Goal: Information Seeking & Learning: Learn about a topic

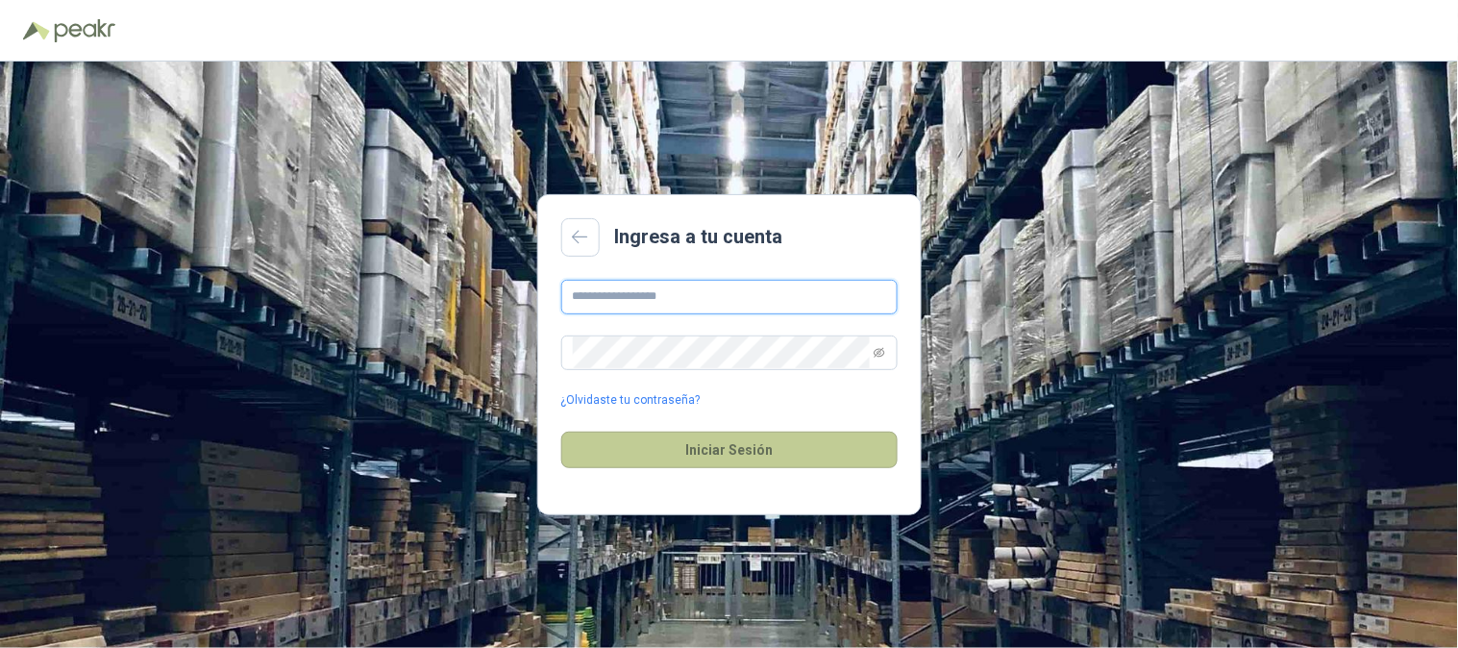
type input "**********"
click at [723, 448] on button "Iniciar Sesión" at bounding box center [729, 449] width 336 height 37
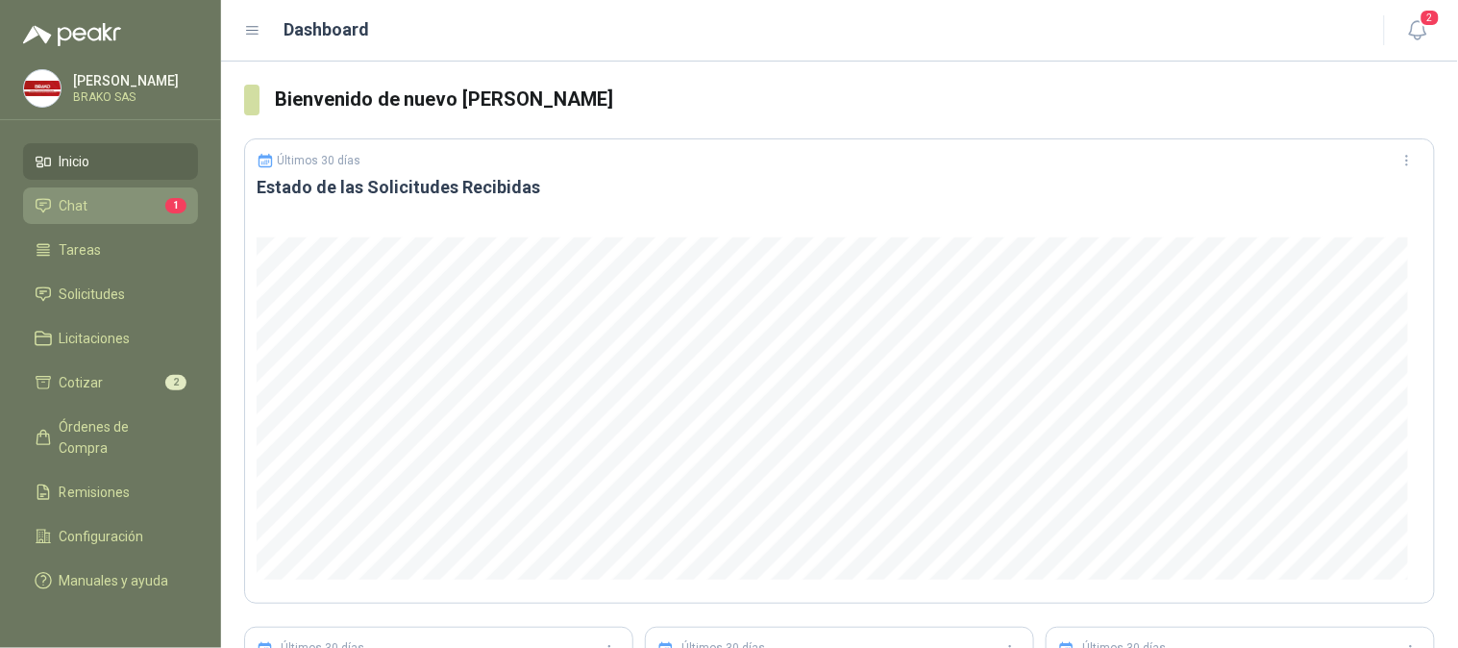
click at [103, 206] on li "Chat 1" at bounding box center [111, 205] width 152 height 21
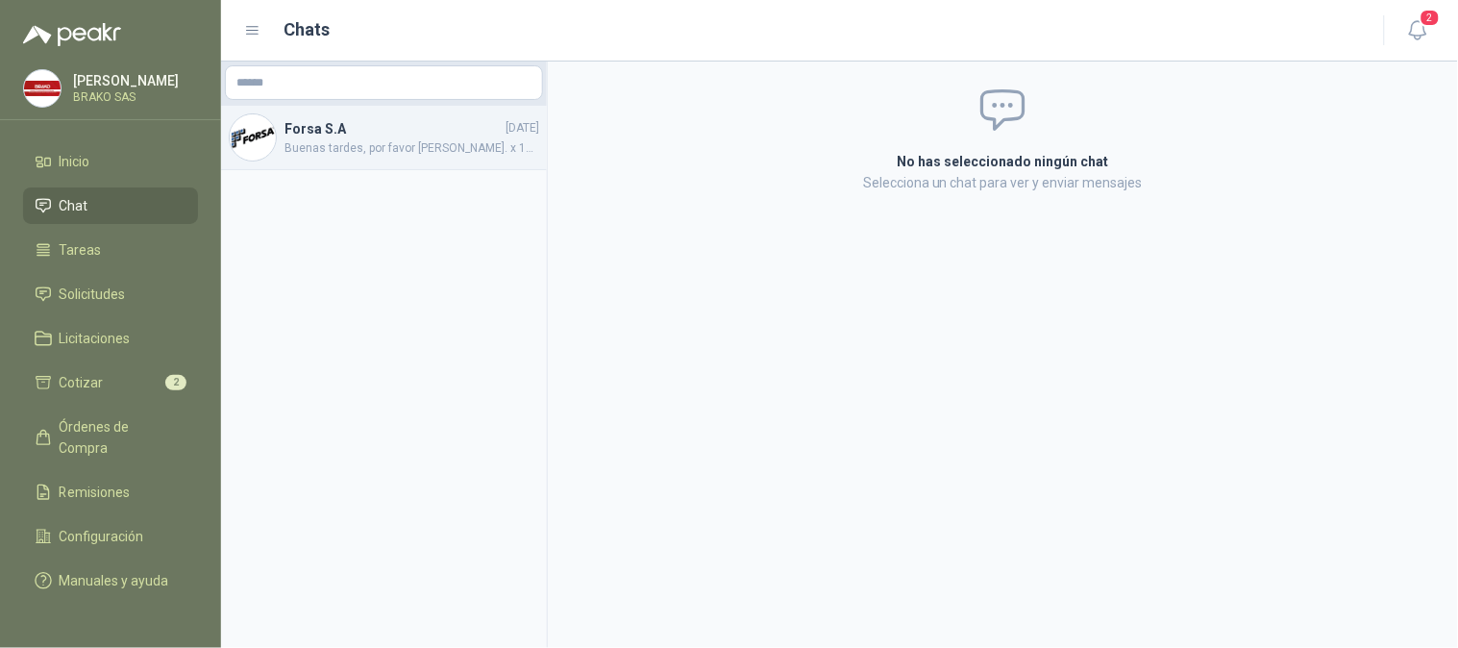
click at [360, 146] on span "Buenas tardes, por favor [PERSON_NAME]. x 10 unidades muchas gracias" at bounding box center [411, 148] width 255 height 18
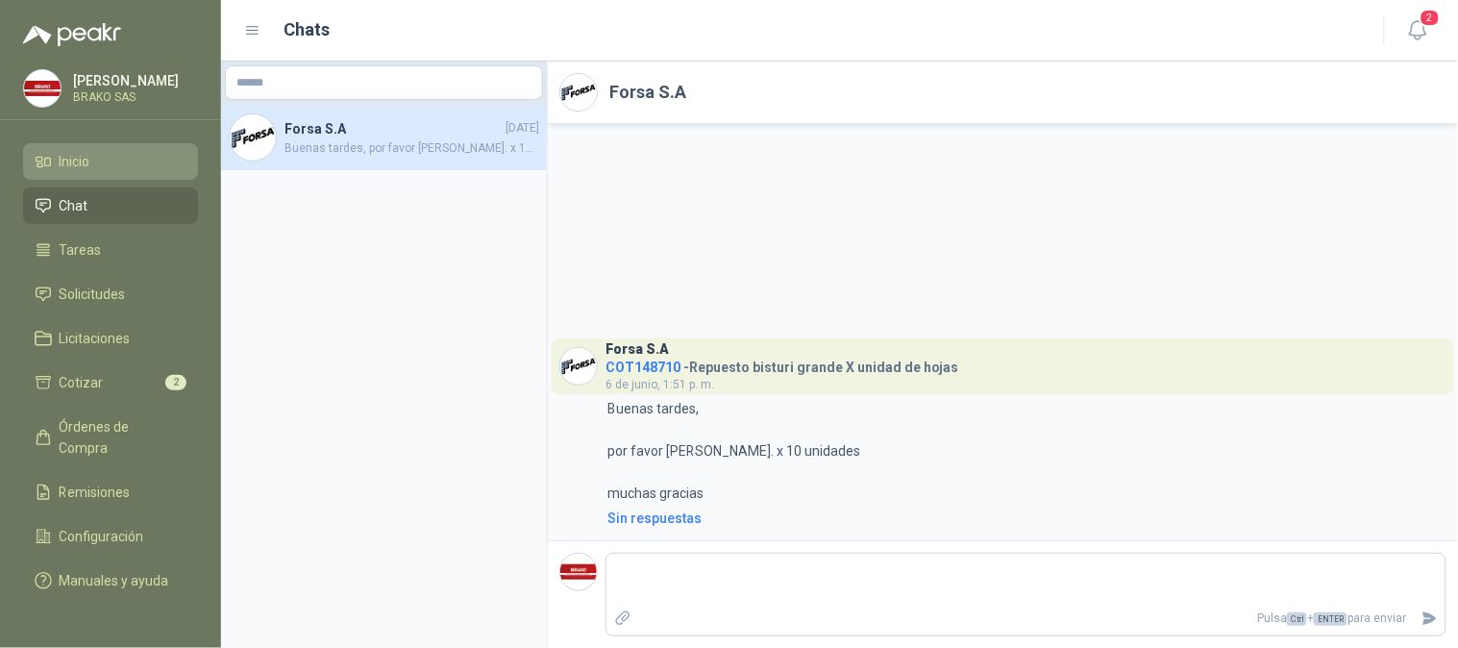
click at [115, 163] on li "Inicio" at bounding box center [111, 161] width 152 height 21
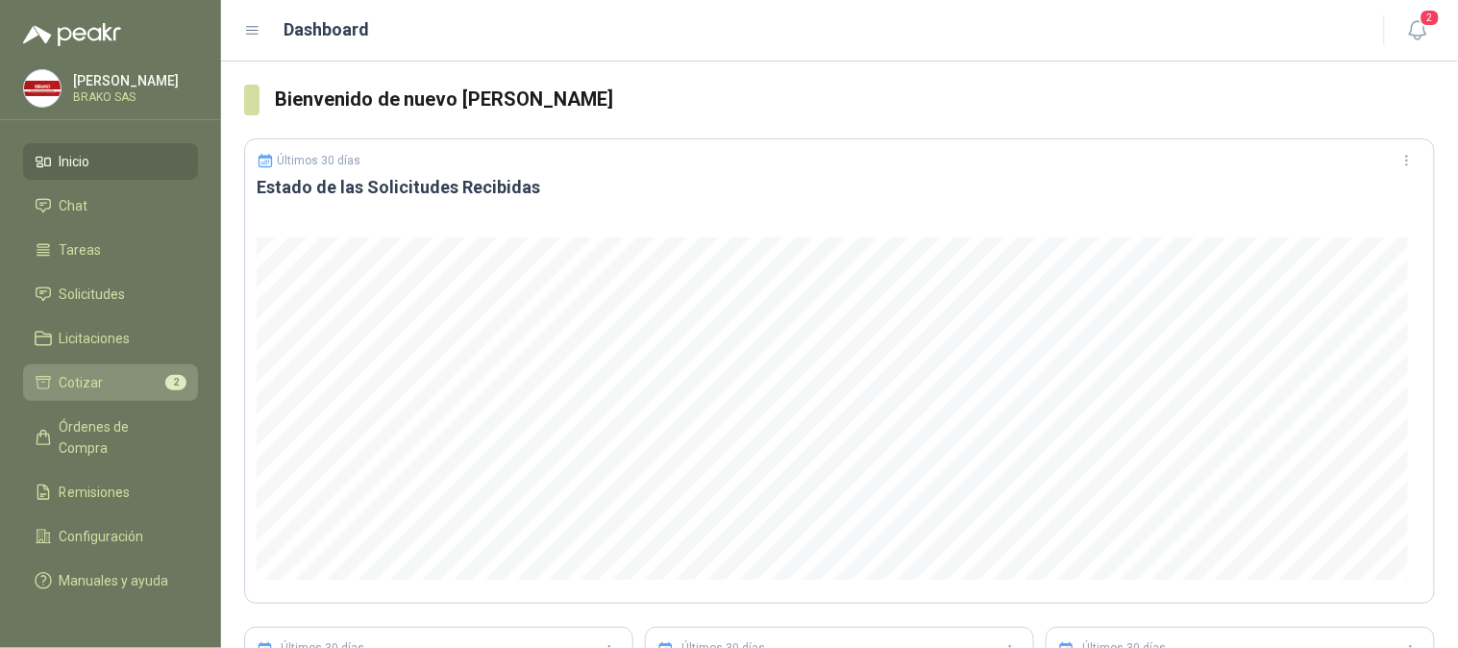
click at [106, 378] on li "Cotizar 2" at bounding box center [111, 382] width 152 height 21
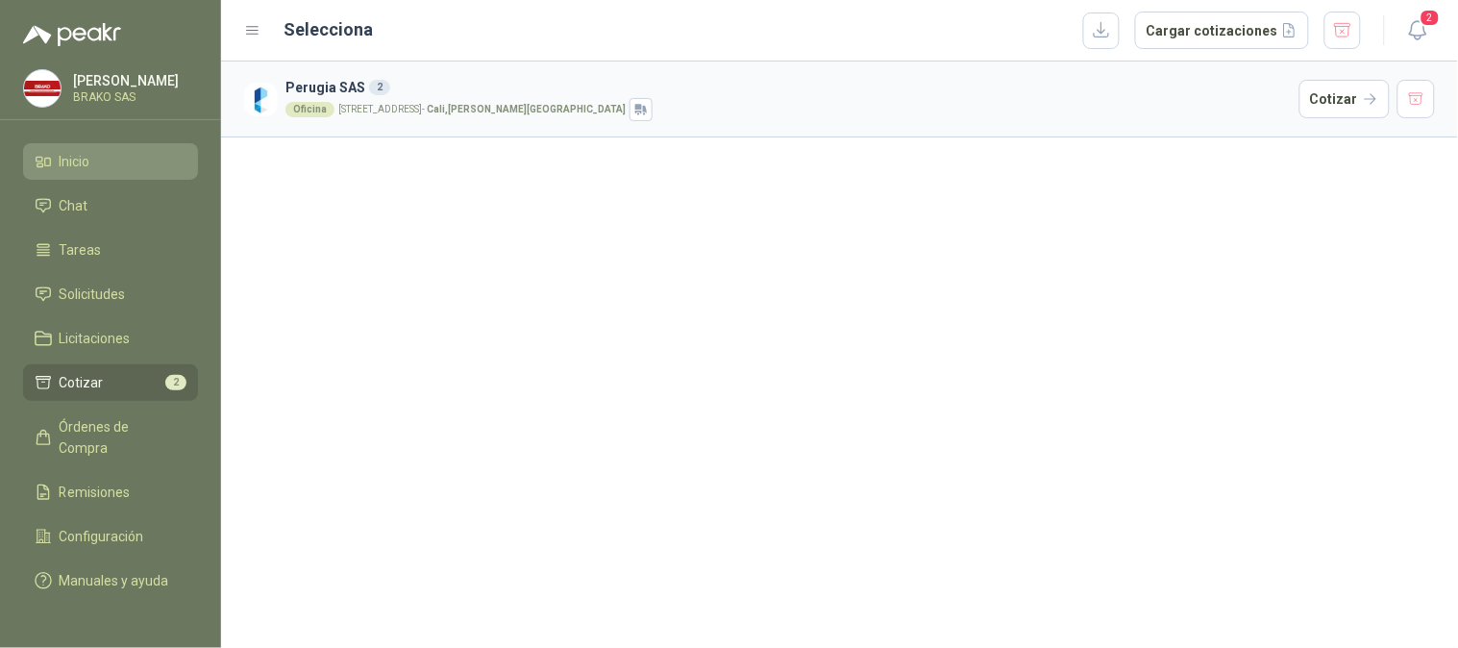
click at [115, 157] on li "Inicio" at bounding box center [111, 161] width 152 height 21
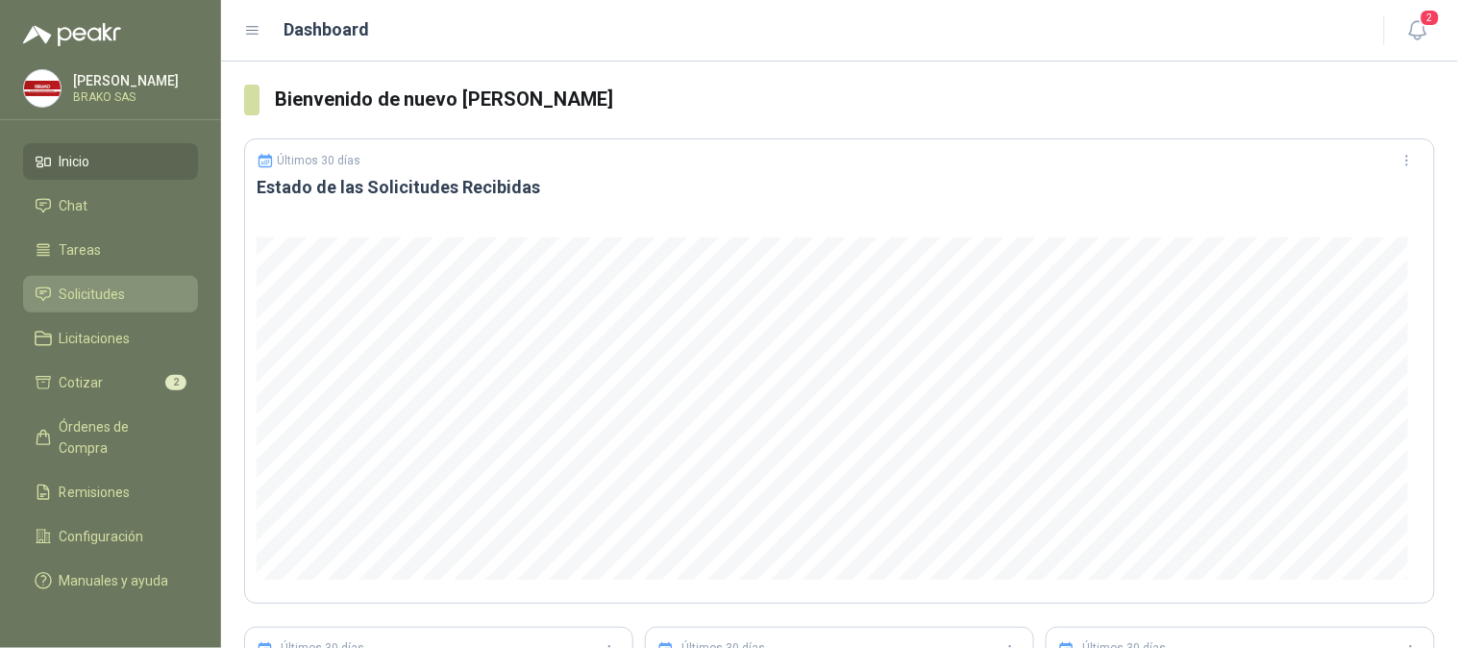
click at [96, 283] on span "Solicitudes" at bounding box center [93, 293] width 66 height 21
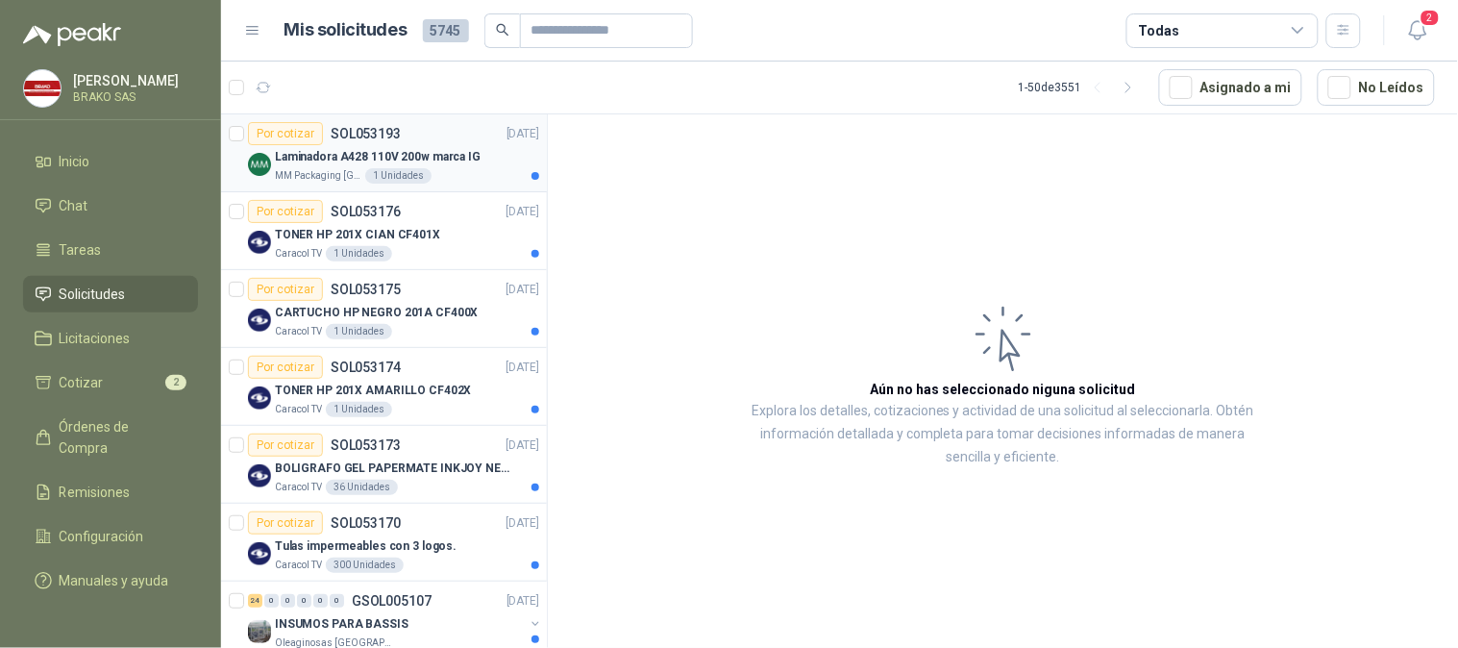
click at [342, 168] on p "MM Packaging [GEOGRAPHIC_DATA]" at bounding box center [318, 175] width 86 height 15
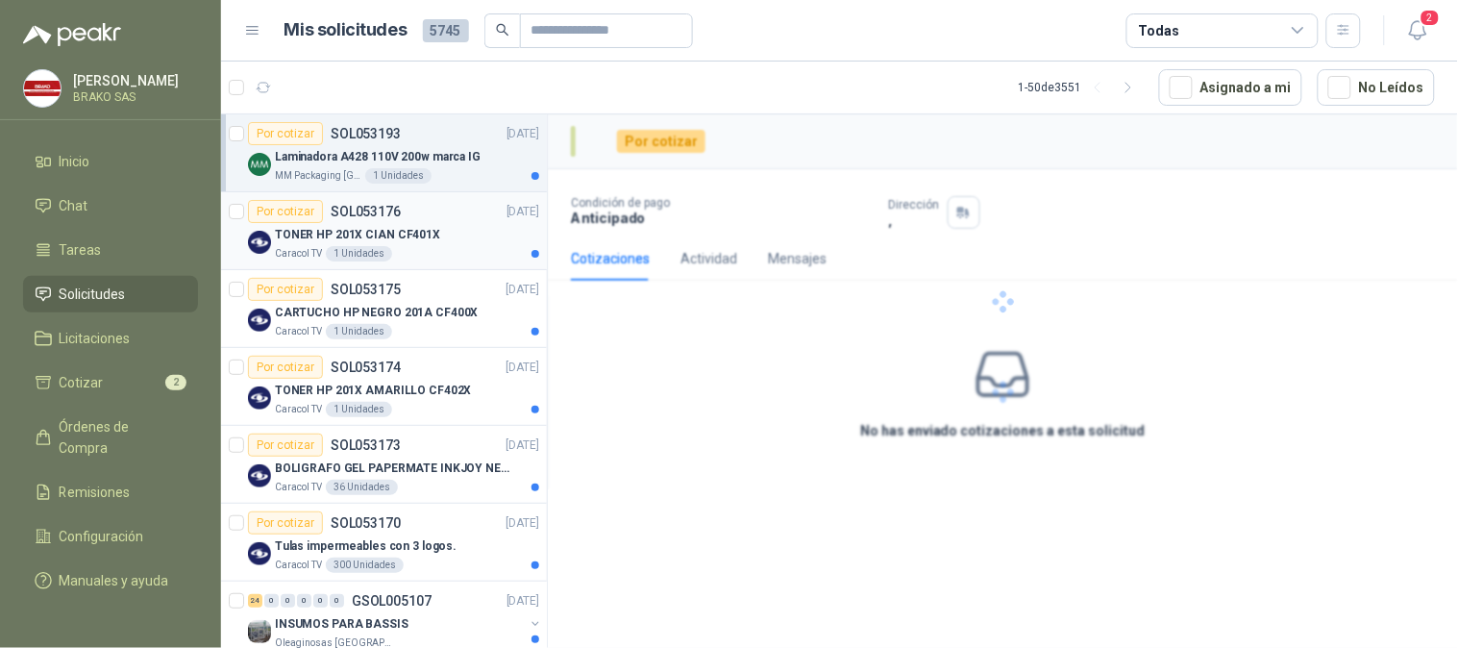
click at [323, 232] on p "TONER HP 201X CIAN CF401X" at bounding box center [357, 235] width 165 height 18
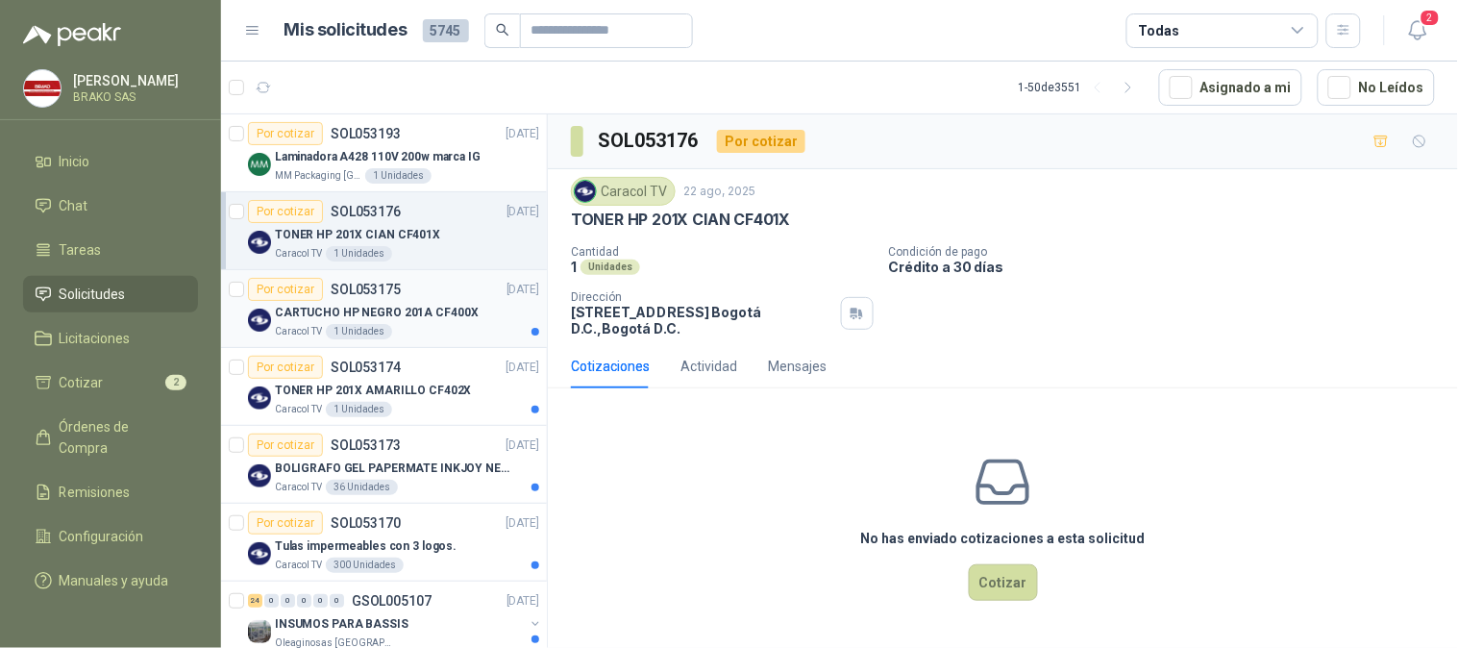
click at [311, 319] on p "CARTUCHO HP NEGRO 201A CF400X" at bounding box center [377, 313] width 204 height 18
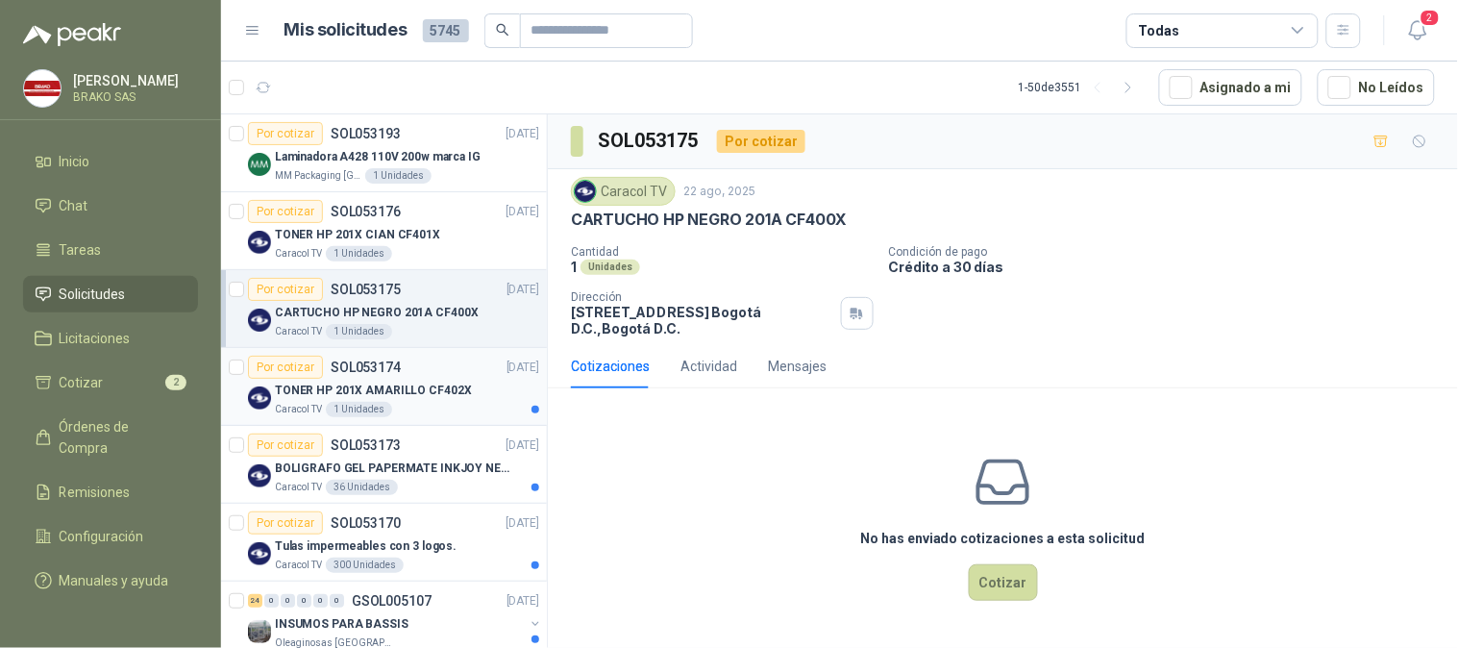
click at [306, 387] on p "TONER HP 201X AMARILLO CF402X" at bounding box center [373, 390] width 197 height 18
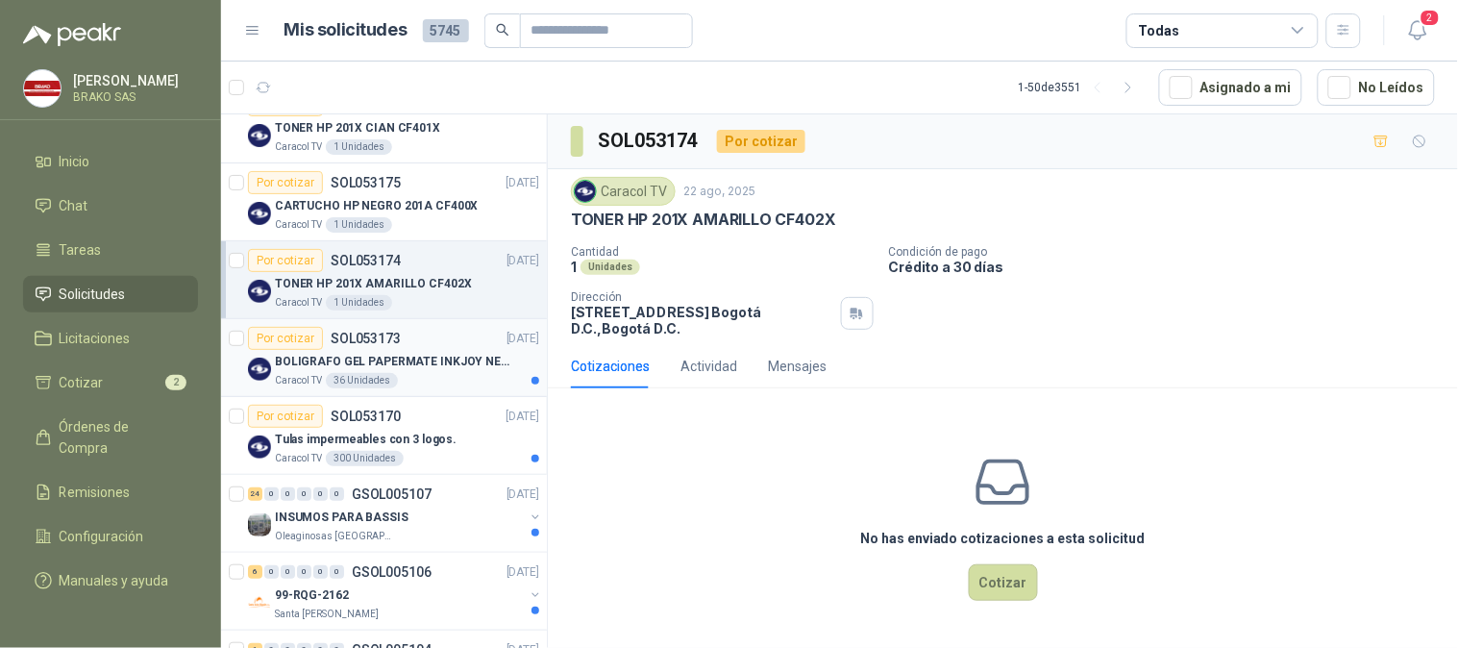
click at [305, 356] on p "BOLIGRAFO GEL PAPERMATE INKJOY NEGRO" at bounding box center [394, 362] width 239 height 18
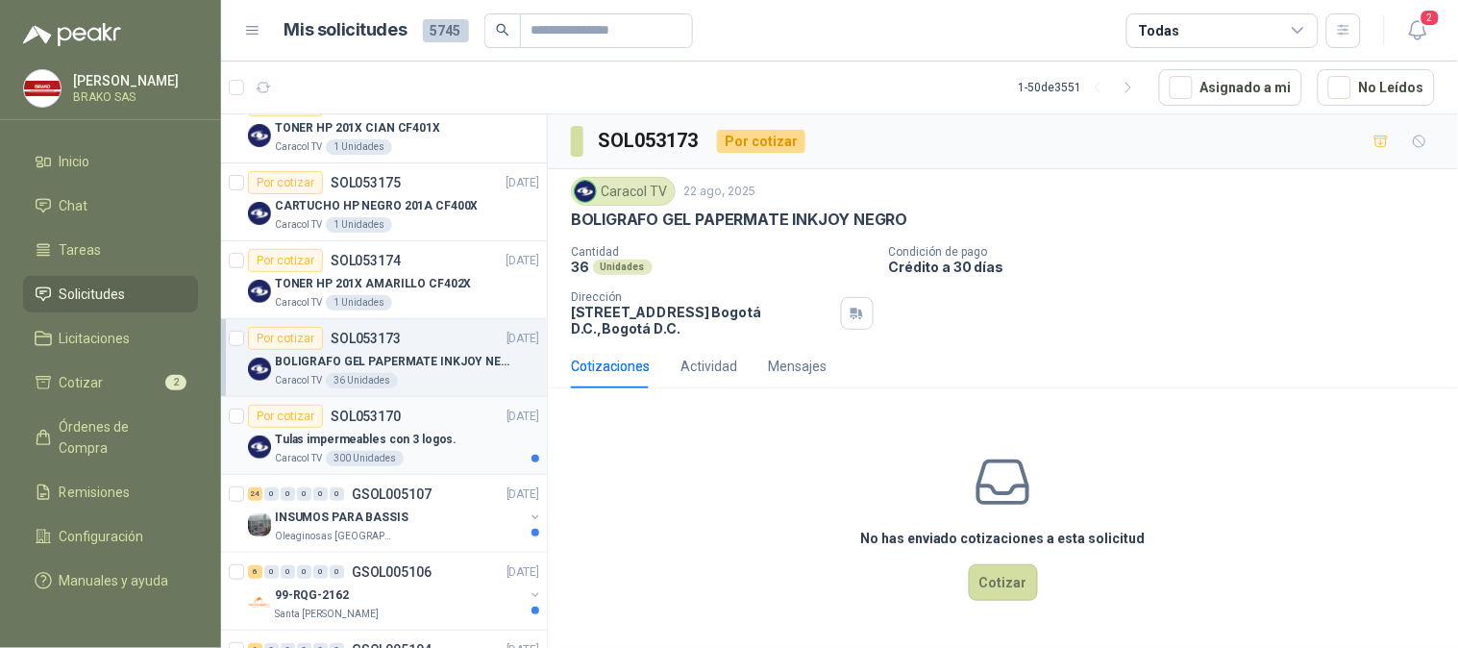
click at [301, 426] on div "Por cotizar" at bounding box center [285, 416] width 75 height 23
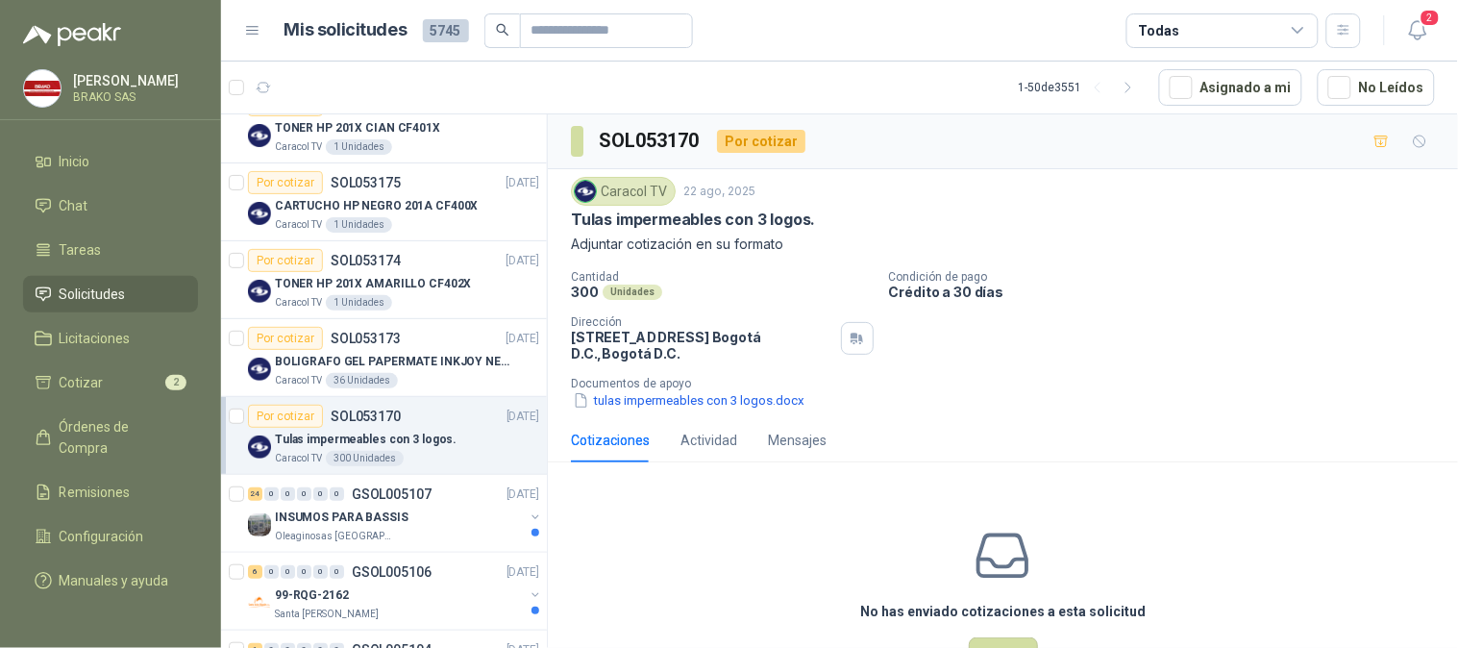
scroll to position [213, 0]
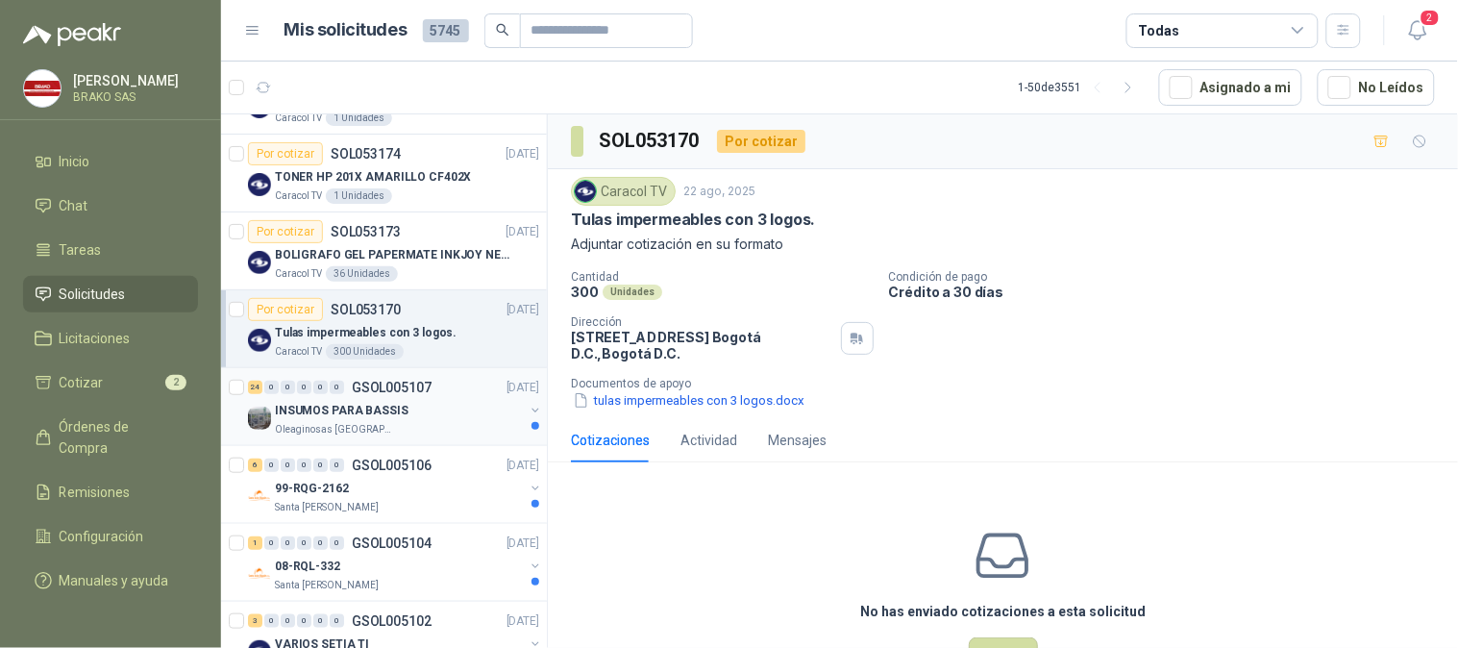
click at [307, 409] on p "INSUMOS PARA BASSIS" at bounding box center [342, 411] width 134 height 18
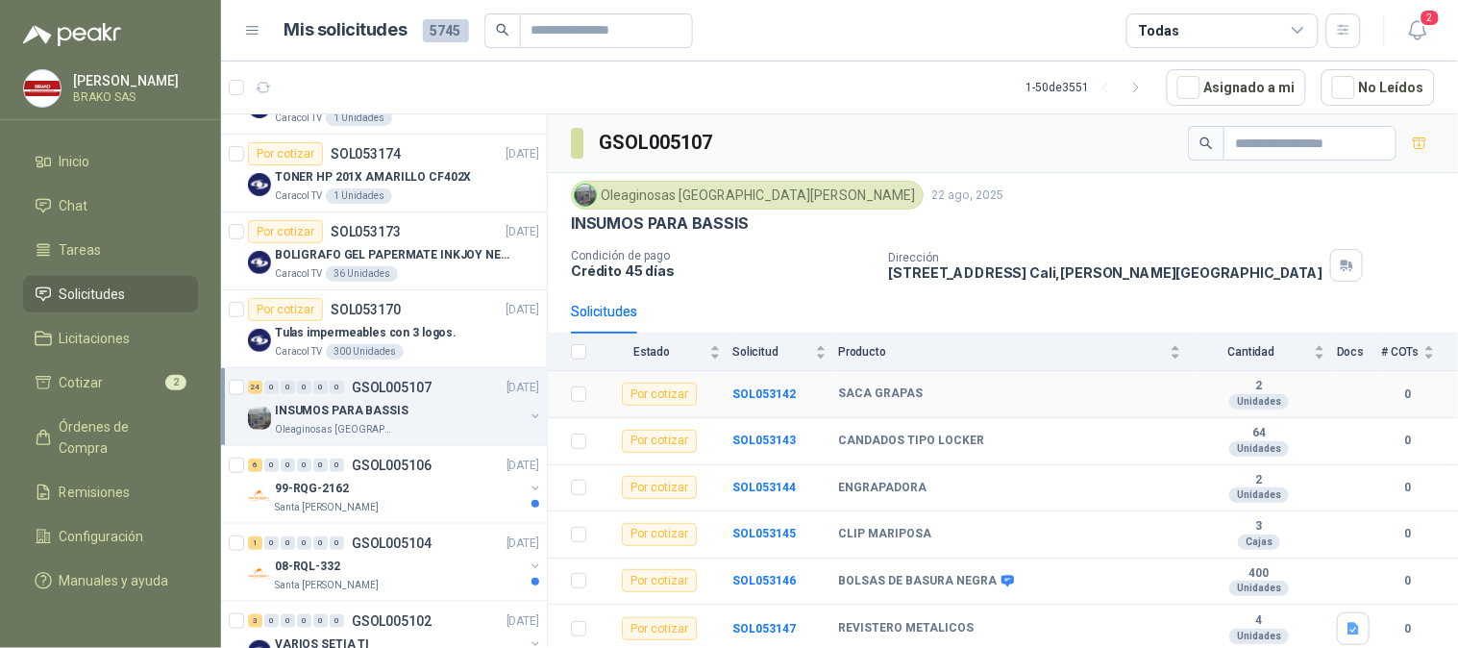
scroll to position [107, 0]
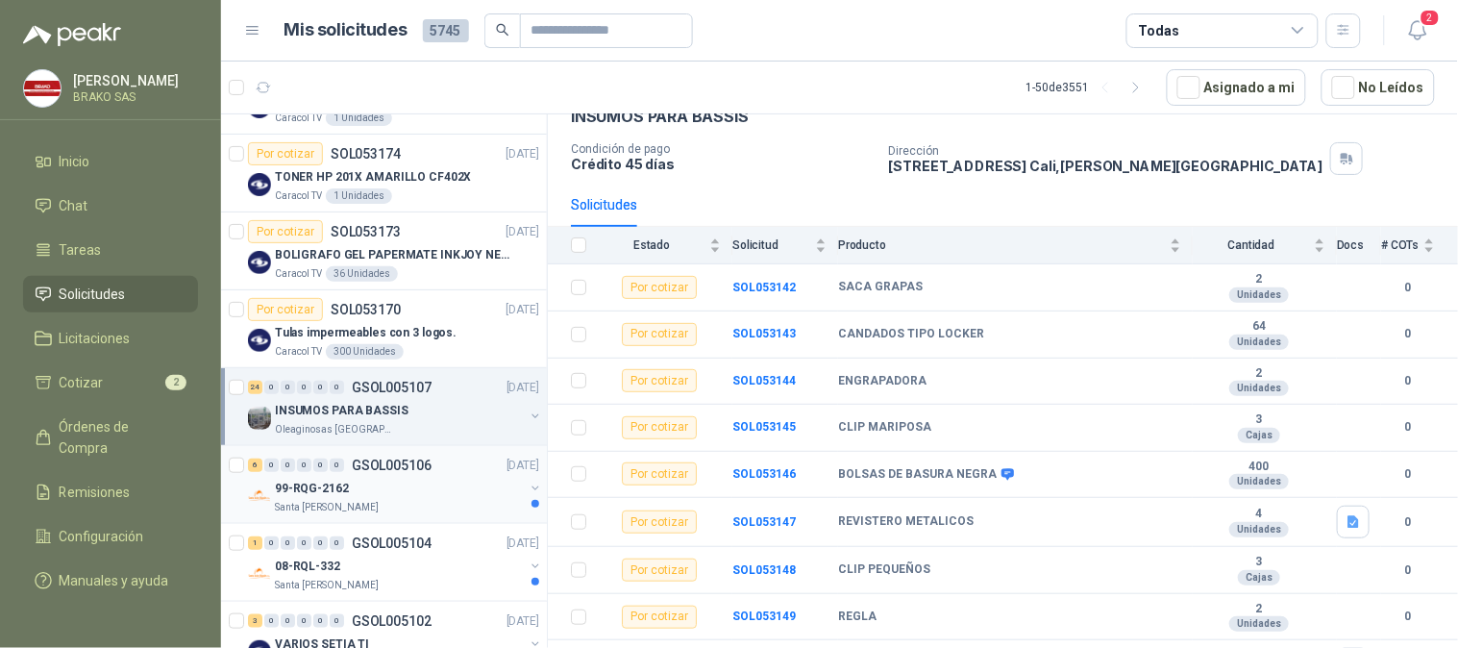
click at [307, 477] on div "99-RQG-2162" at bounding box center [399, 488] width 249 height 23
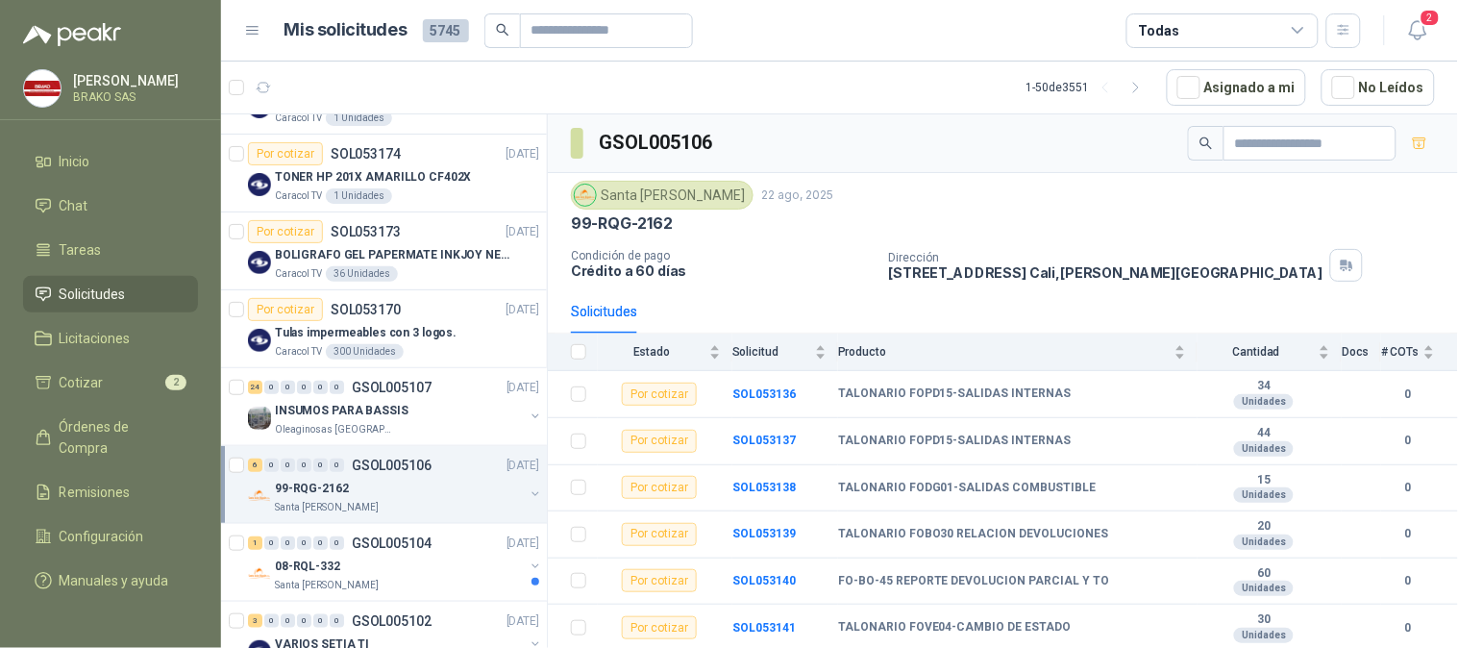
click at [302, 496] on p "99-RQG-2162" at bounding box center [312, 488] width 74 height 18
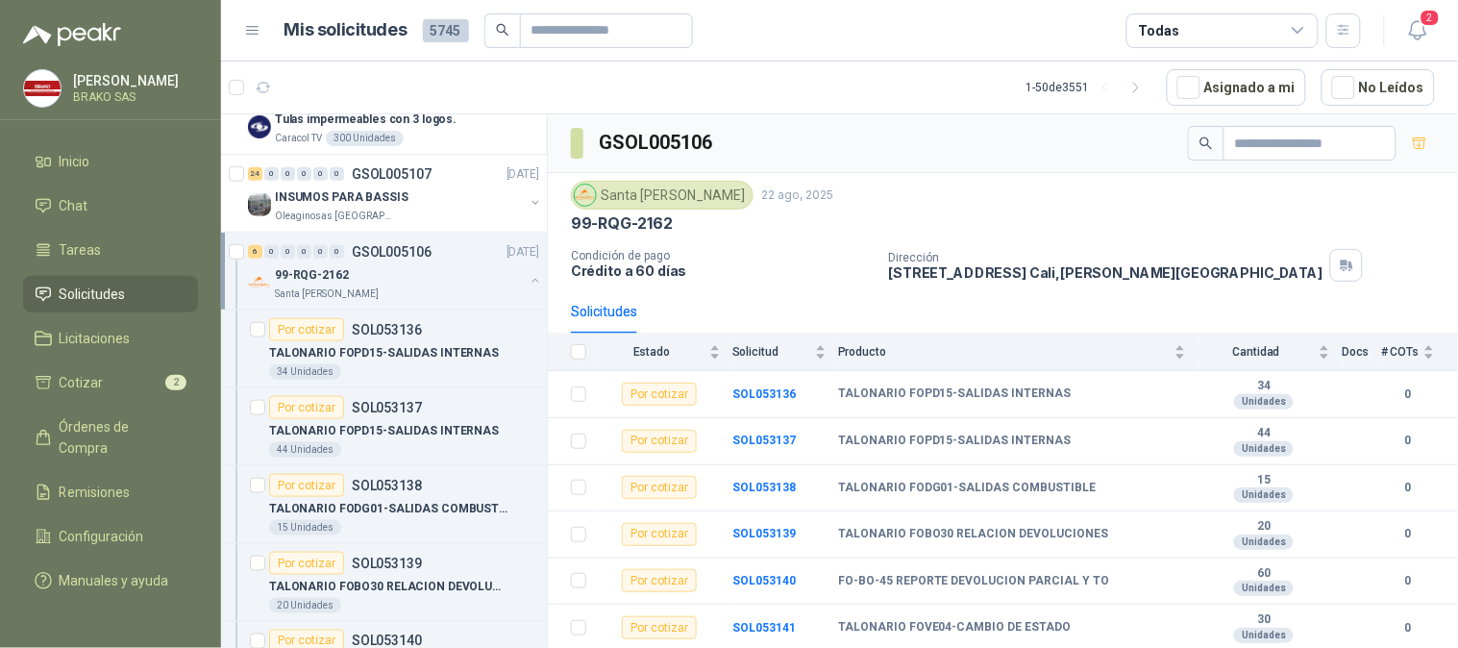
scroll to position [747, 0]
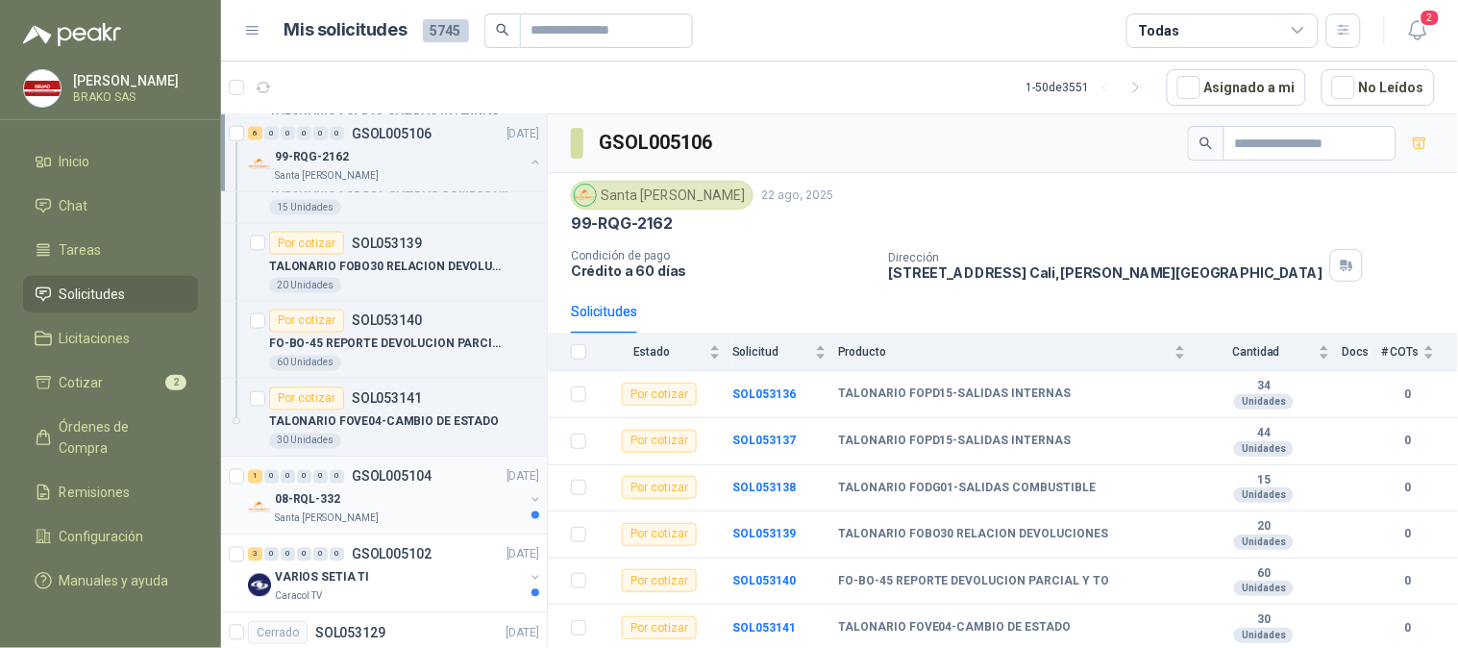
click at [306, 498] on p "08-RQL-332" at bounding box center [307, 500] width 65 height 18
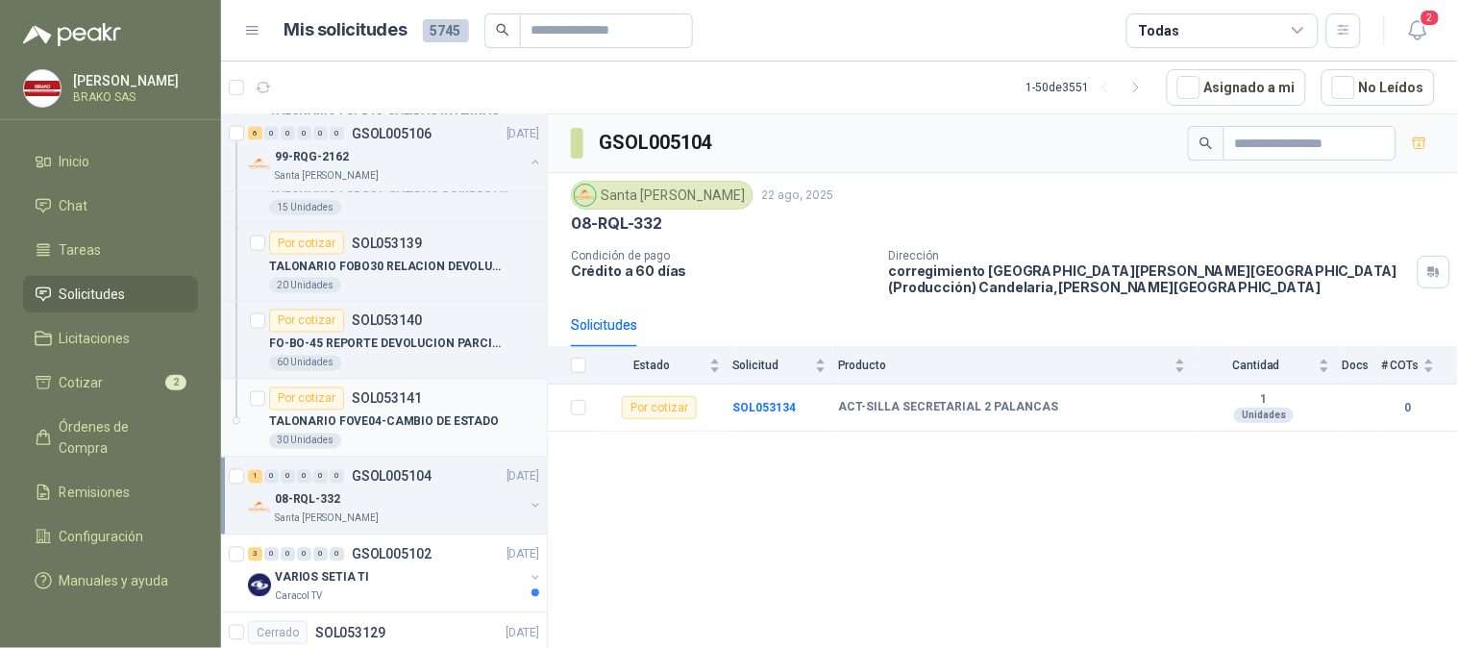
scroll to position [961, 0]
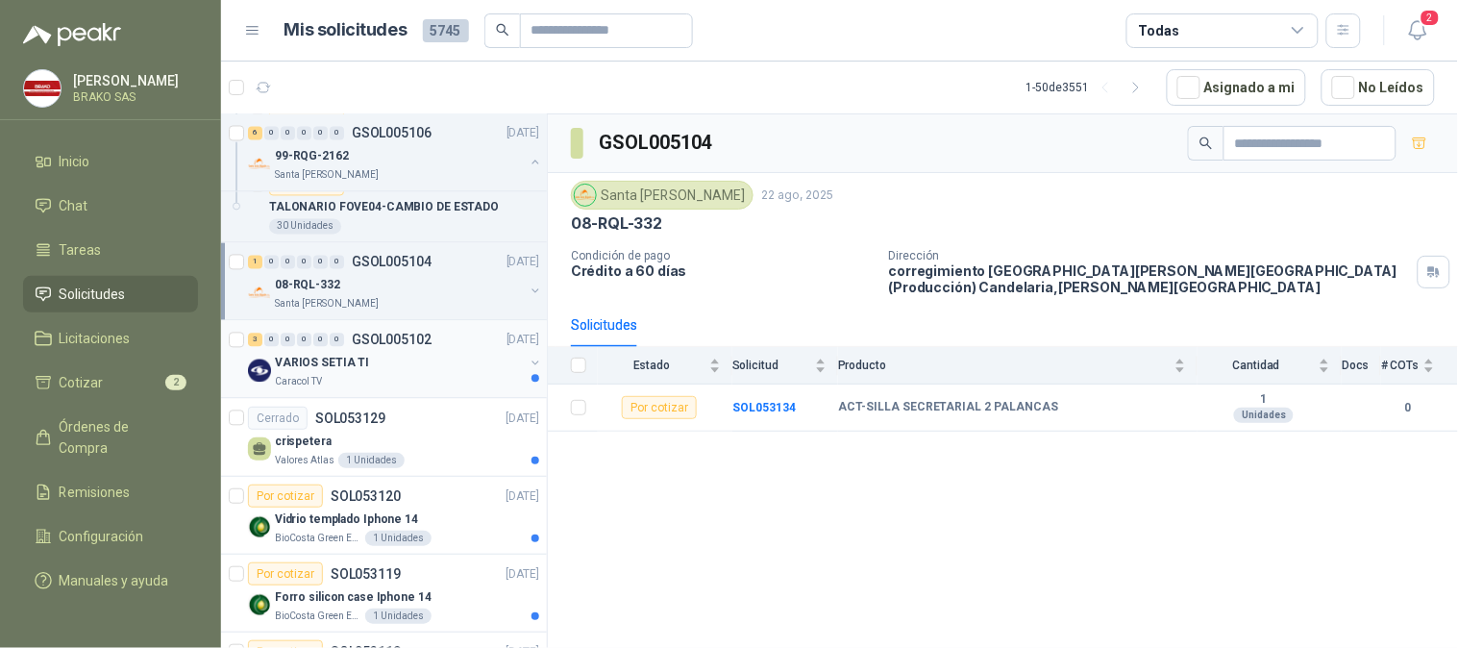
click at [304, 375] on div "VARIOS SETIA TI" at bounding box center [399, 363] width 249 height 23
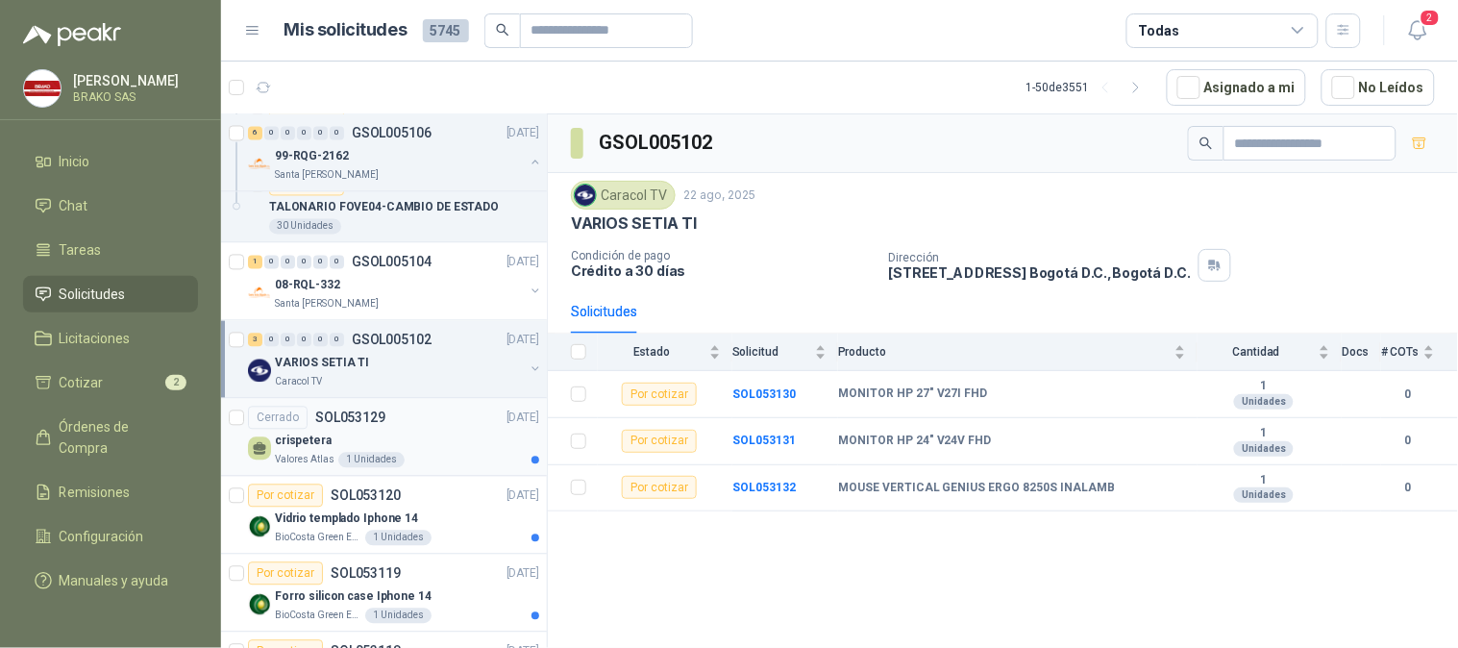
click at [298, 442] on p "crispetera" at bounding box center [303, 441] width 57 height 18
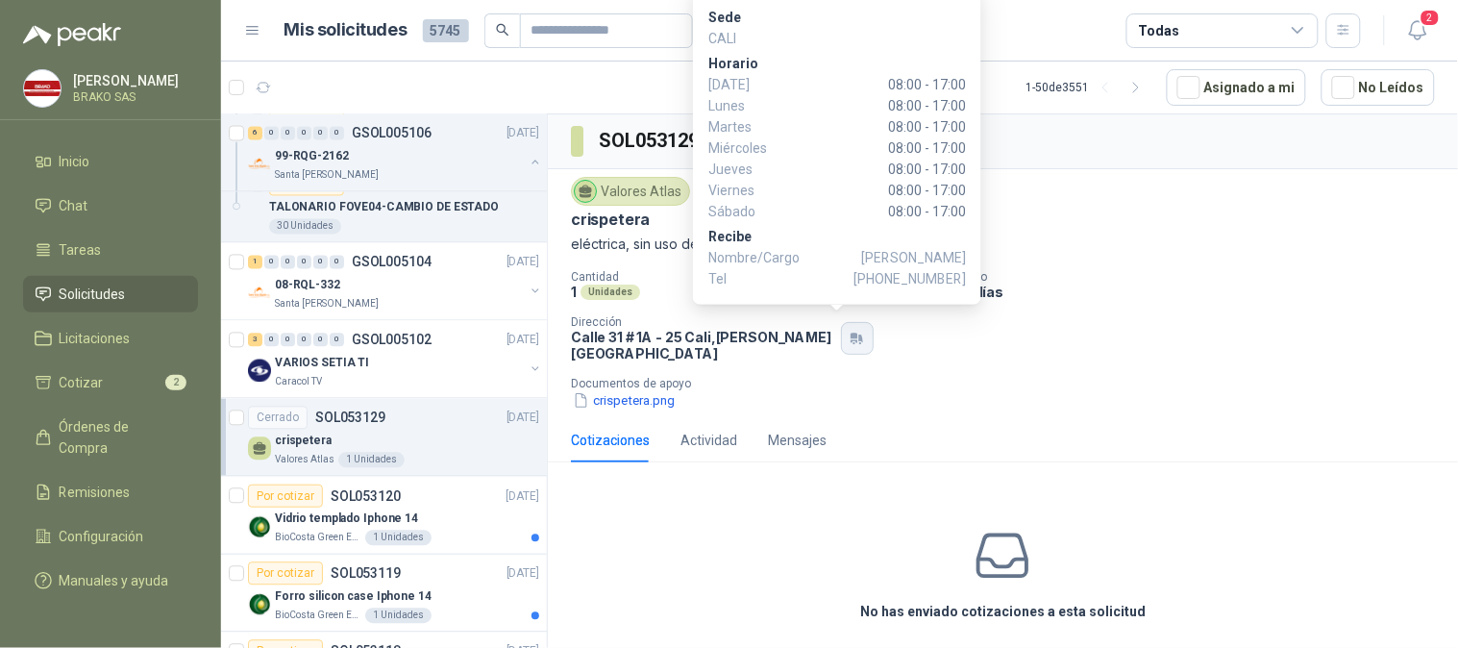
click at [848, 337] on icon "button" at bounding box center [856, 338] width 16 height 15
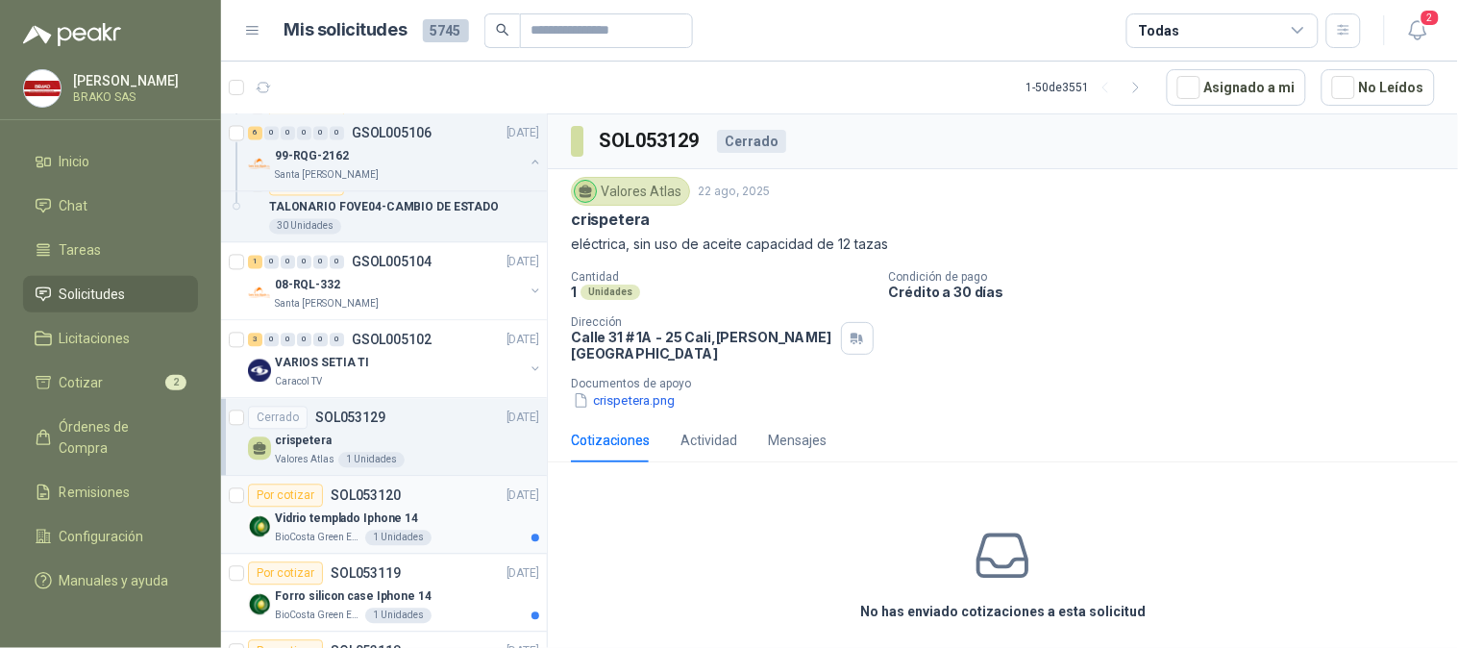
click at [294, 526] on p "Vidrio templado Iphone 14" at bounding box center [346, 519] width 143 height 18
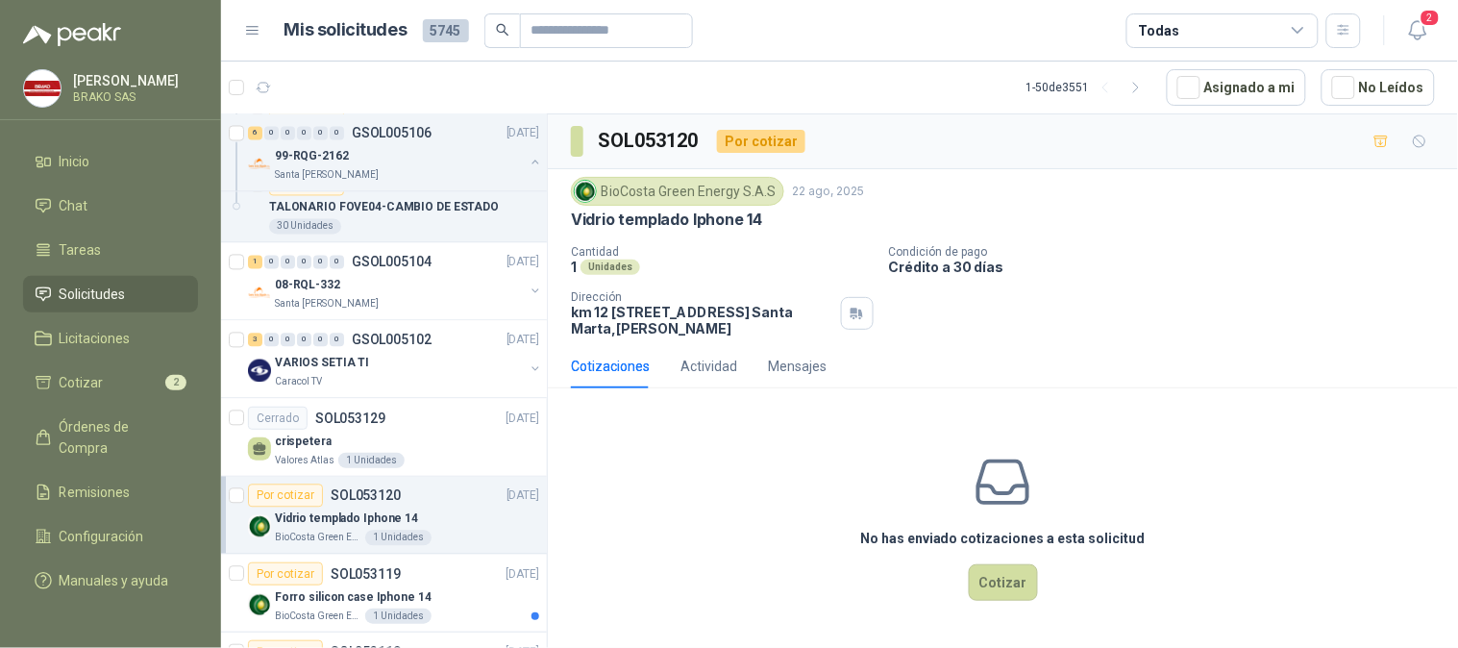
scroll to position [1174, 0]
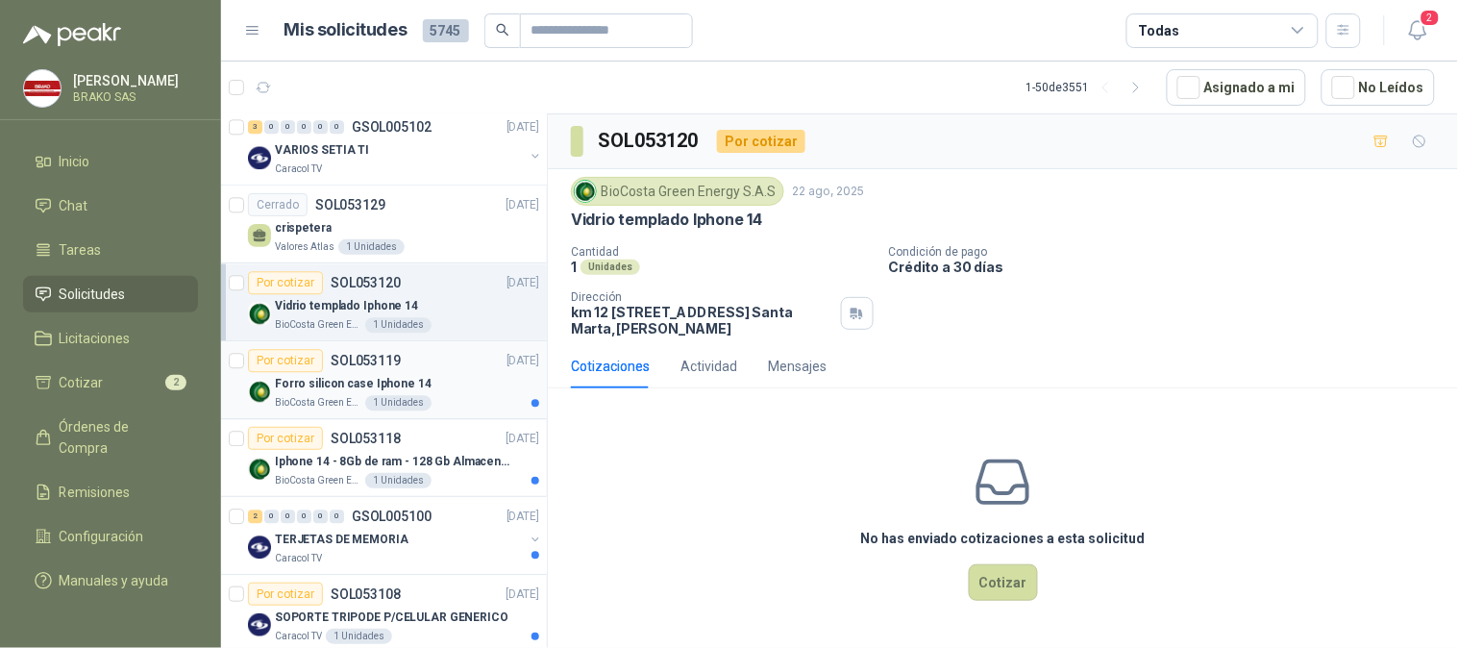
click at [308, 381] on p "Forro silicon case Iphone 14" at bounding box center [353, 384] width 157 height 18
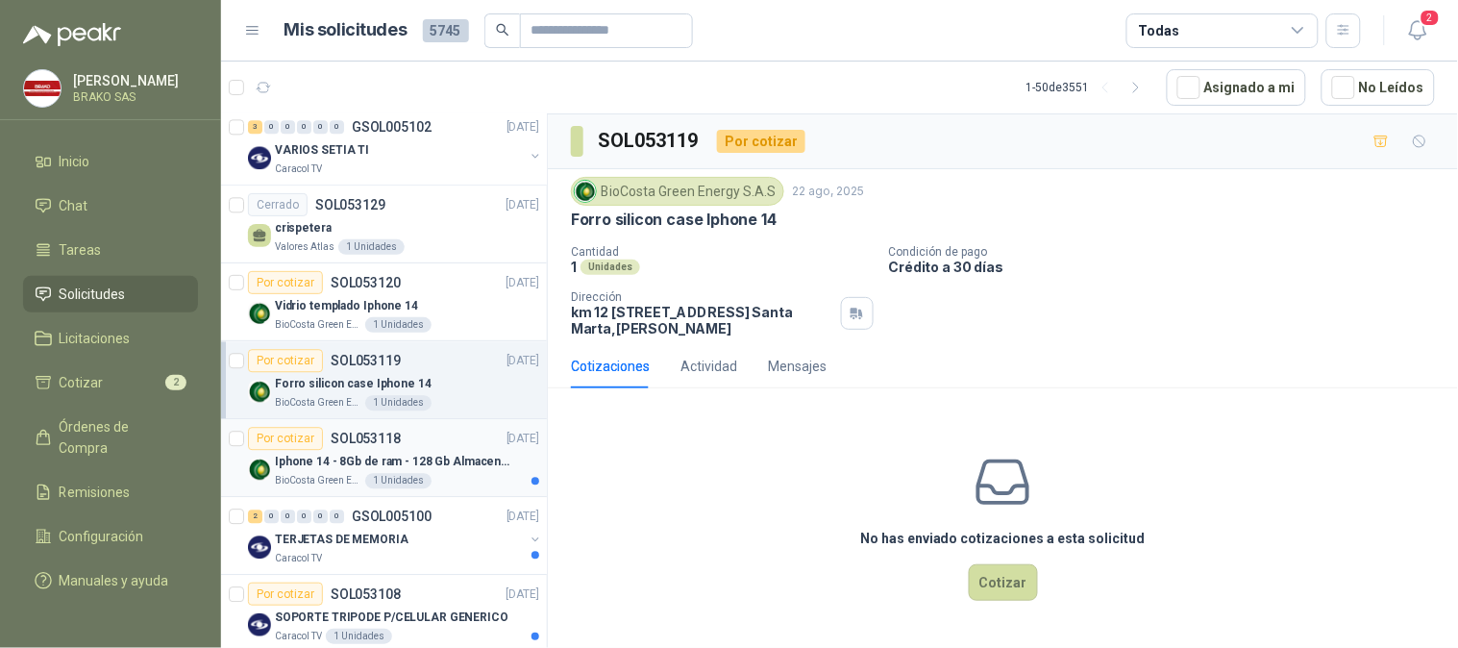
click at [303, 456] on p "Iphone 14 - 8Gb de ram - 128 Gb Almacenamiento" at bounding box center [394, 462] width 239 height 18
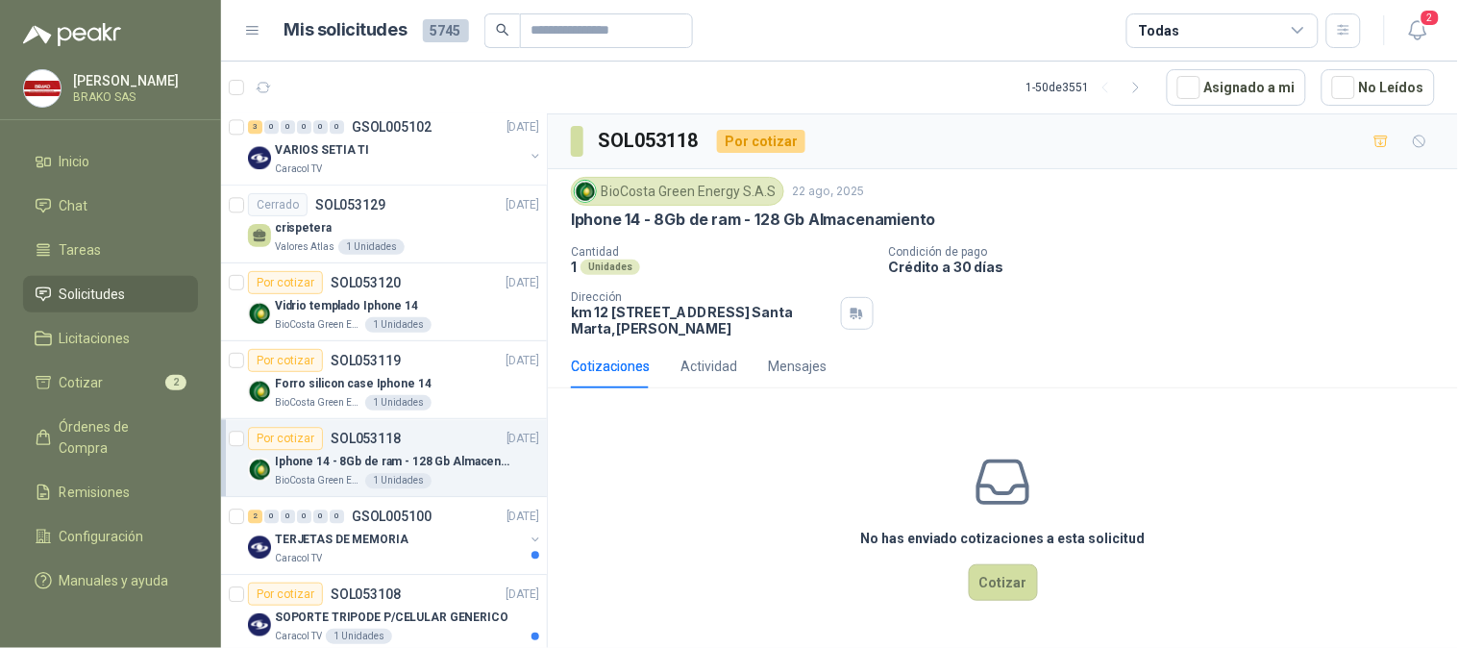
scroll to position [1281, 0]
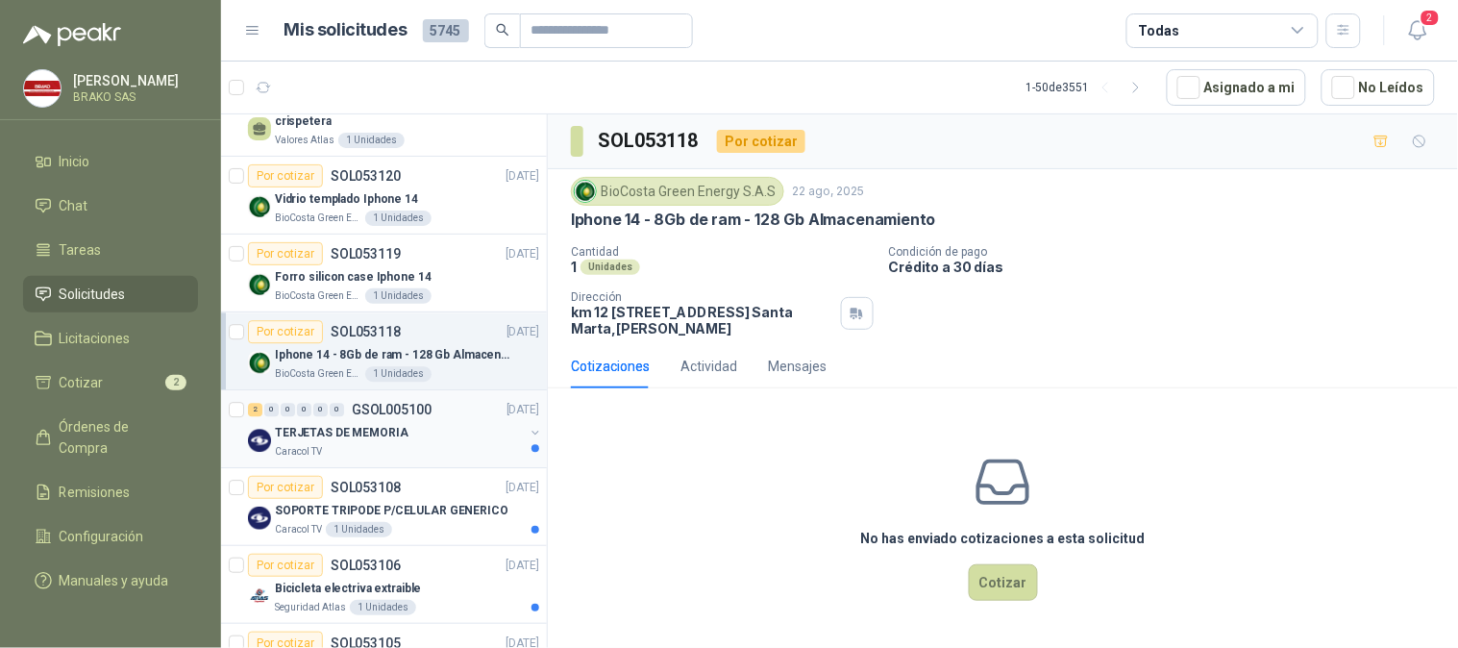
click at [311, 435] on p "TERJETAS DE MEMORIA" at bounding box center [342, 433] width 134 height 18
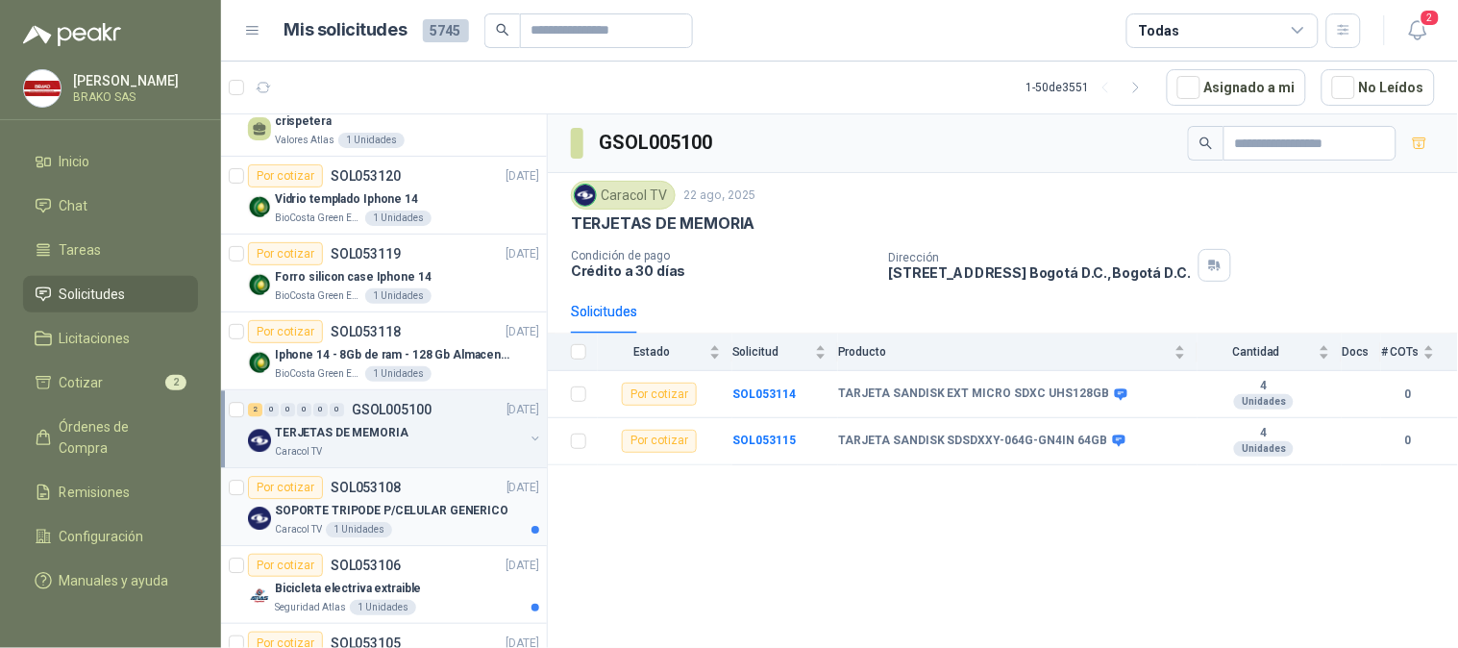
click at [321, 512] on p "SOPORTE TRIPODE P/CELULAR GENERICO" at bounding box center [391, 511] width 233 height 18
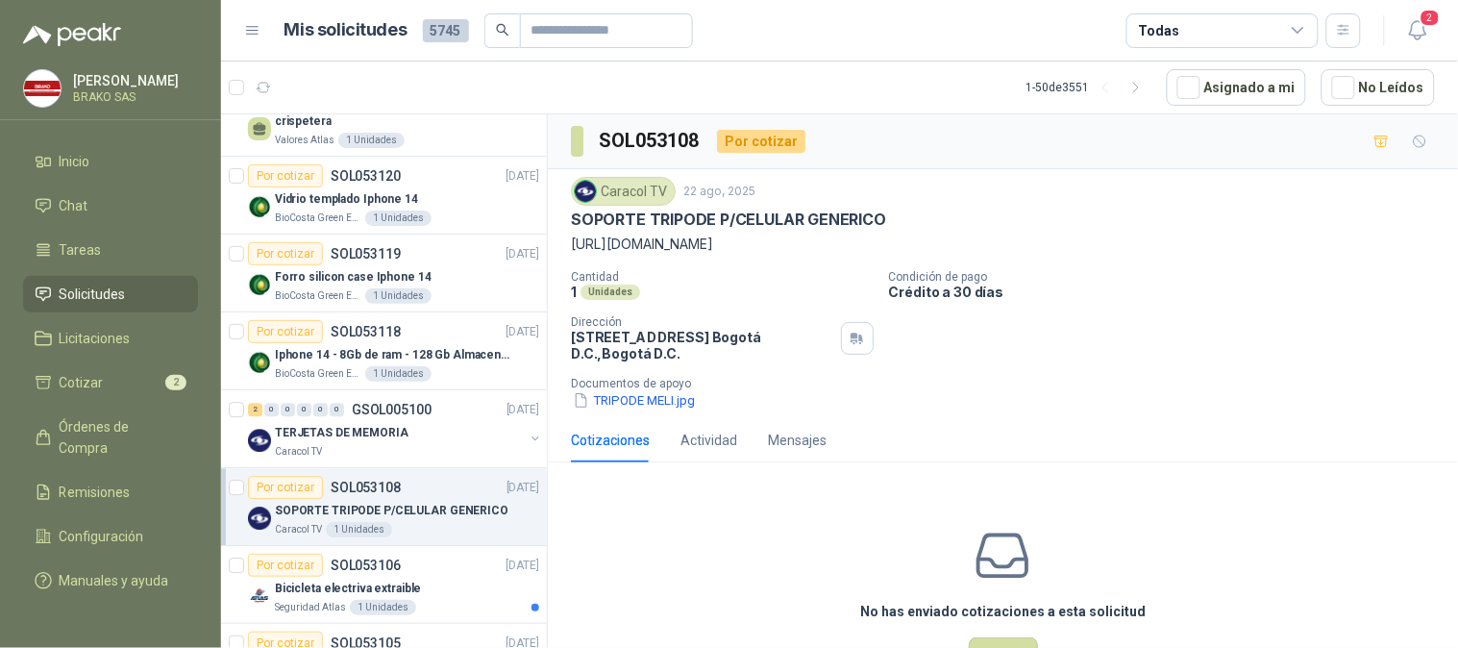
scroll to position [1388, 0]
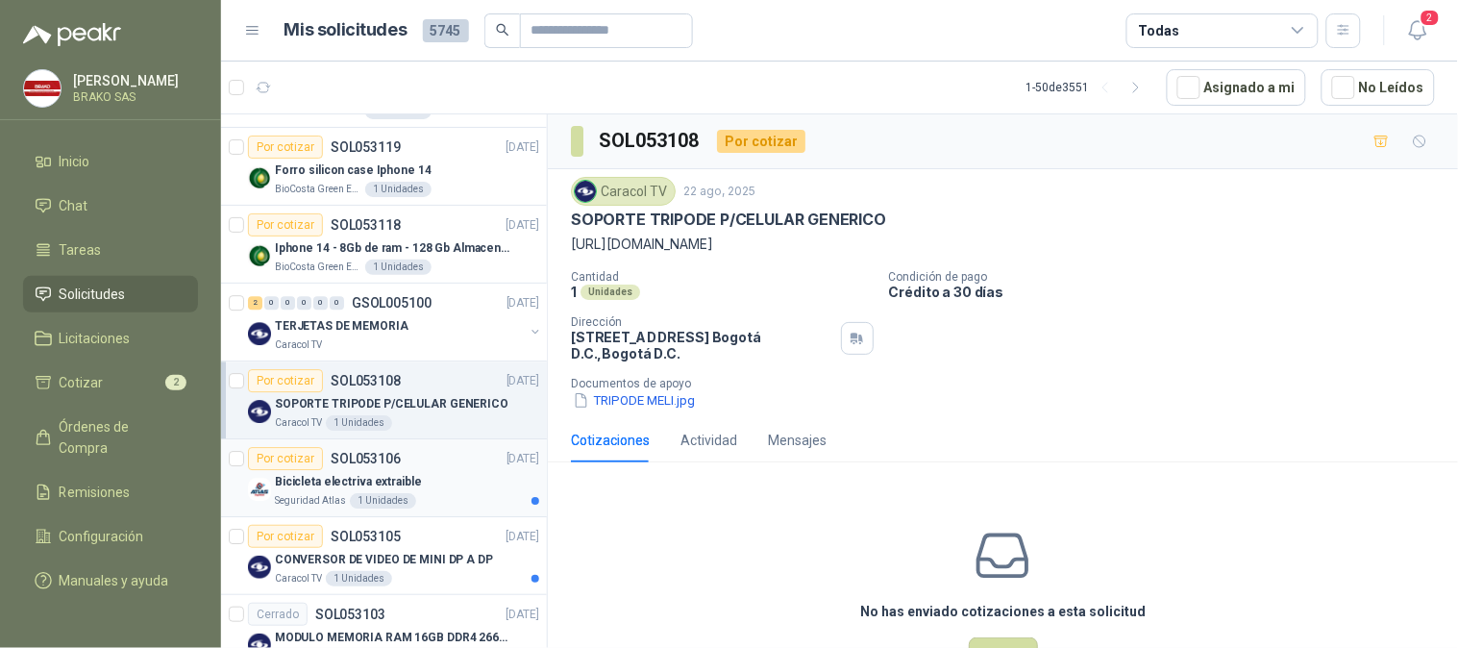
click at [295, 493] on p "Seguridad Atlas" at bounding box center [310, 500] width 71 height 15
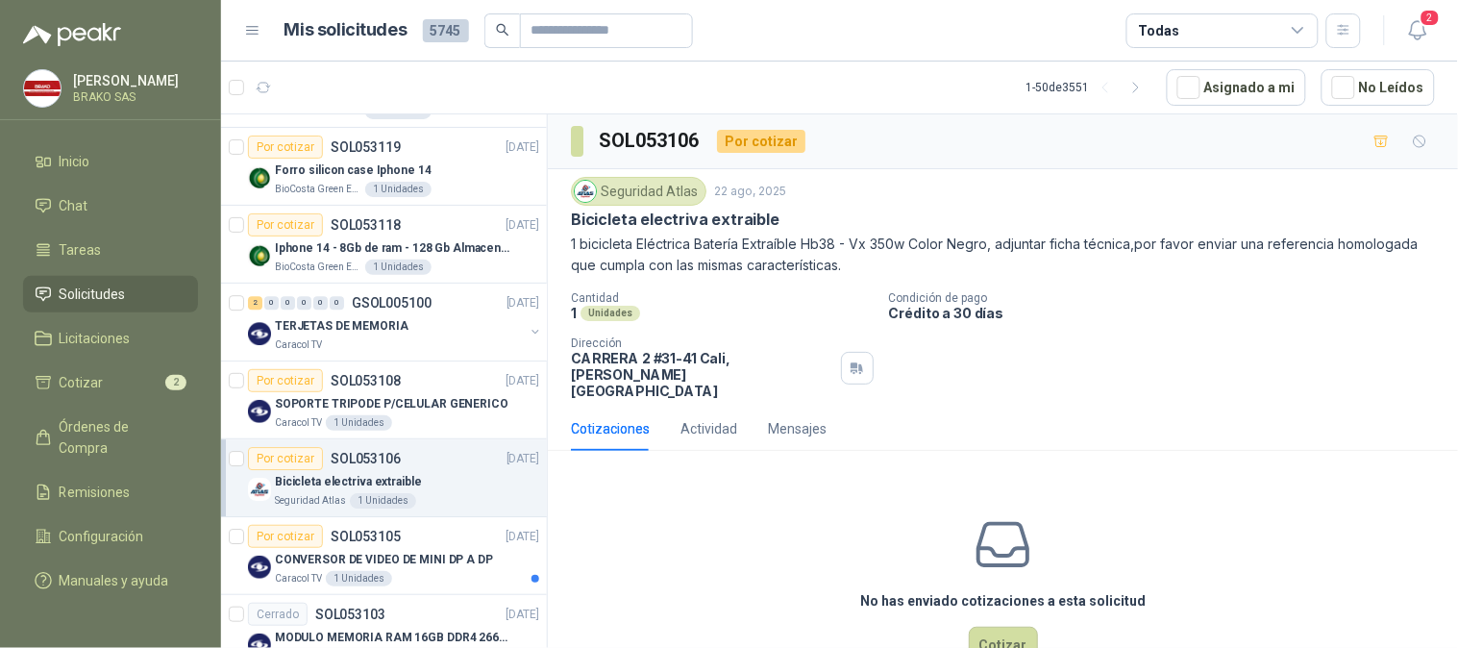
scroll to position [1494, 0]
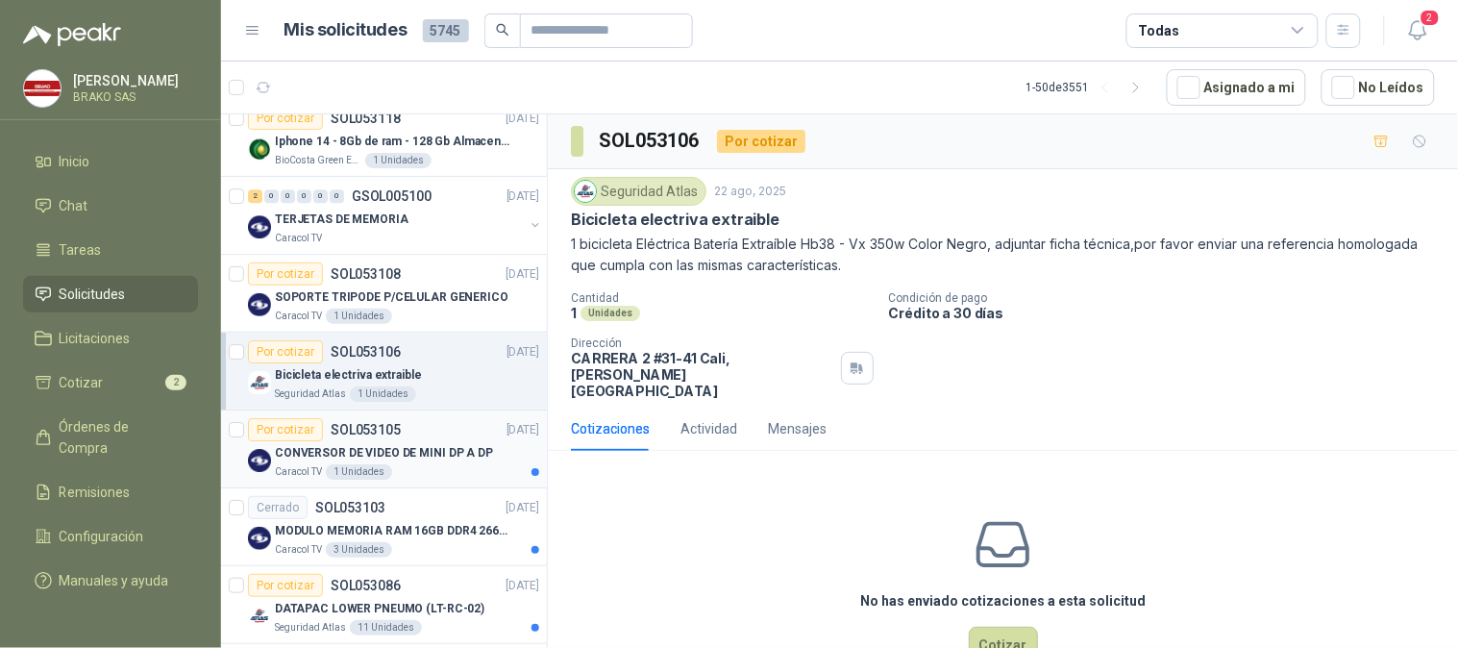
click at [294, 439] on div "Por cotizar" at bounding box center [285, 429] width 75 height 23
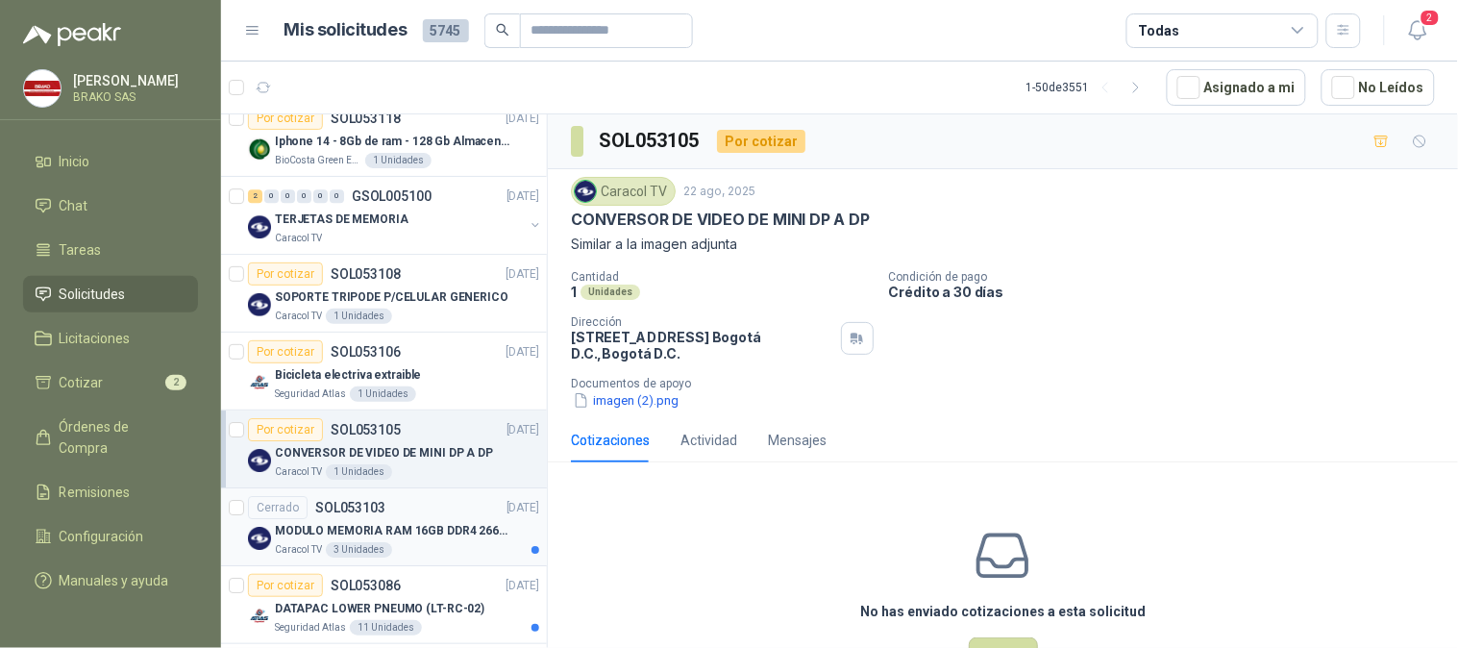
click at [295, 522] on p "MODULO MEMORIA RAM 16GB DDR4 2666 MHZ - PORTATIL" at bounding box center [394, 531] width 239 height 18
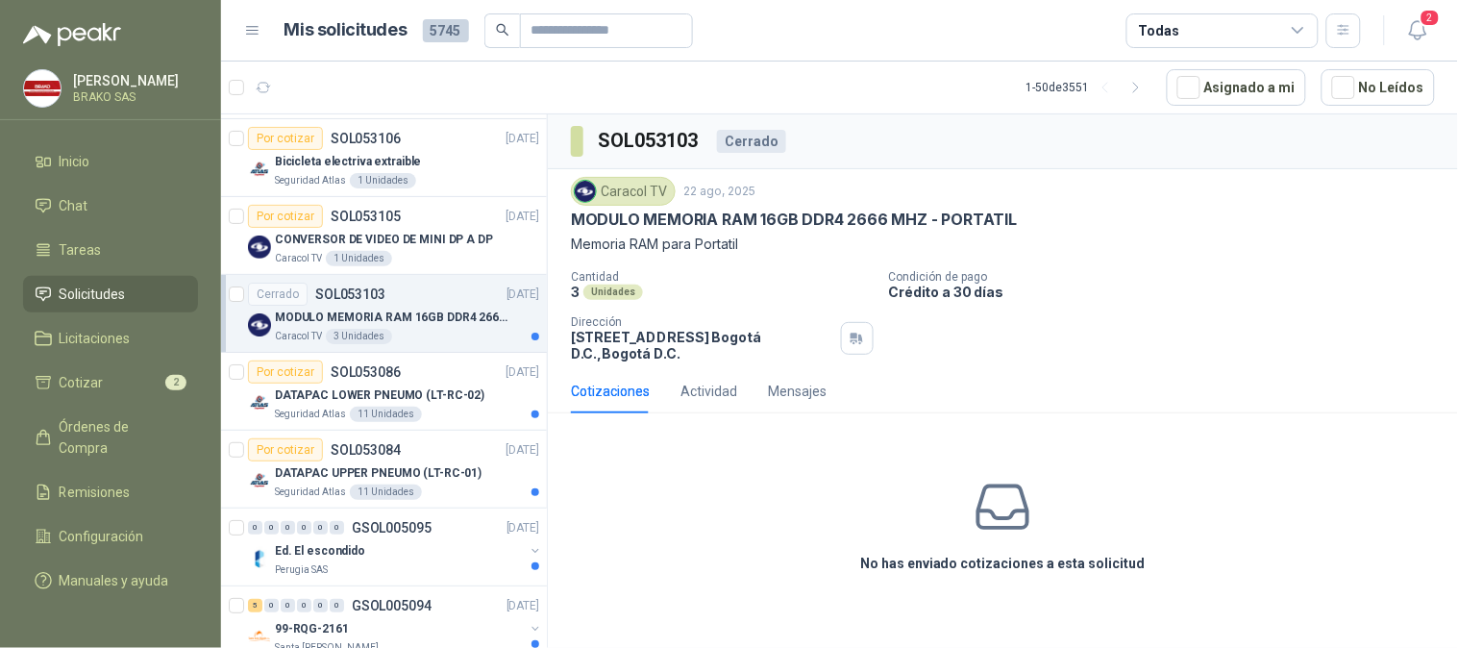
scroll to position [1814, 0]
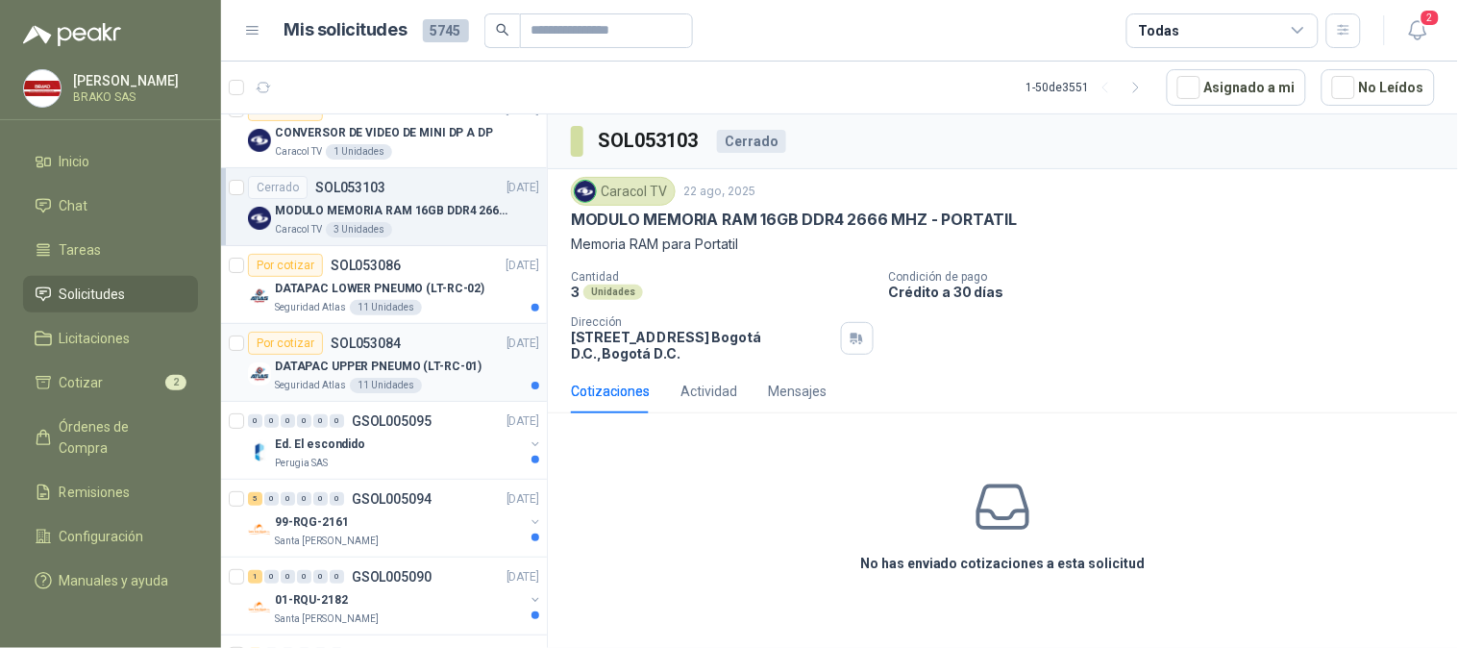
click at [311, 378] on p "Seguridad Atlas" at bounding box center [310, 385] width 71 height 15
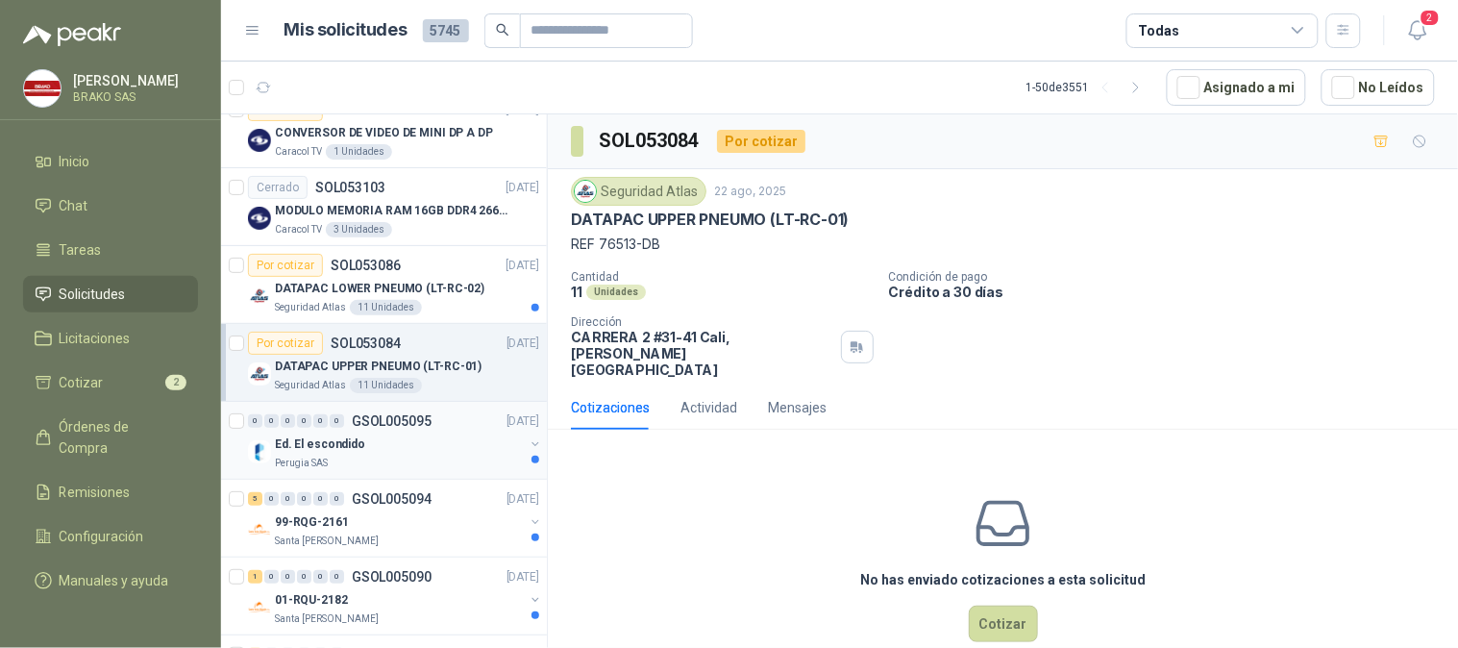
click at [298, 445] on p "Ed. El escondido" at bounding box center [320, 444] width 90 height 18
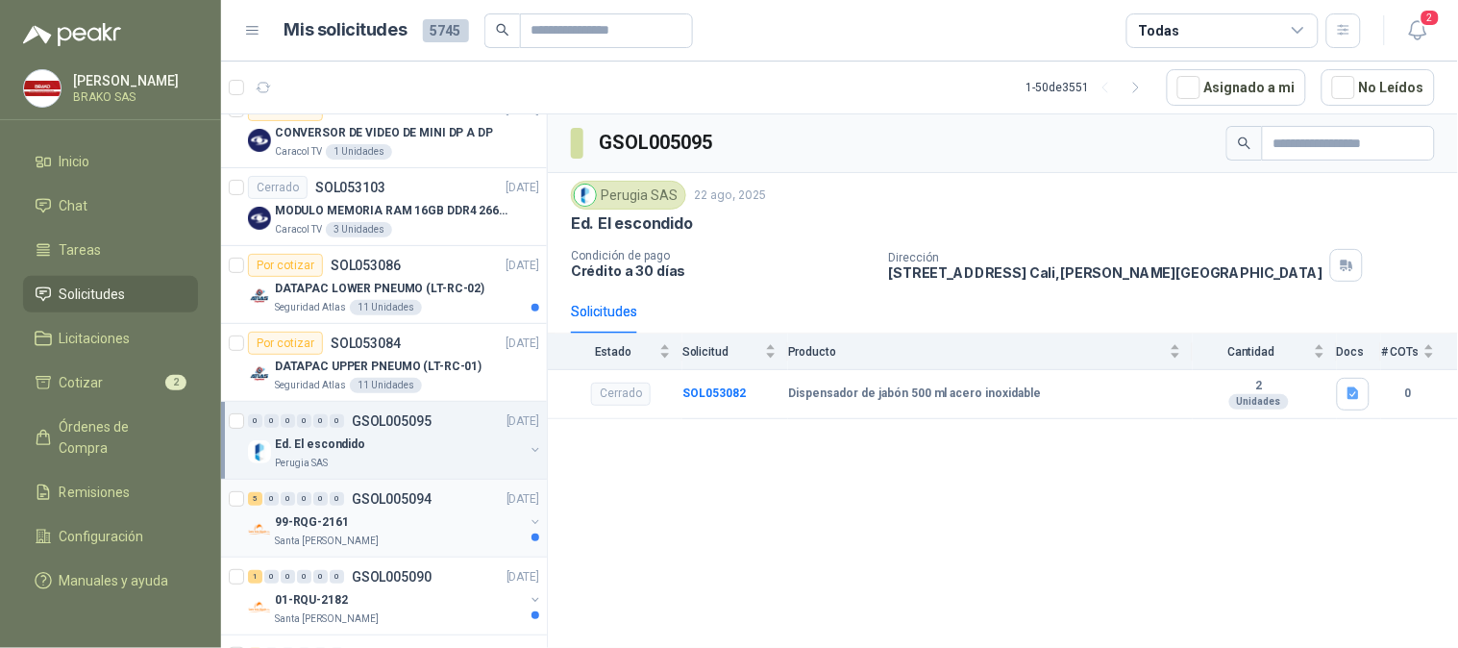
click at [300, 532] on div "99-RQG-2161" at bounding box center [399, 521] width 249 height 23
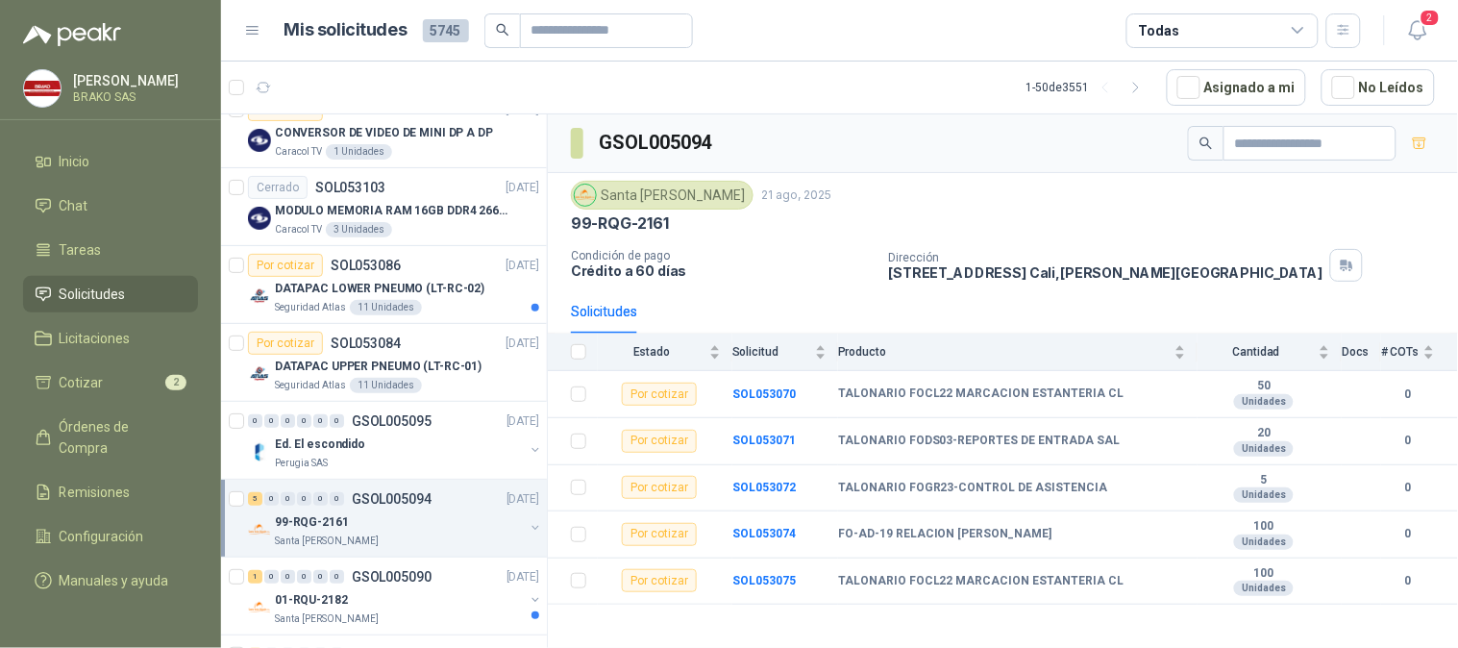
scroll to position [1922, 0]
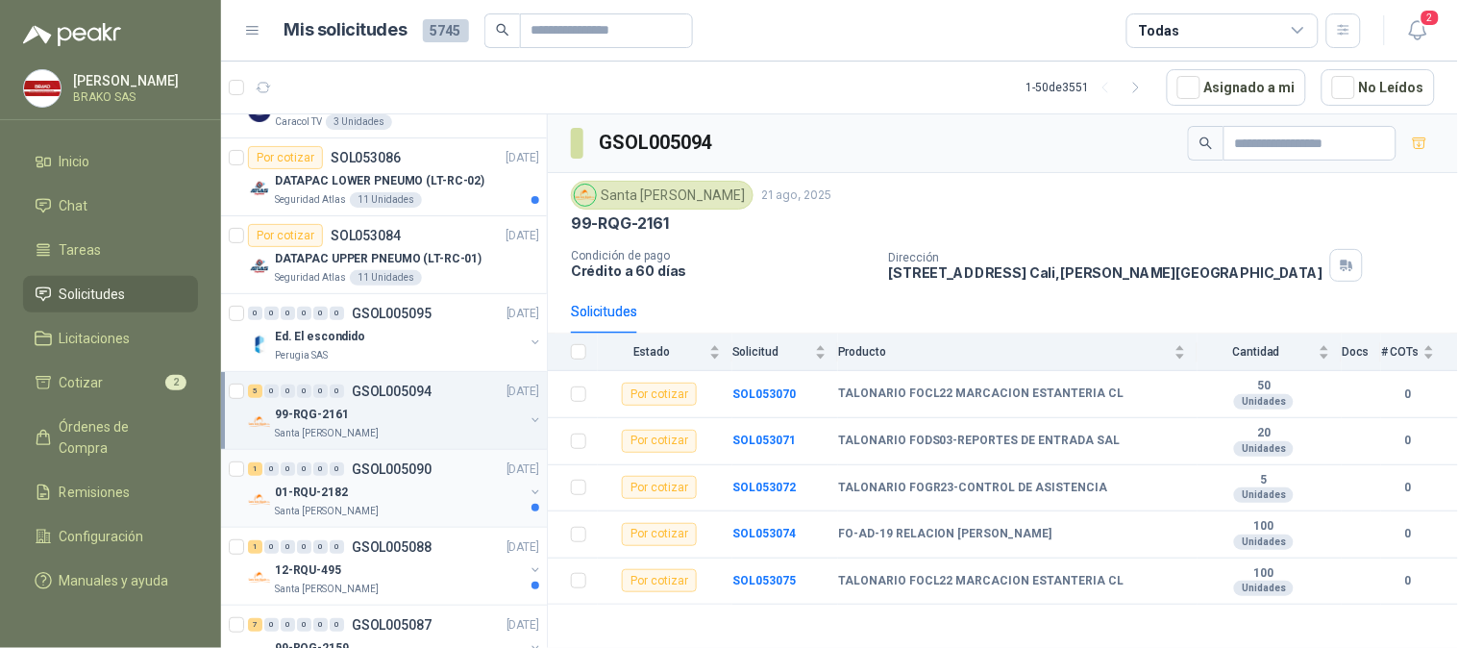
click at [309, 502] on p "01-RQU-2182" at bounding box center [311, 492] width 73 height 18
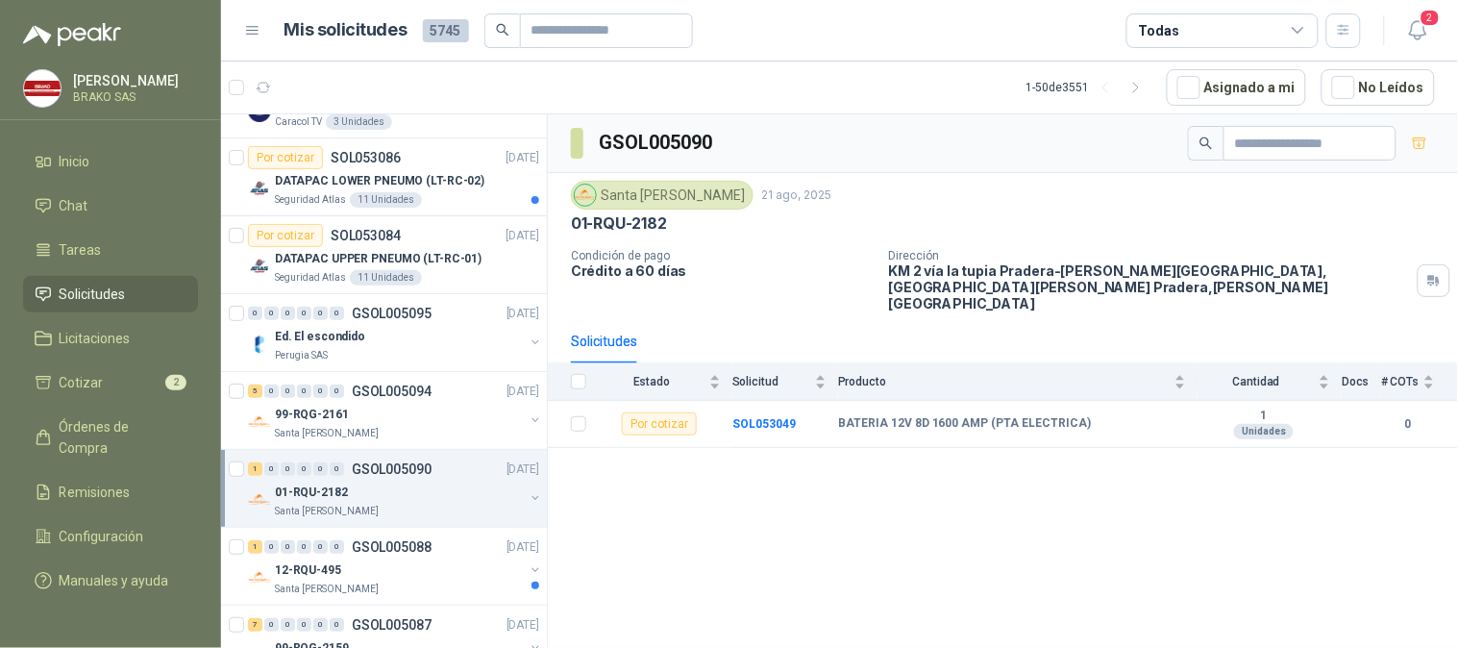
scroll to position [1814, 0]
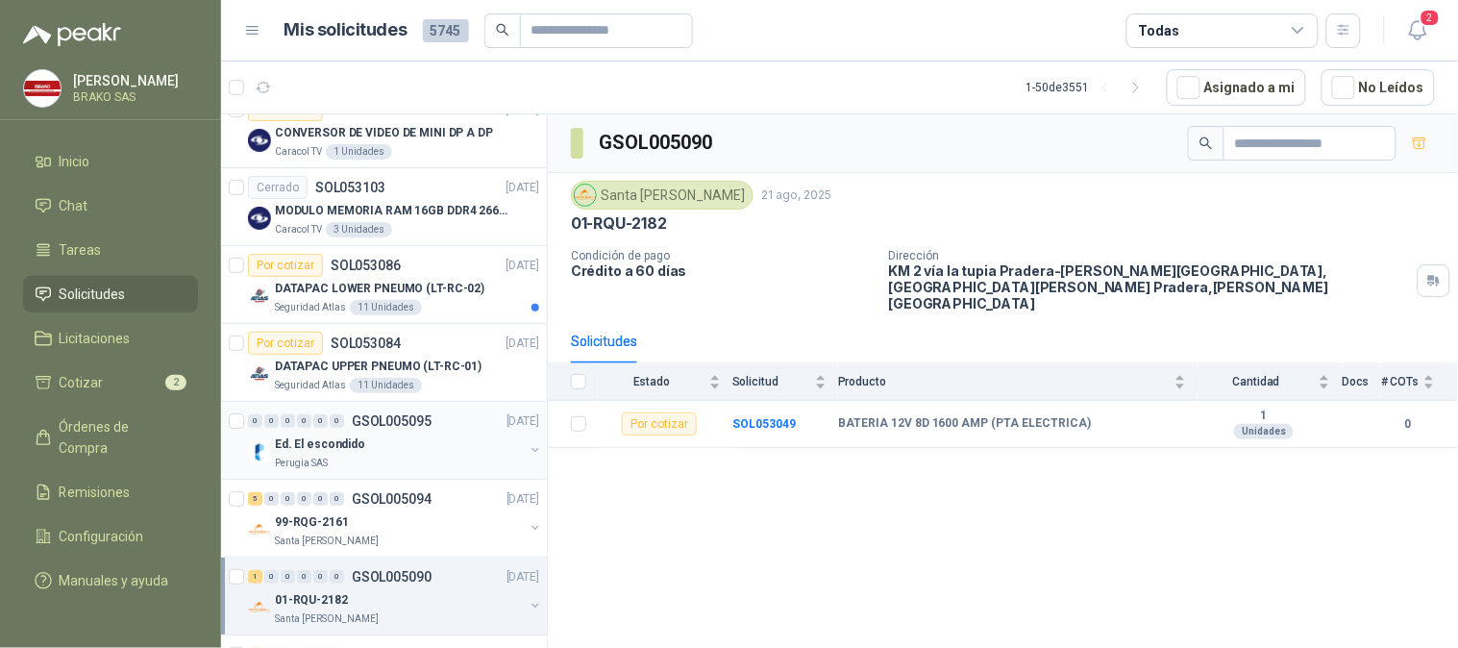
click at [304, 442] on p "Ed. El escondido" at bounding box center [320, 444] width 90 height 18
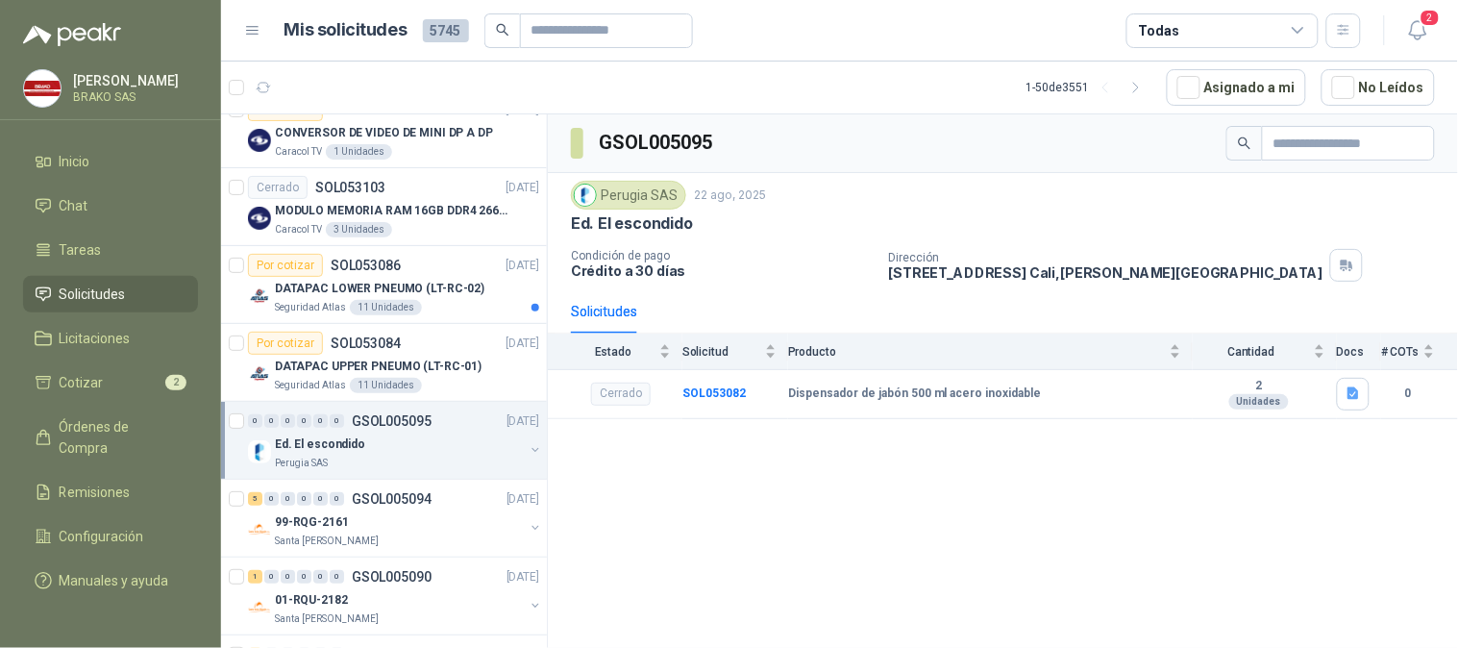
scroll to position [1922, 0]
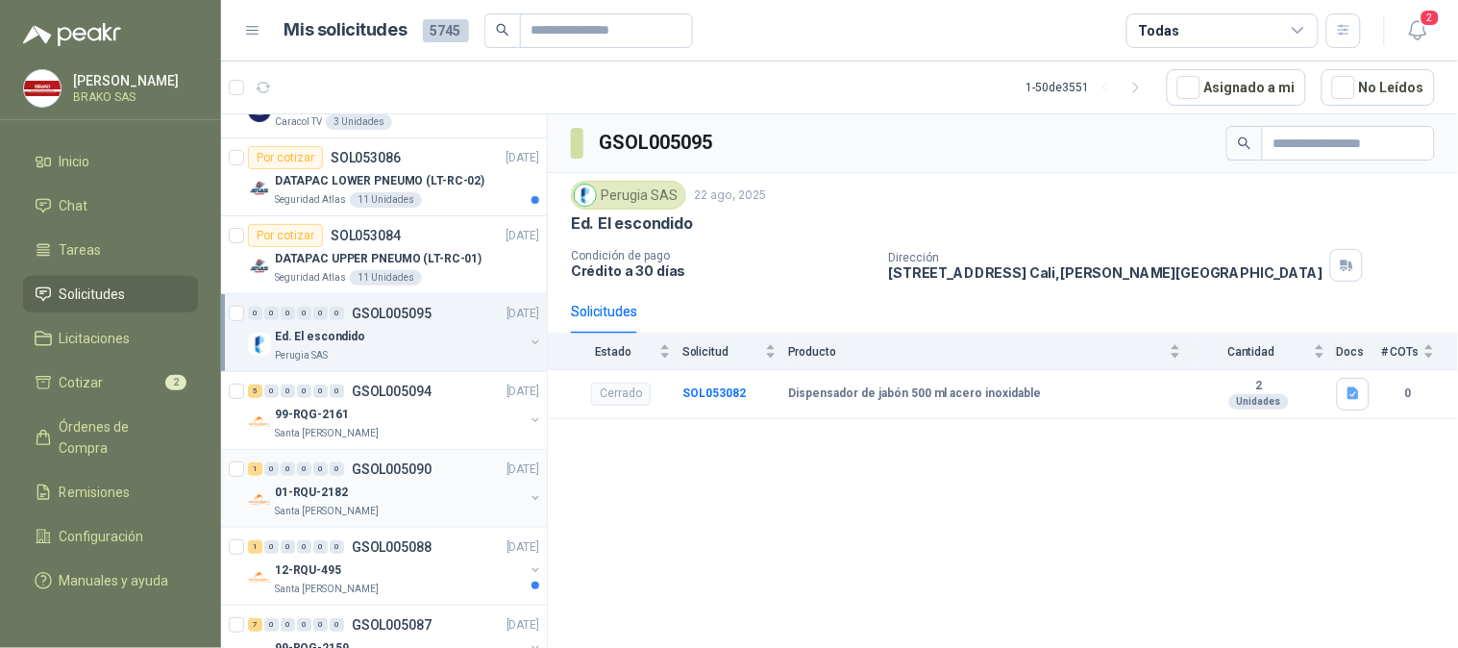
click at [313, 500] on p "01-RQU-2182" at bounding box center [311, 492] width 73 height 18
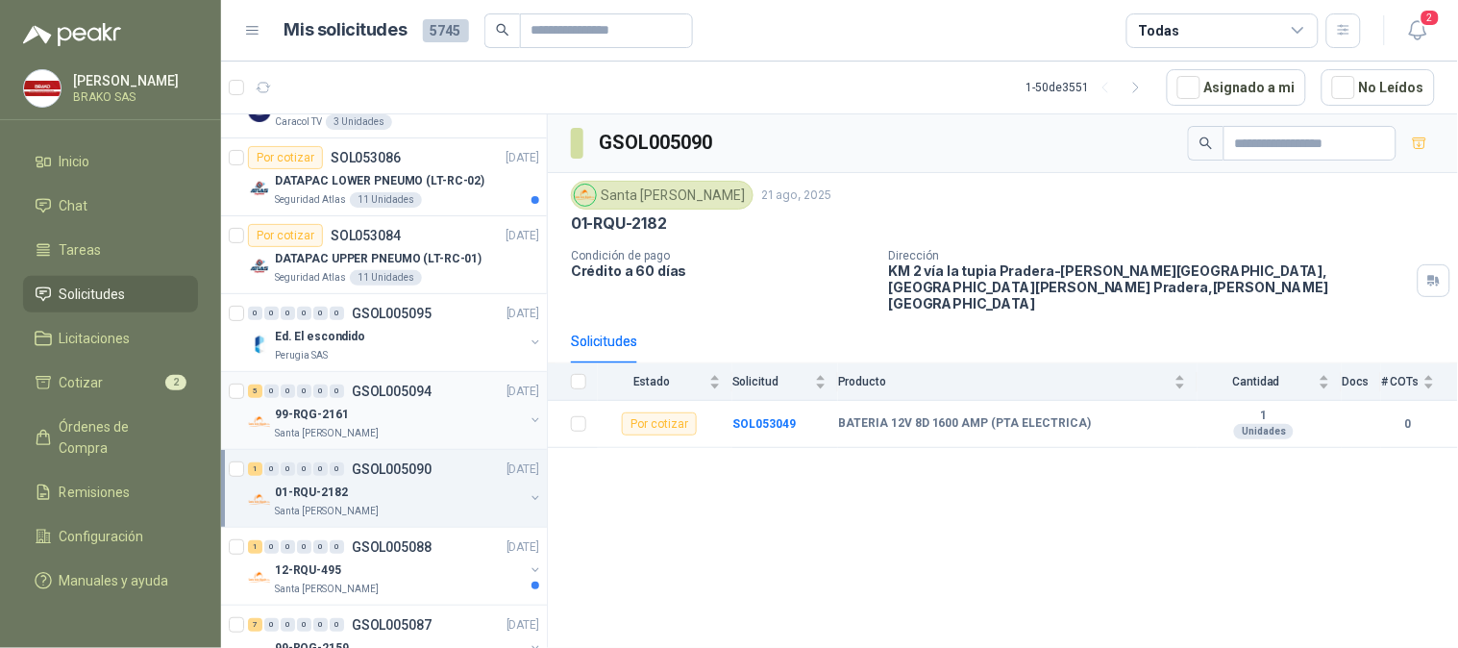
click at [329, 419] on p "99-RQG-2161" at bounding box center [312, 414] width 74 height 18
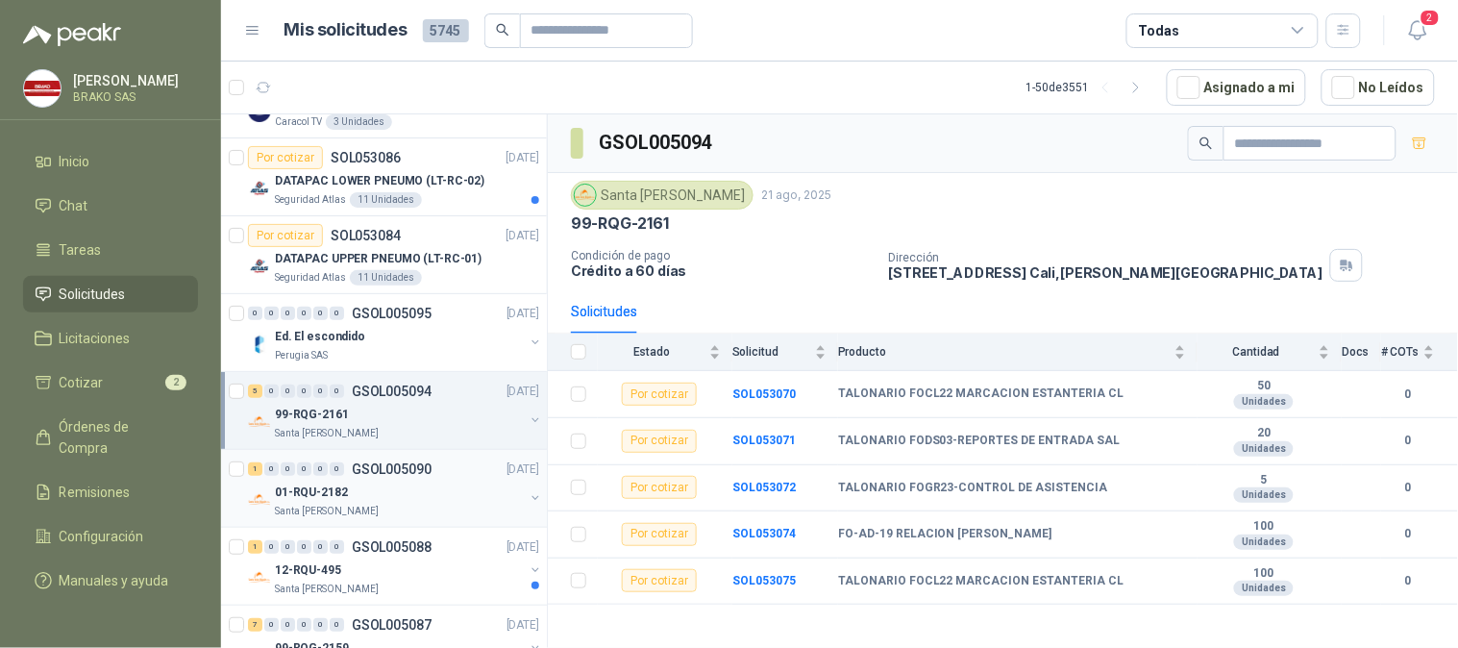
scroll to position [2028, 0]
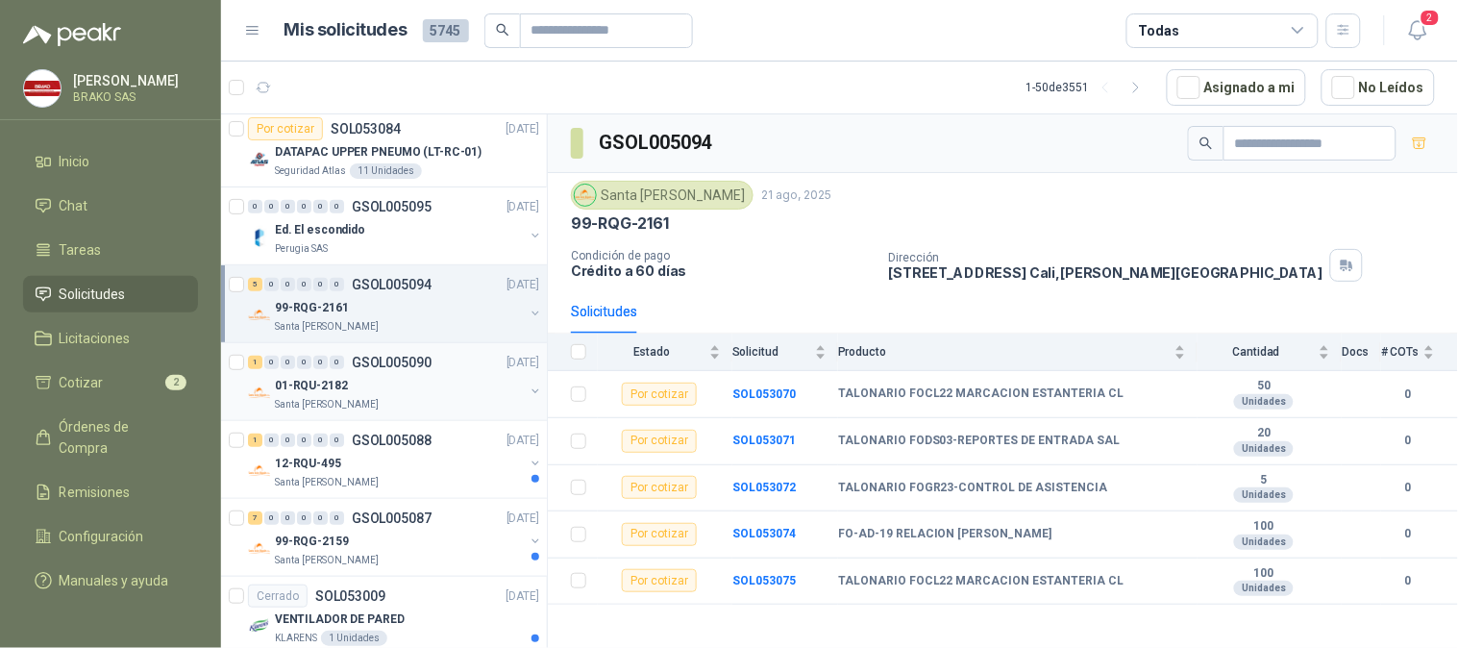
click at [327, 398] on p "Santa [PERSON_NAME]" at bounding box center [327, 404] width 104 height 15
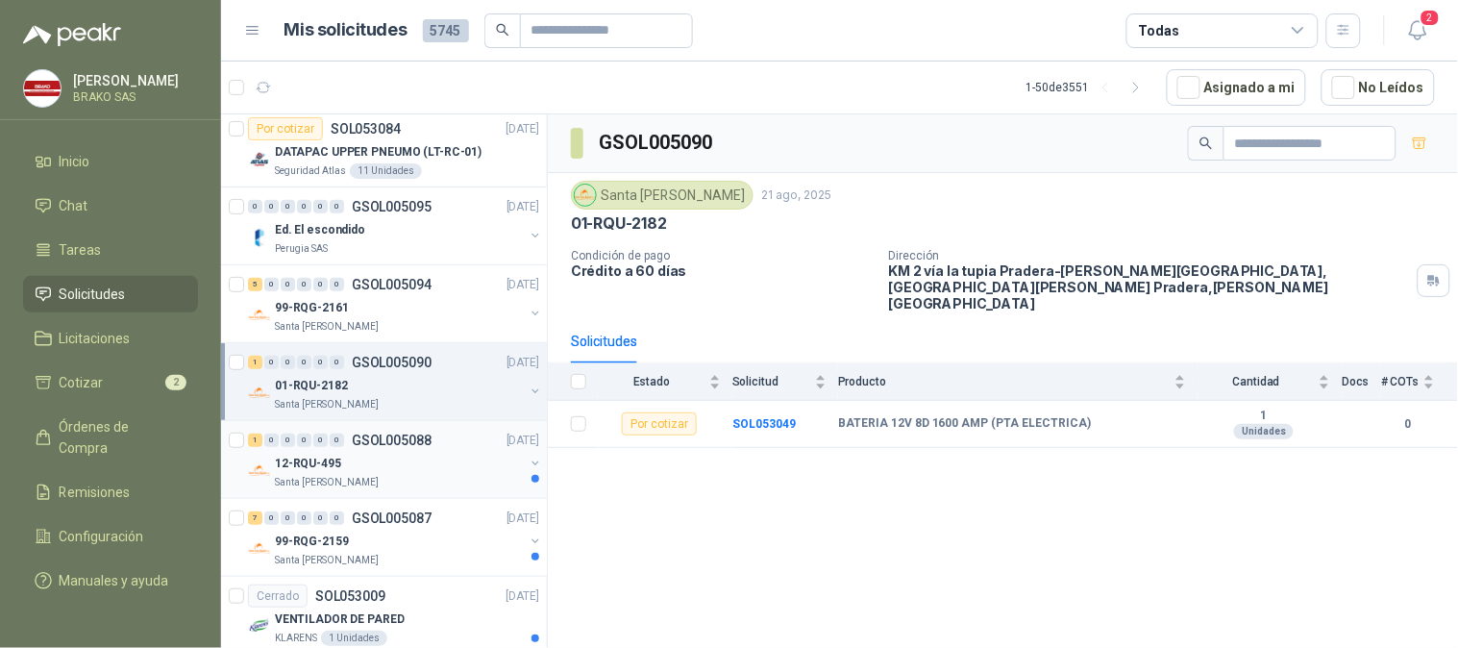
click at [317, 473] on p "12-RQU-495" at bounding box center [308, 464] width 66 height 18
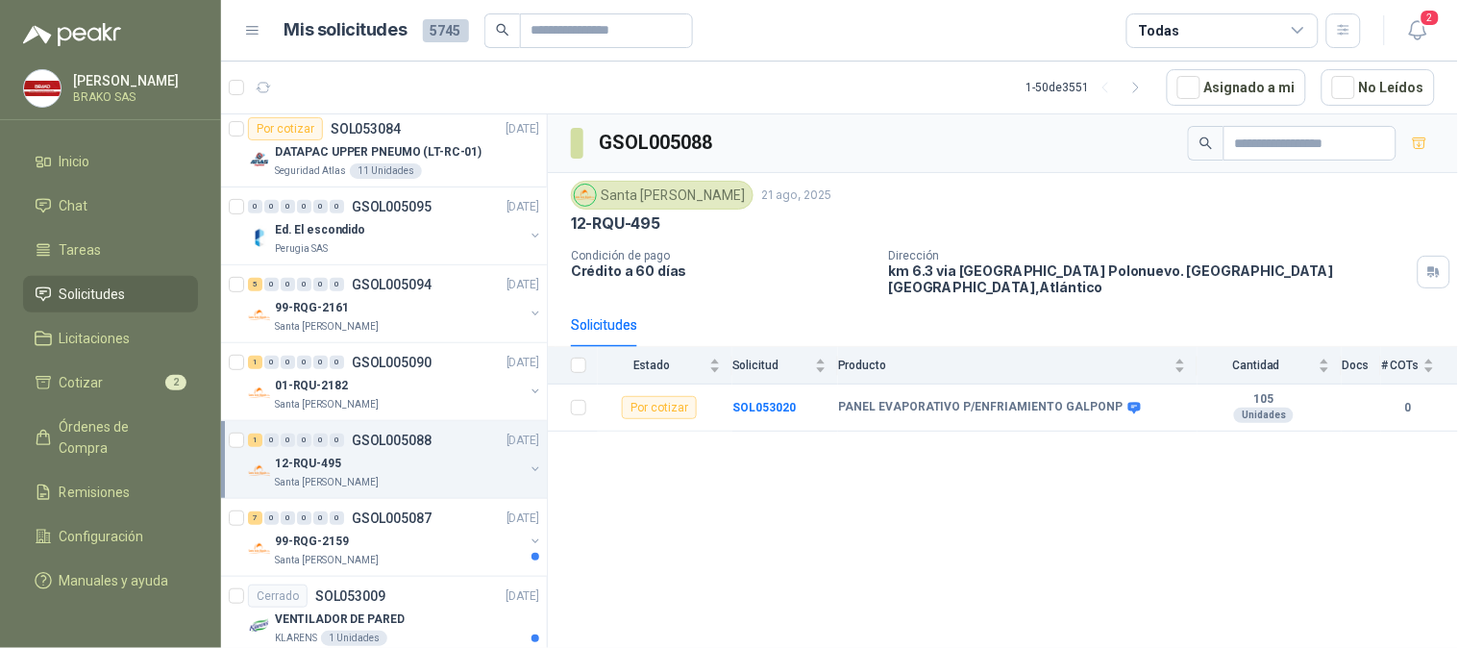
scroll to position [1922, 0]
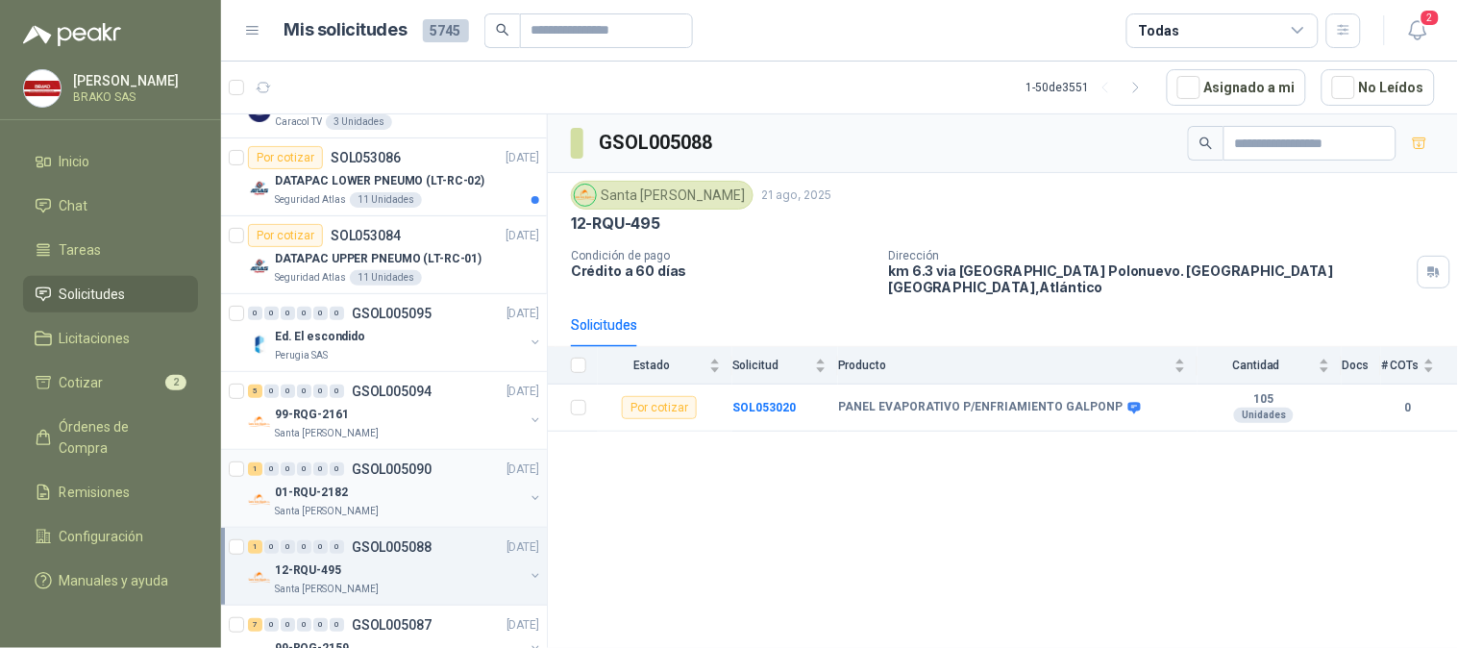
click at [315, 491] on p "01-RQU-2182" at bounding box center [311, 492] width 73 height 18
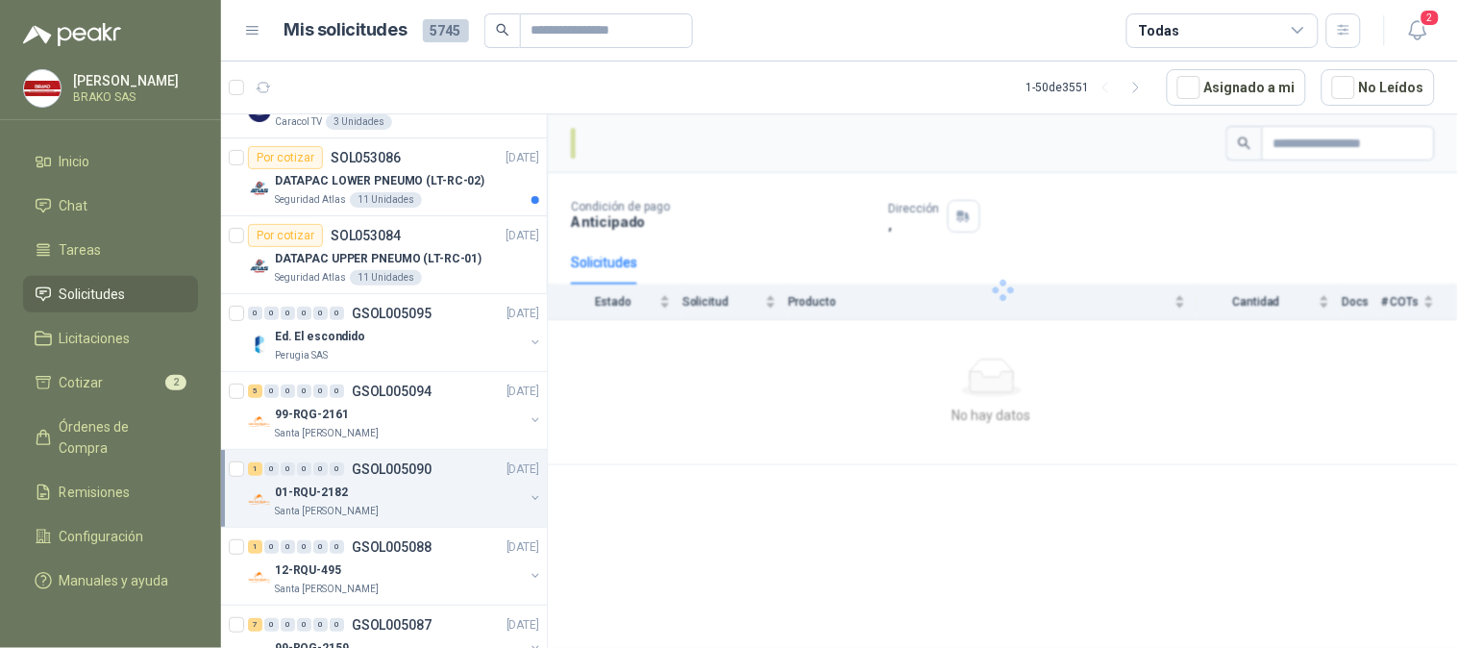
scroll to position [2135, 0]
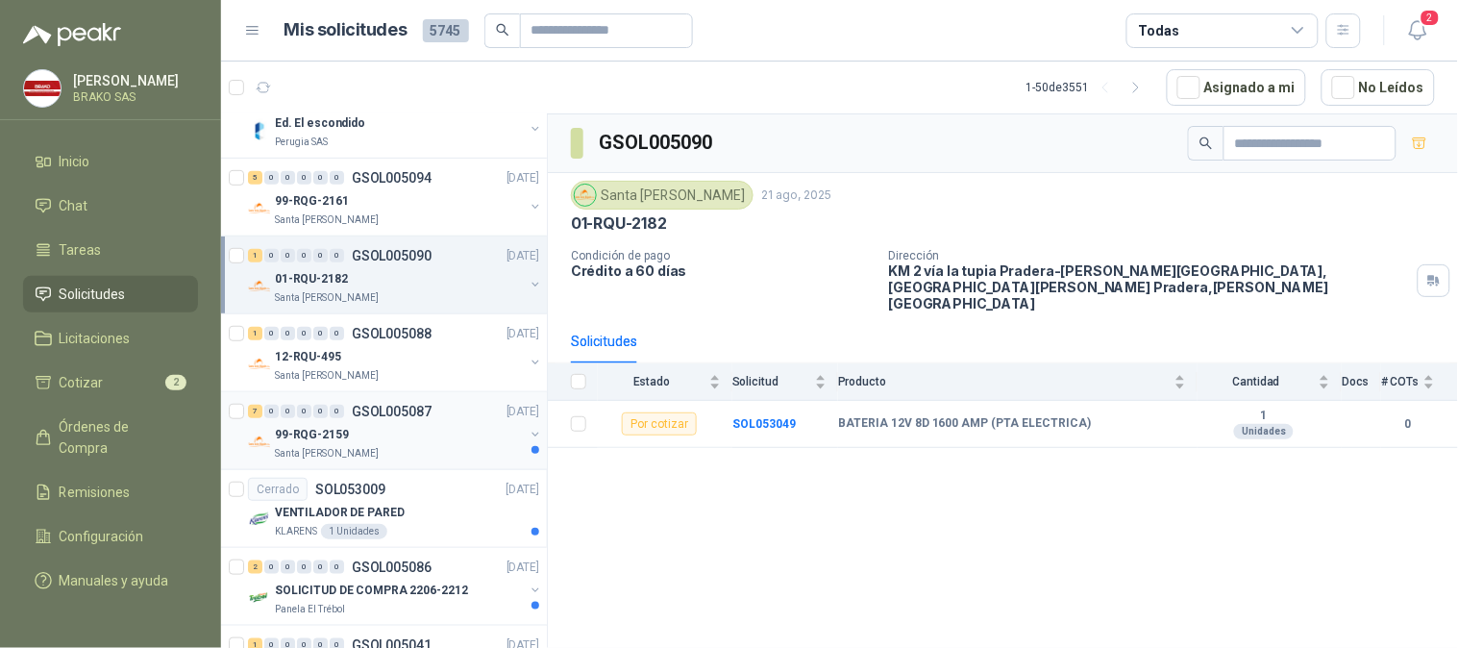
click at [323, 452] on p "Santa [PERSON_NAME]" at bounding box center [327, 453] width 104 height 15
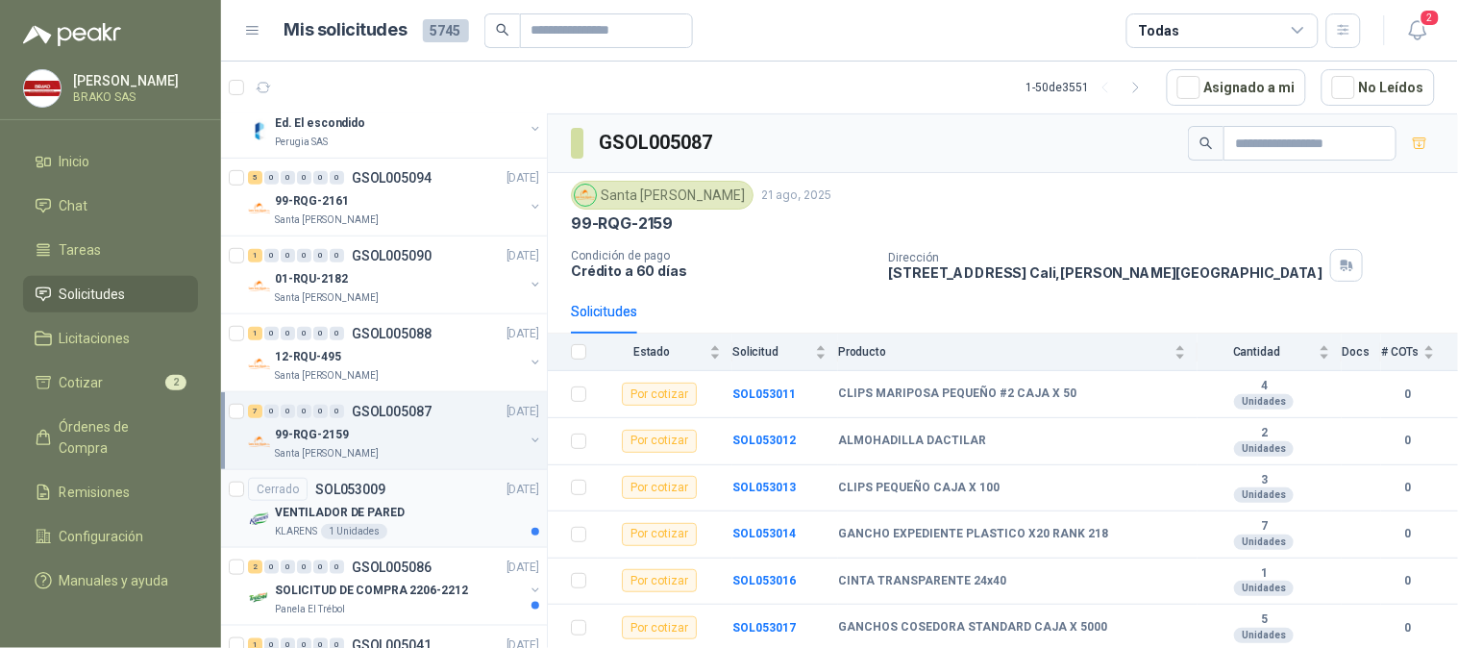
click at [329, 511] on p "VENTILADOR DE PARED" at bounding box center [340, 513] width 130 height 18
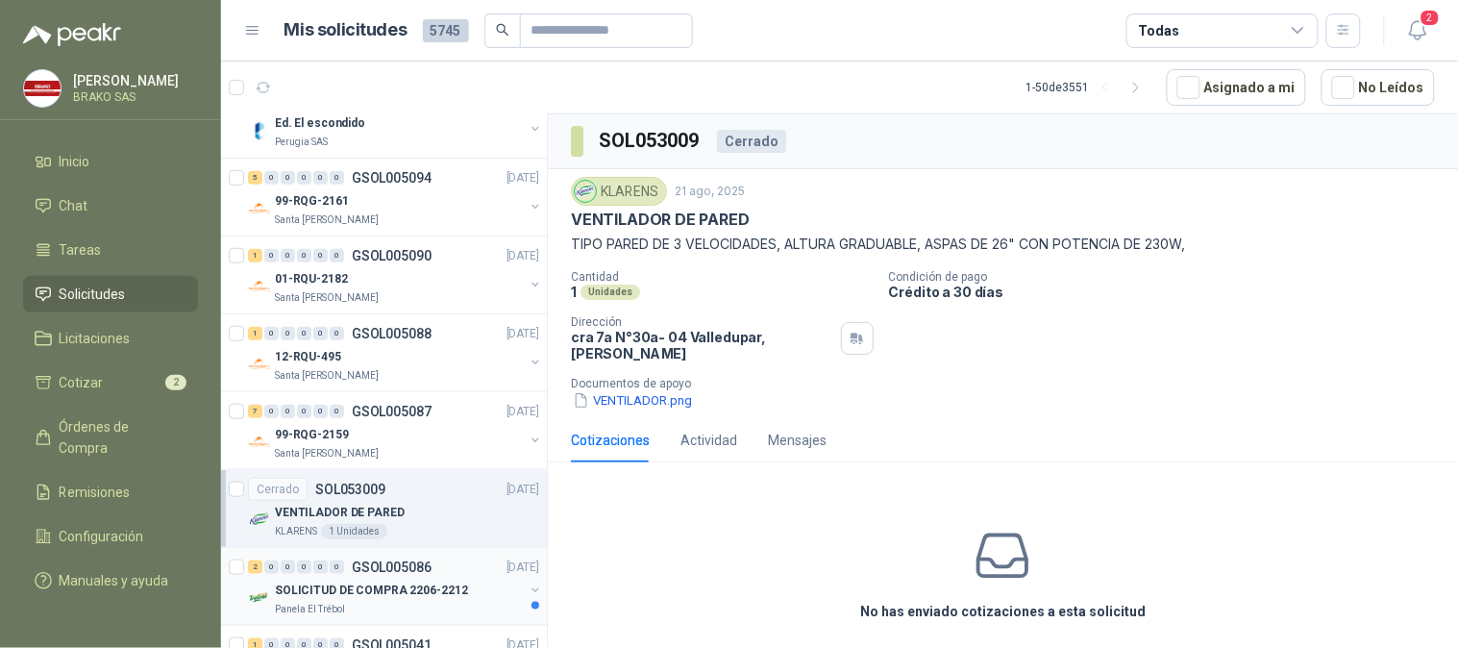
click at [331, 582] on p "SOLICITUD DE COMPRA 2206-2212" at bounding box center [371, 590] width 193 height 18
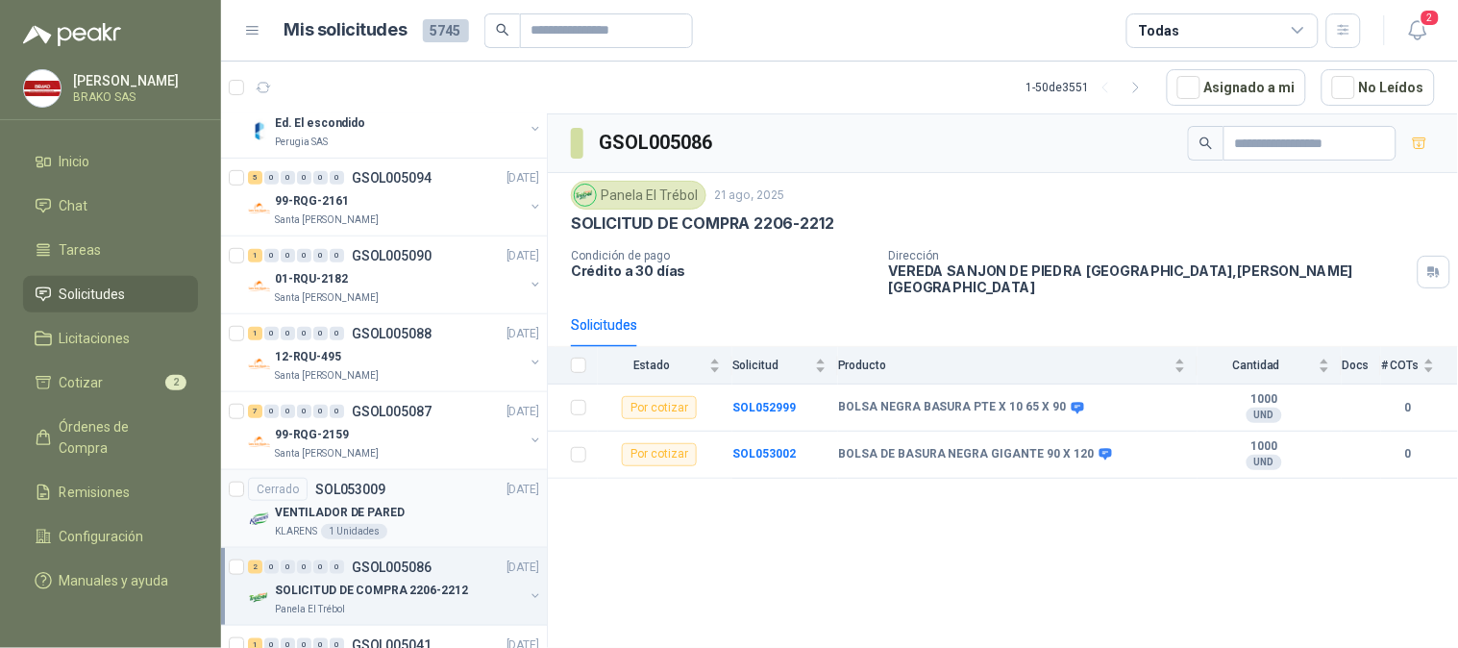
scroll to position [2242, 0]
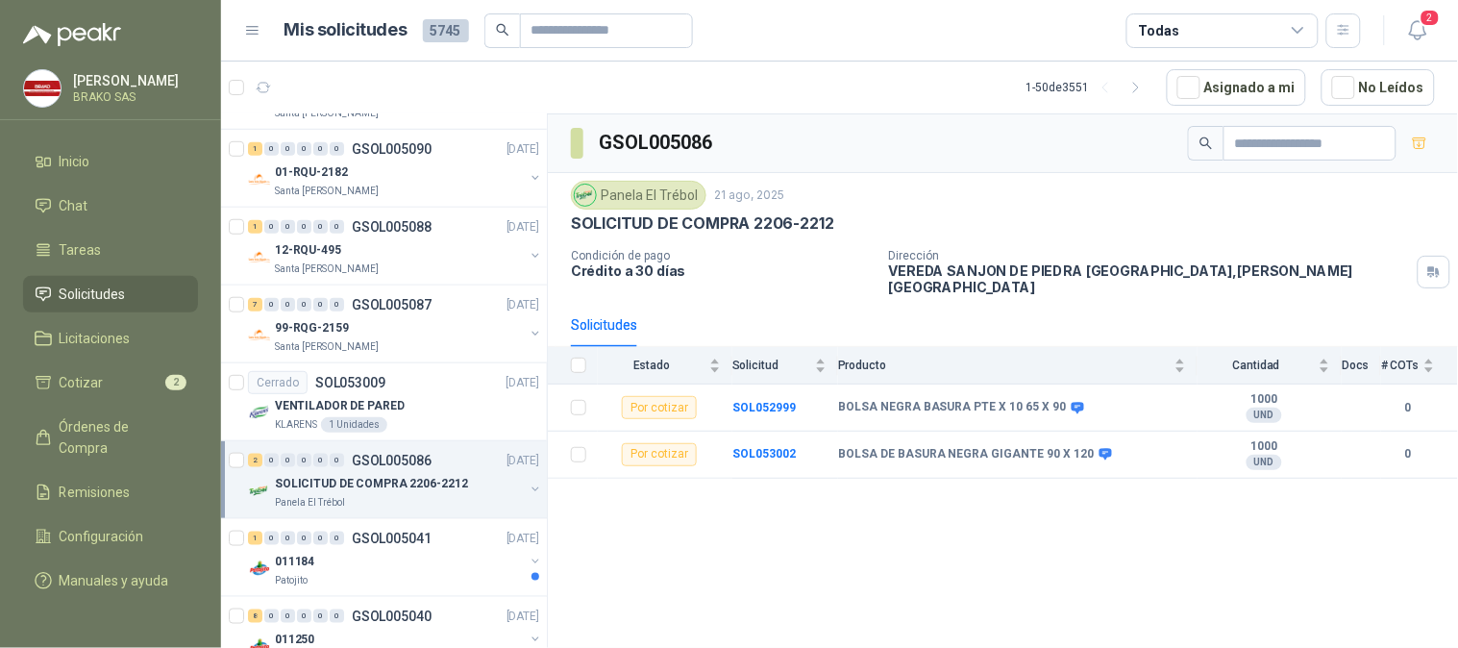
click at [322, 487] on p "SOLICITUD DE COMPRA 2206-2212" at bounding box center [371, 484] width 193 height 18
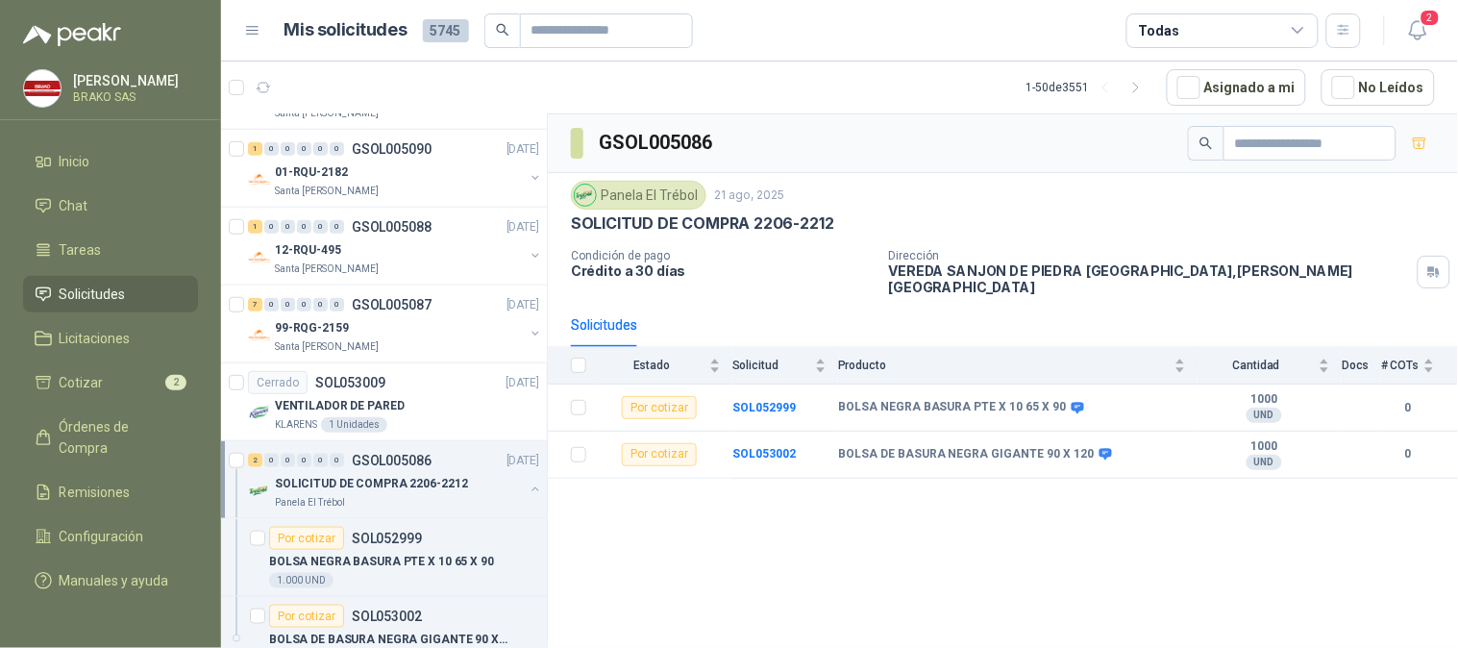
scroll to position [2455, 0]
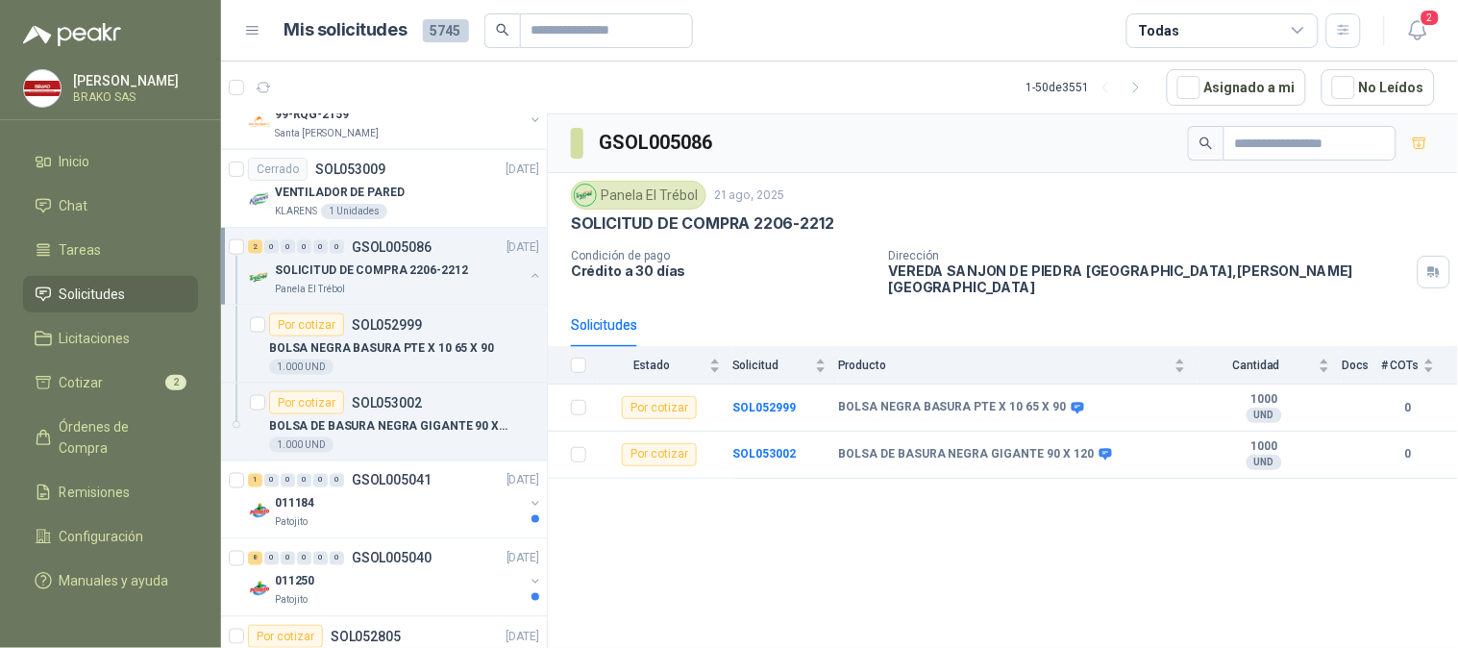
click at [352, 282] on div "SOLICITUD DE COMPRA 2206-2212" at bounding box center [399, 269] width 249 height 23
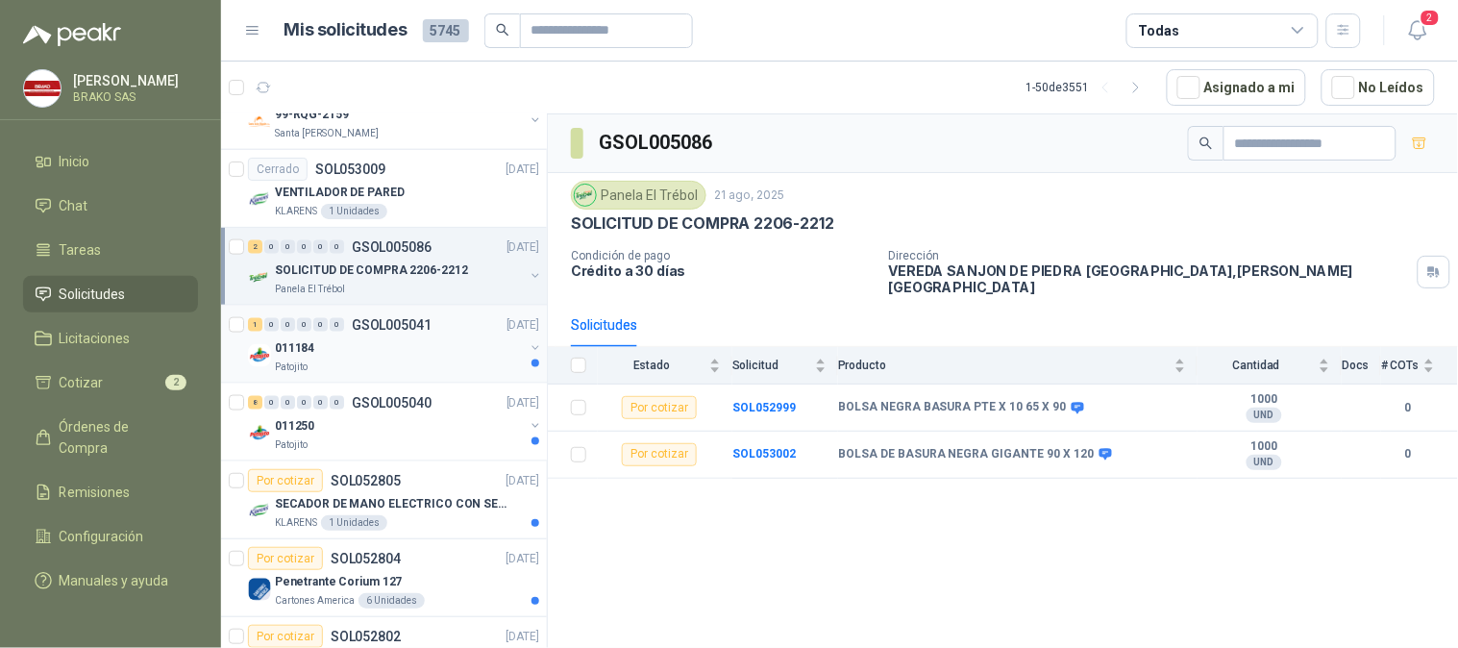
click at [307, 352] on p "011184" at bounding box center [294, 348] width 39 height 18
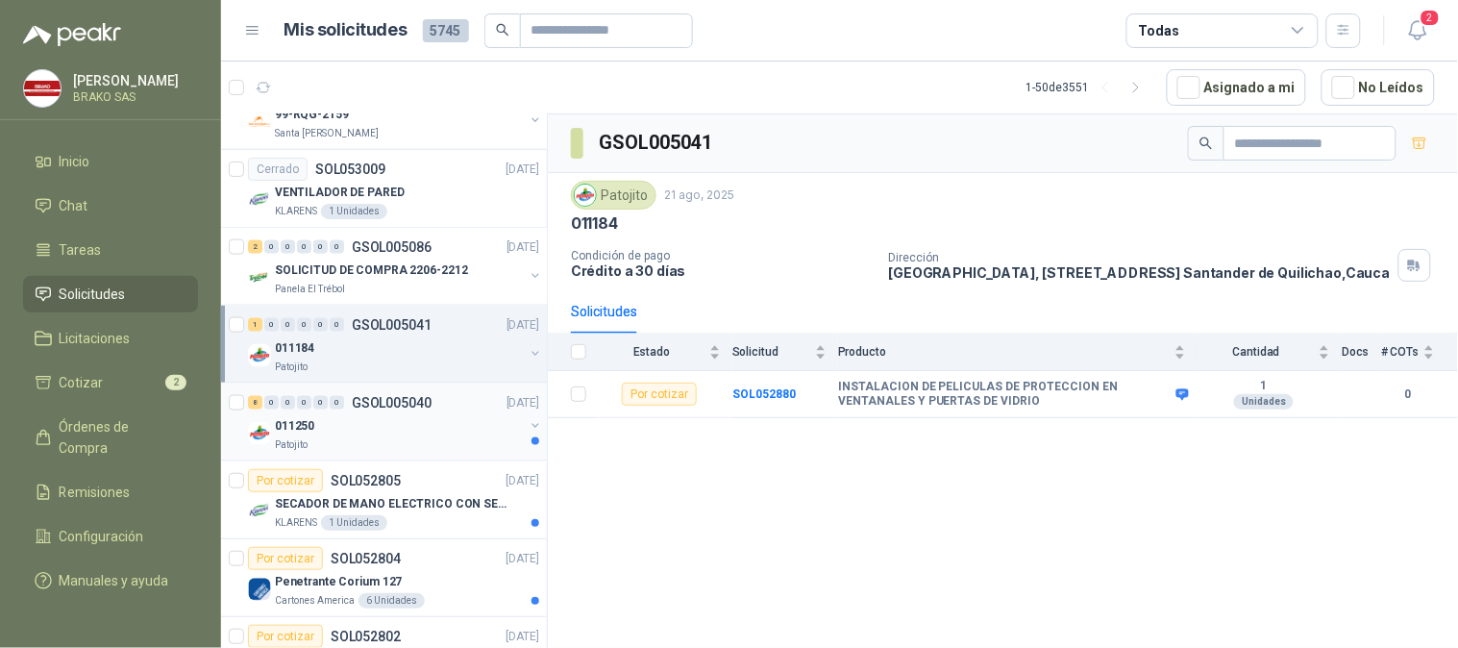
click at [313, 425] on div "011250" at bounding box center [399, 425] width 249 height 23
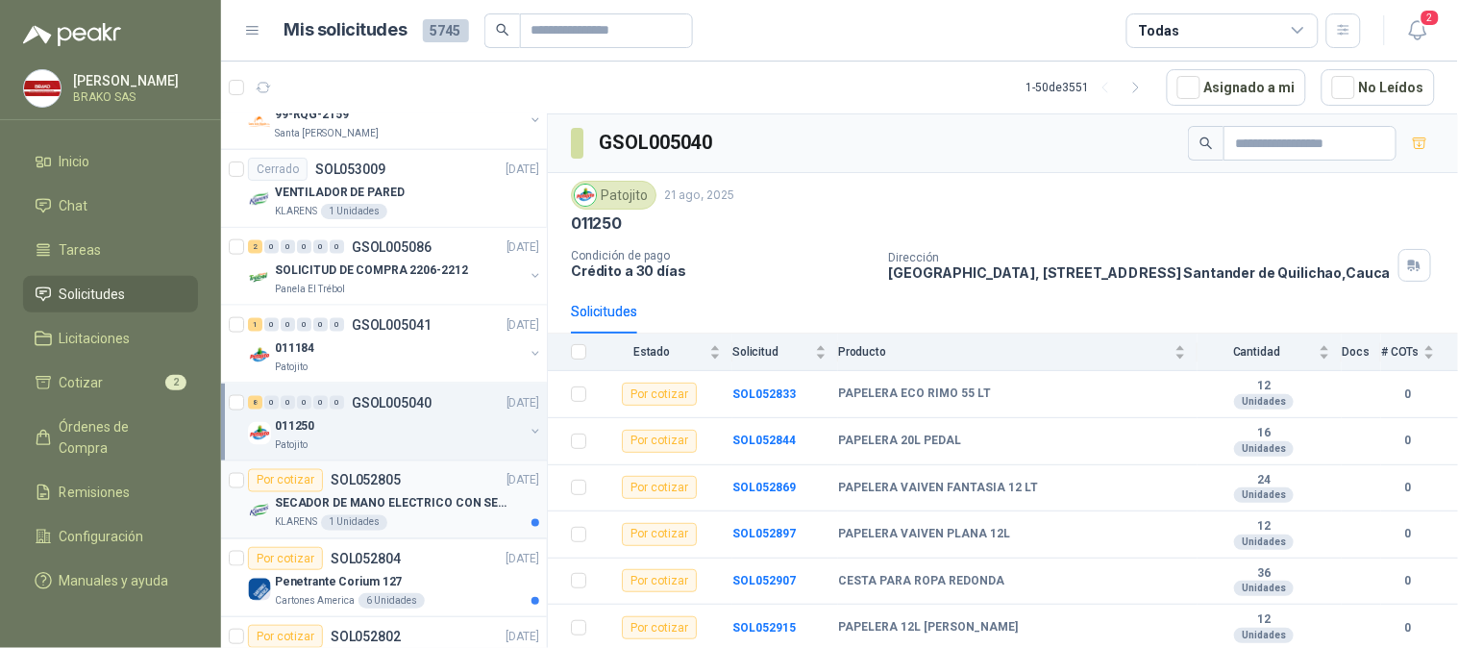
click at [305, 505] on p "SECADOR DE MANO ELECTRICO CON SENSOR" at bounding box center [394, 504] width 239 height 18
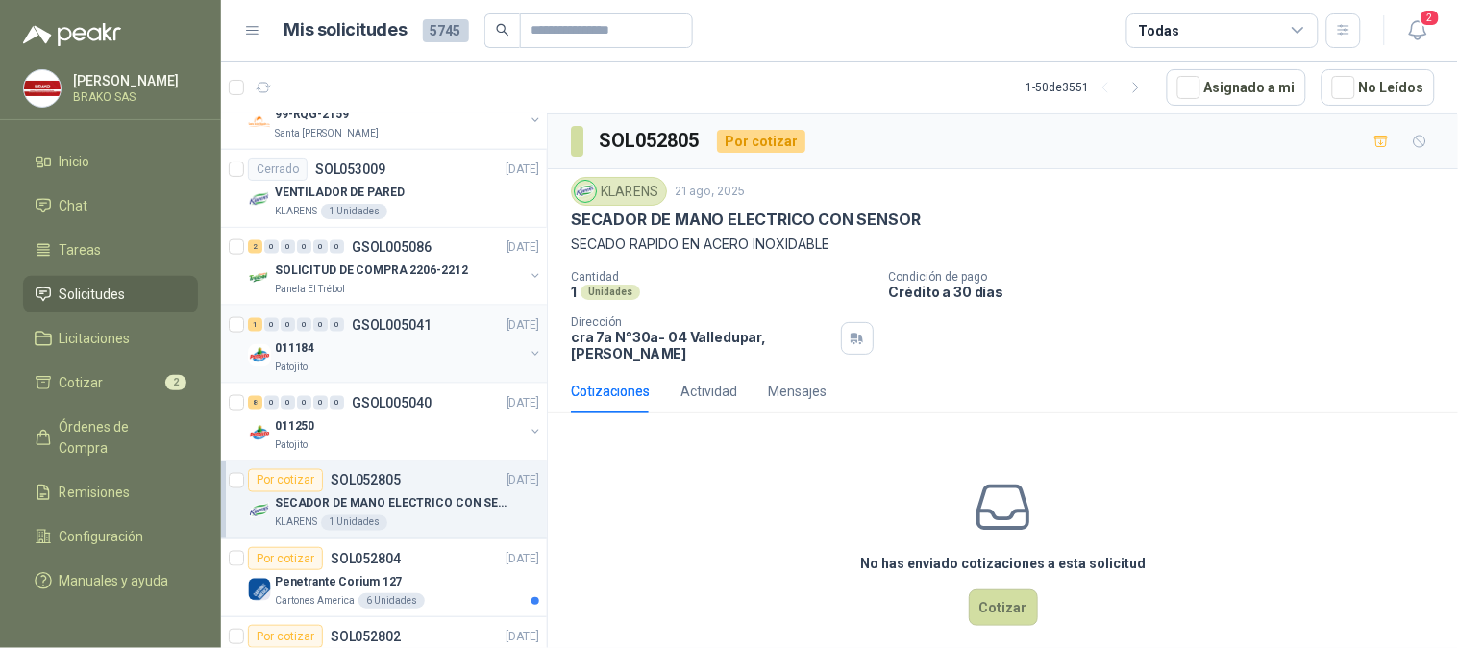
click at [313, 367] on div "Patojito" at bounding box center [399, 366] width 249 height 15
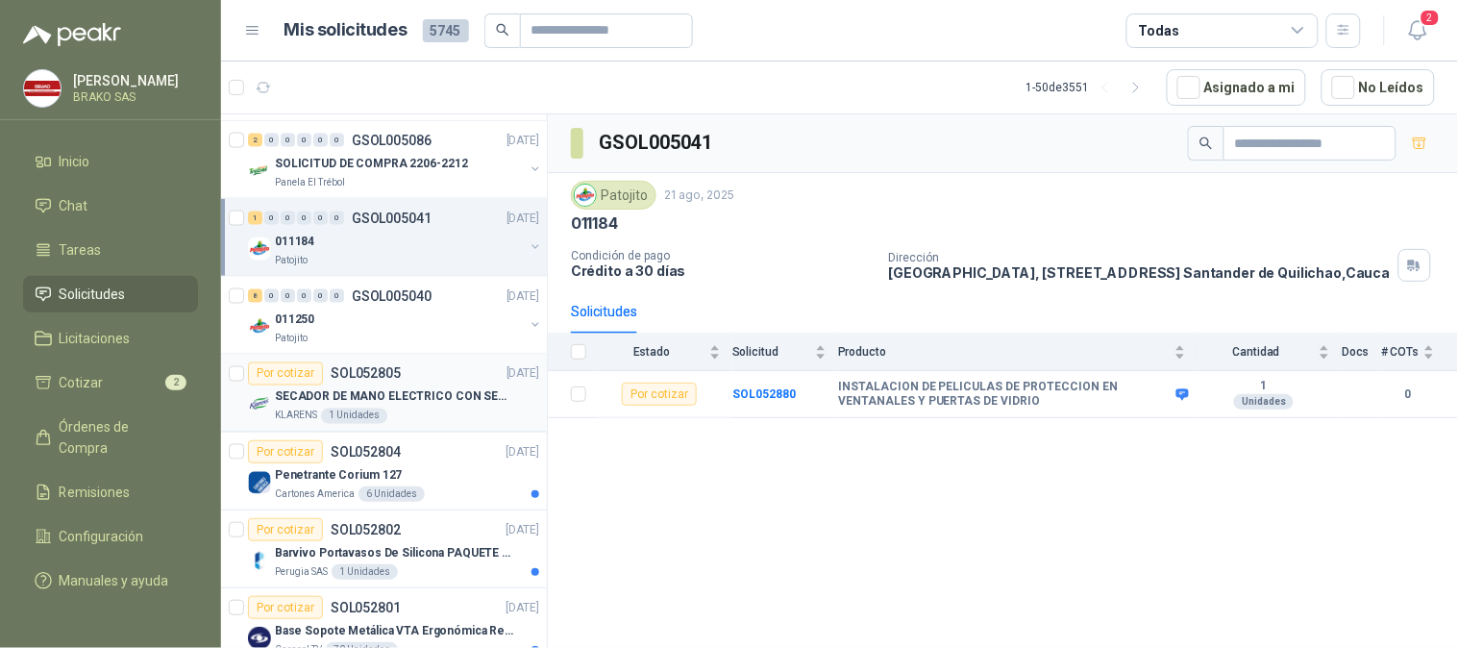
scroll to position [2668, 0]
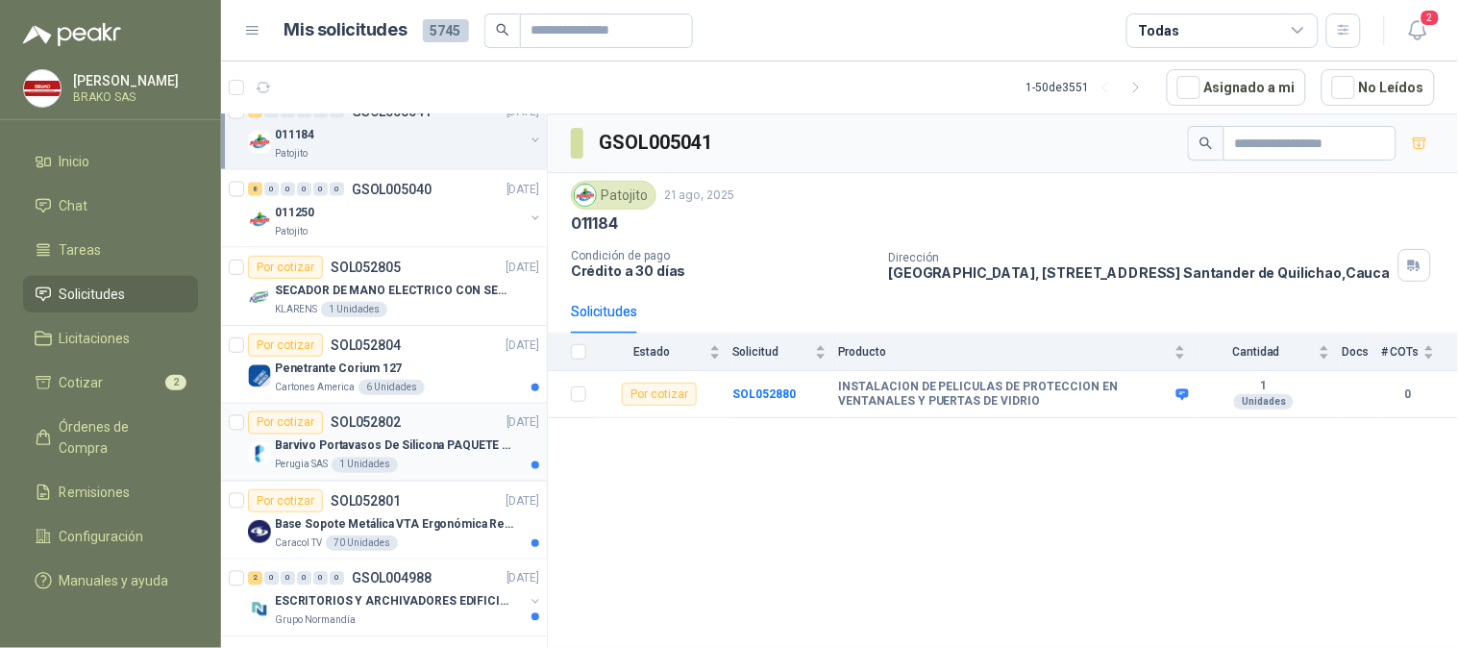
click at [305, 456] on div "Barvivo Portavasos De Silicona PAQUETE 6 Unidades Negro Con Soporte Antidesliza…" at bounding box center [407, 445] width 264 height 23
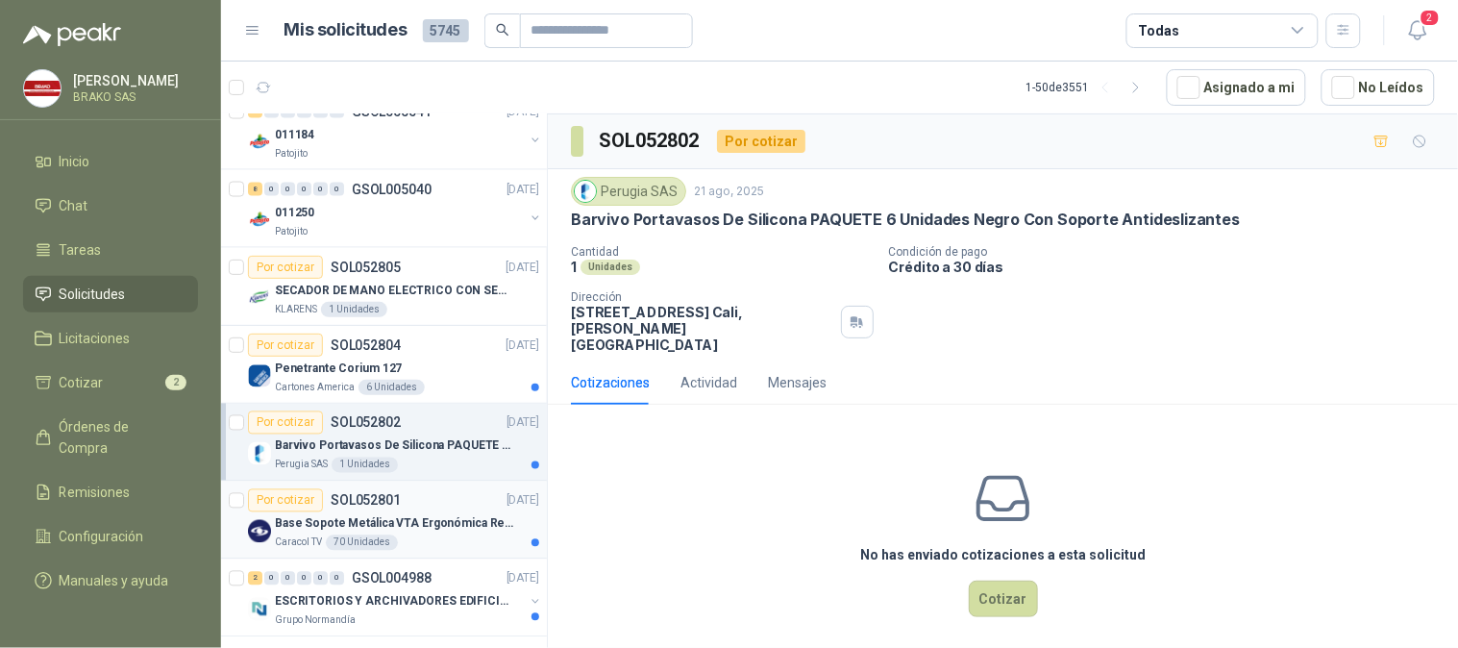
click at [314, 515] on p "Base Sopote Metálica VTA Ergonómica Retráctil para Portátil" at bounding box center [394, 524] width 239 height 18
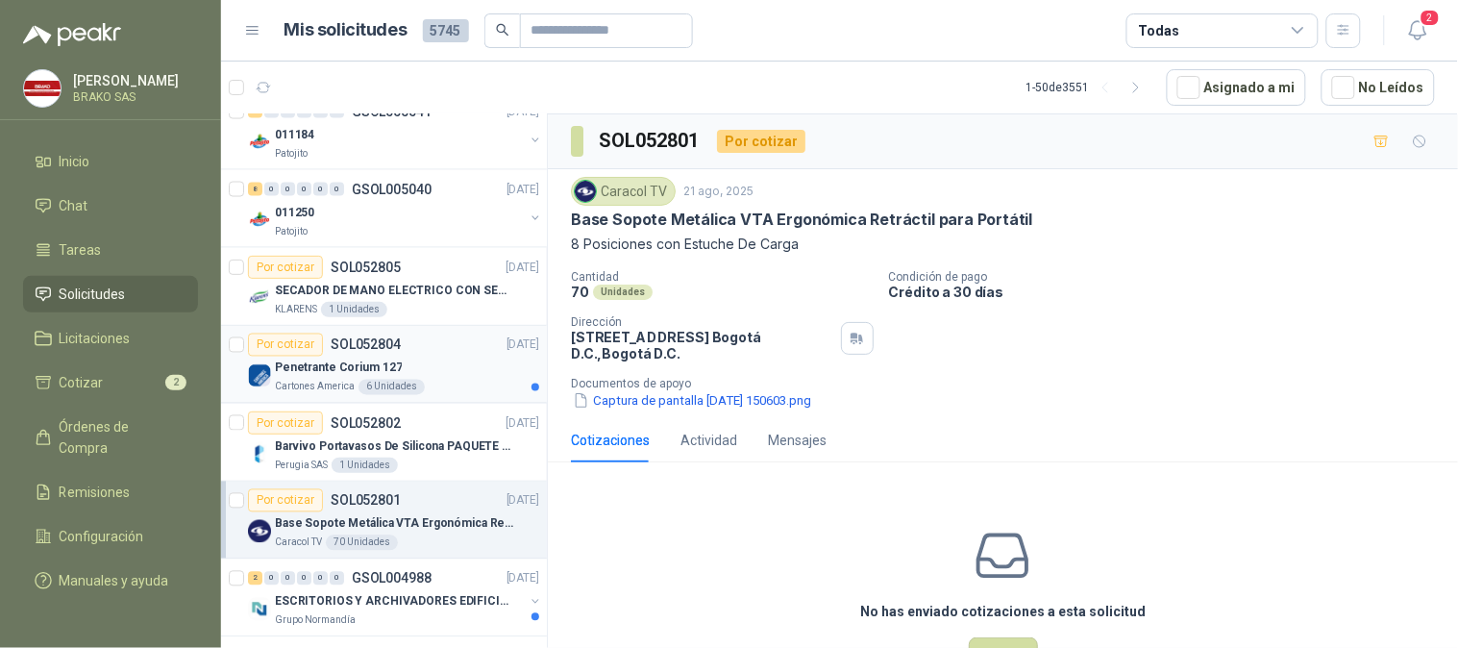
click at [343, 372] on p "Penetrante Corium 127" at bounding box center [338, 368] width 127 height 18
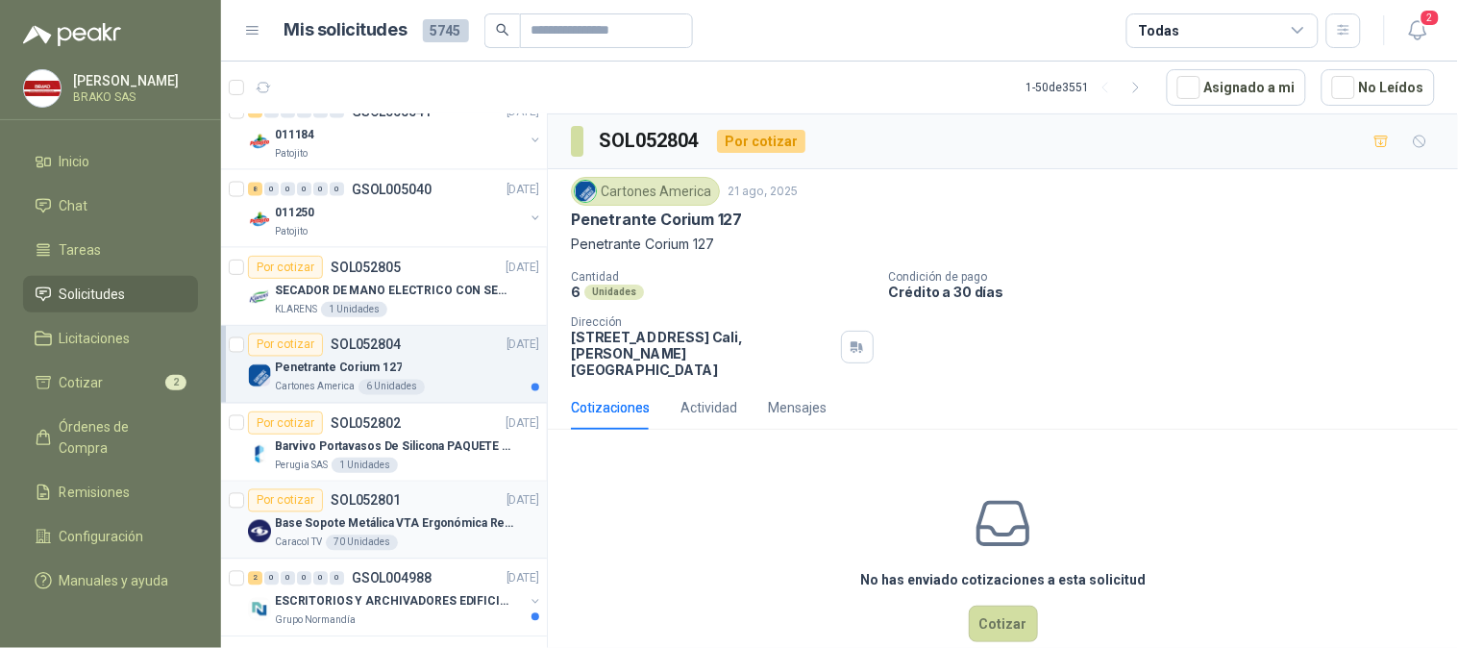
scroll to position [2775, 0]
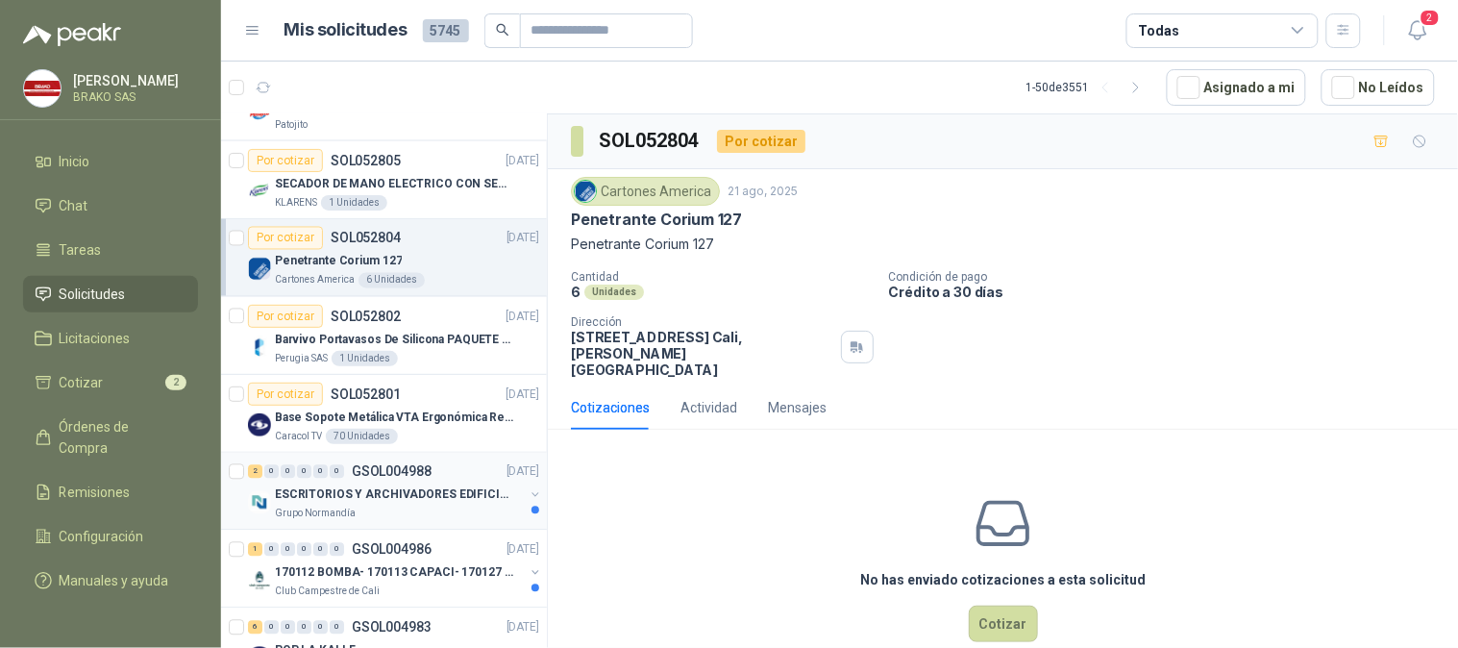
click at [353, 485] on div "ESCRITORIOS Y ARCHIVADORES EDIFICIO E" at bounding box center [399, 494] width 249 height 23
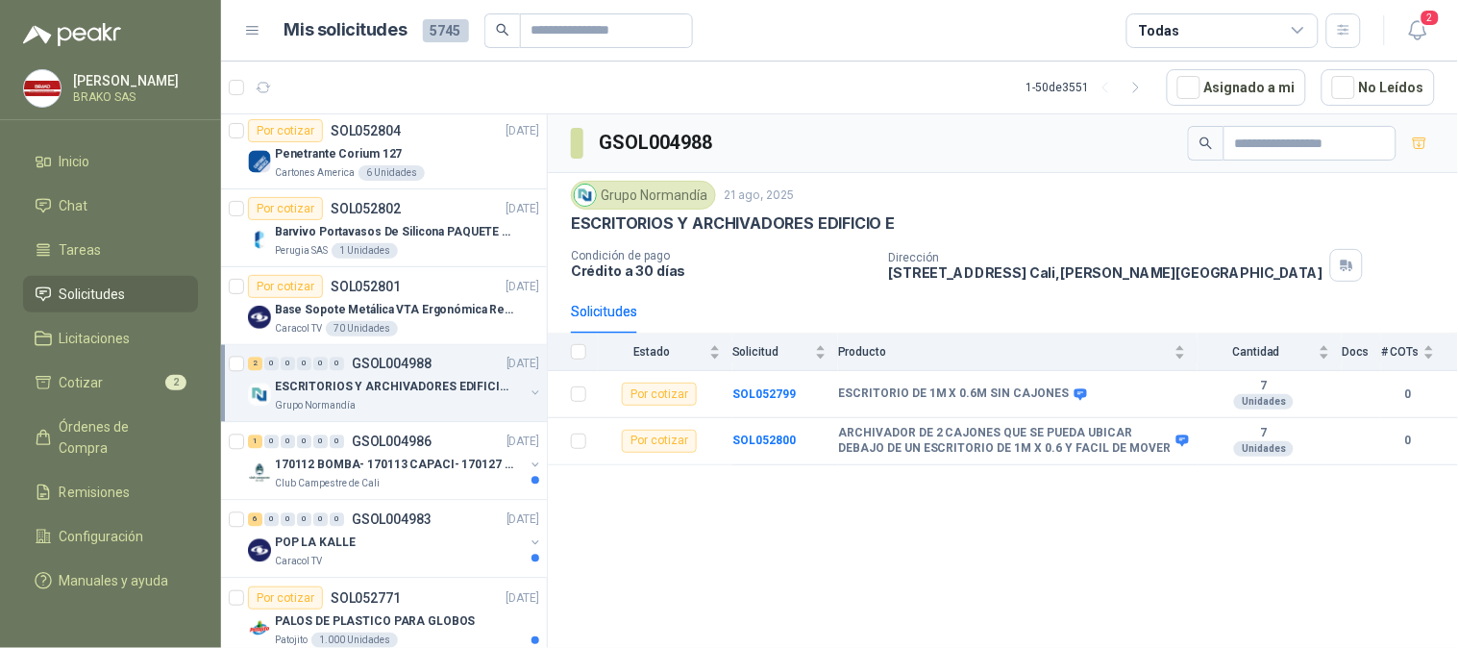
scroll to position [2775, 0]
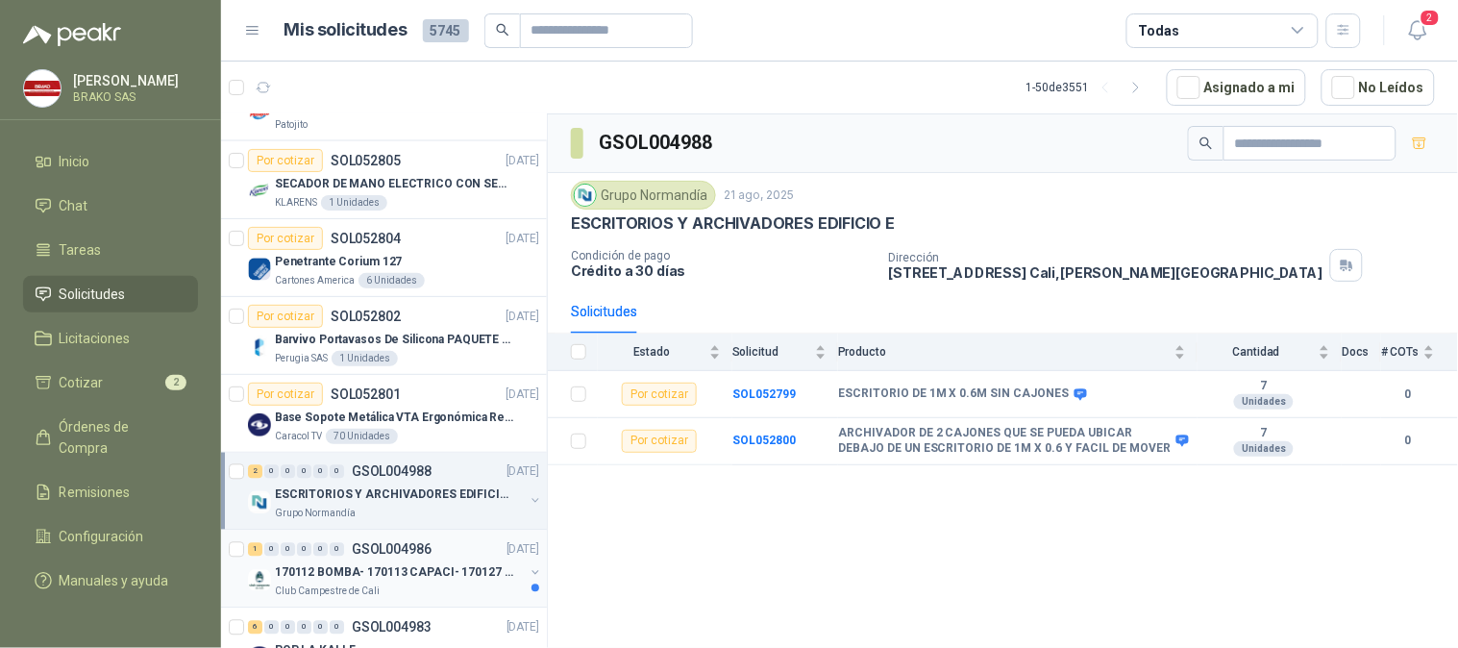
click at [341, 558] on div "1 0 0 0 0 0 GSOL004986 [DATE]" at bounding box center [395, 549] width 295 height 23
